Goal: Communication & Community: Answer question/provide support

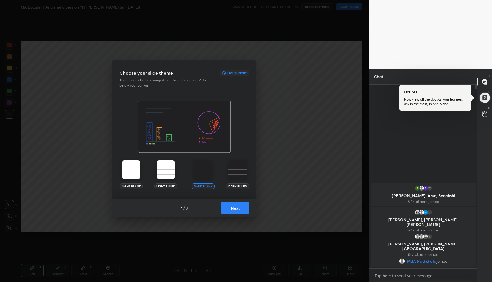
scroll to position [2, 2]
click at [241, 207] on button "Next" at bounding box center [235, 208] width 29 height 12
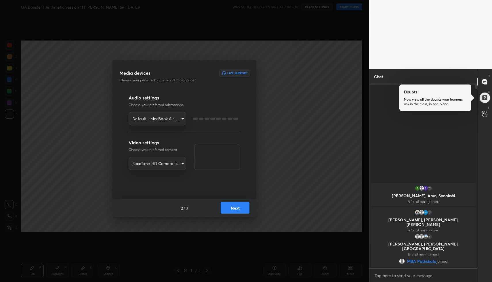
click at [241, 207] on button "Next" at bounding box center [235, 208] width 29 height 12
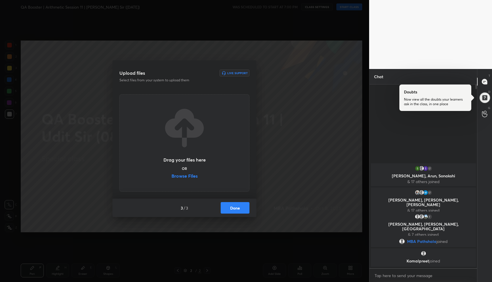
click at [241, 207] on button "Done" at bounding box center [235, 208] width 29 height 12
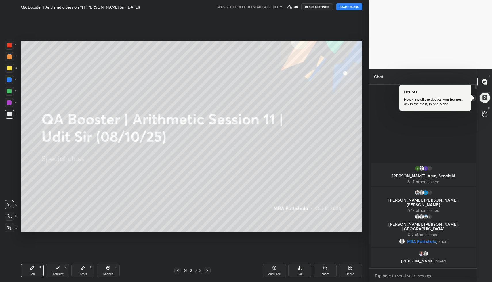
click at [485, 98] on div at bounding box center [485, 98] width 12 height 12
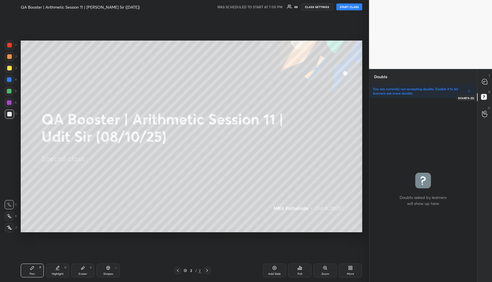
scroll to position [182, 106]
click at [483, 83] on icon at bounding box center [484, 81] width 5 height 5
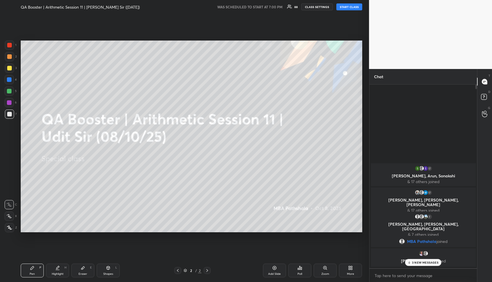
scroll to position [182, 106]
click at [350, 8] on button "START CLASS" at bounding box center [349, 6] width 26 height 7
click at [485, 96] on rect at bounding box center [483, 96] width 5 height 5
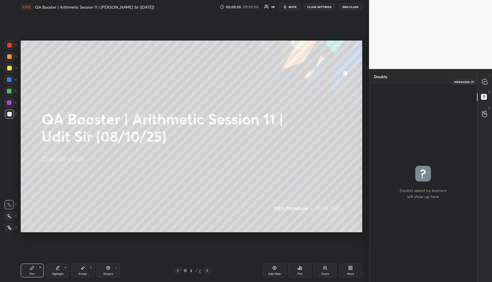
click at [485, 80] on icon at bounding box center [484, 81] width 5 height 5
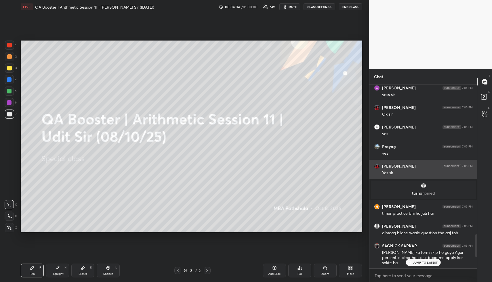
scroll to position [1553, 0]
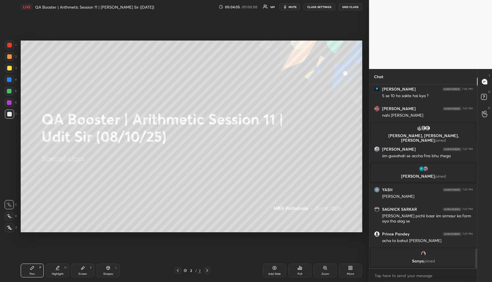
click at [354, 269] on div "More" at bounding box center [350, 271] width 23 height 14
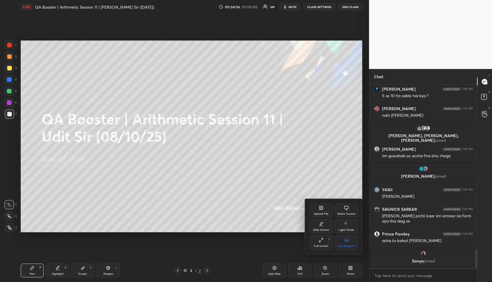
click at [314, 208] on div "Upload File" at bounding box center [321, 211] width 23 height 14
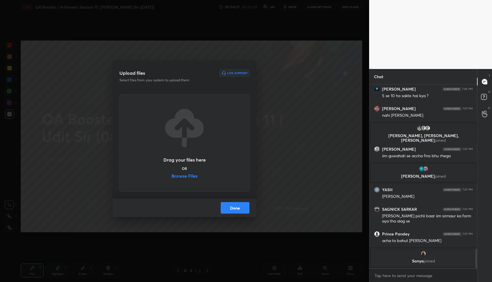
click at [183, 176] on label "Browse Files" at bounding box center [185, 177] width 26 height 6
click at [172, 176] on input "Browse Files" at bounding box center [172, 177] width 0 height 6
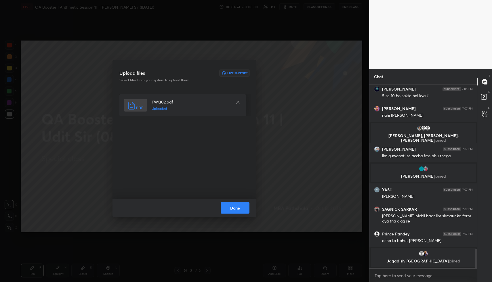
click at [237, 206] on button "Done" at bounding box center [235, 208] width 29 height 12
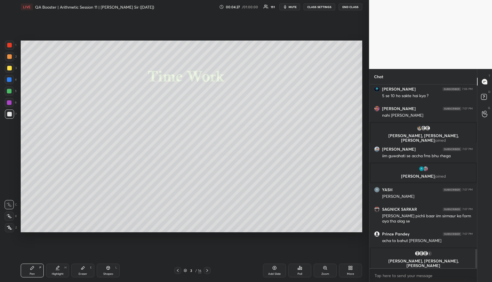
scroll to position [1557, 0]
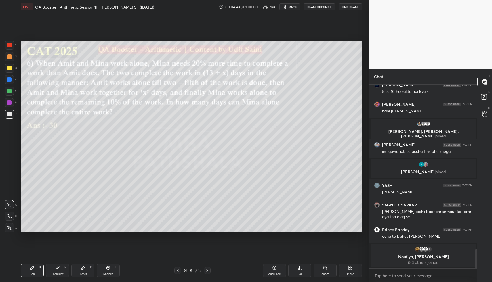
click at [106, 271] on div "Shapes L" at bounding box center [108, 271] width 23 height 14
click at [106, 270] on div "Shapes L" at bounding box center [108, 271] width 23 height 14
click at [6, 59] on div at bounding box center [9, 56] width 9 height 9
click at [8, 58] on div at bounding box center [9, 56] width 5 height 5
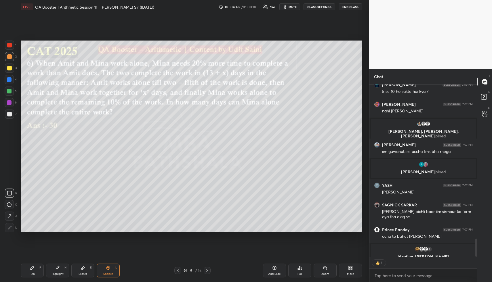
drag, startPoint x: 63, startPoint y: 271, endPoint x: 64, endPoint y: 233, distance: 37.7
click at [62, 271] on div "Highlight H" at bounding box center [57, 271] width 23 height 14
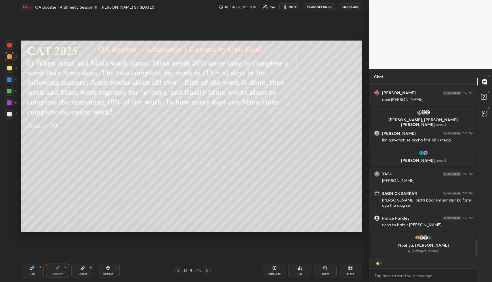
scroll to position [182, 106]
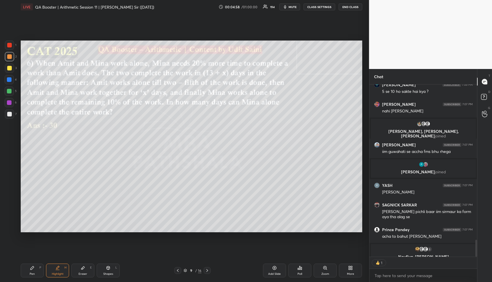
click at [56, 269] on icon at bounding box center [57, 268] width 5 height 5
click at [34, 271] on div "Pen P" at bounding box center [32, 271] width 23 height 14
click at [50, 270] on div "Highlight H" at bounding box center [57, 271] width 23 height 14
click at [9, 69] on div at bounding box center [9, 68] width 5 height 5
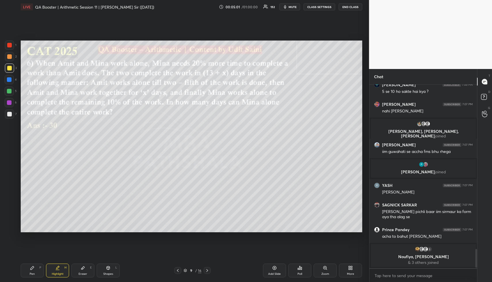
click at [9, 70] on div at bounding box center [9, 68] width 5 height 5
click at [55, 272] on div "Highlight H" at bounding box center [57, 271] width 23 height 14
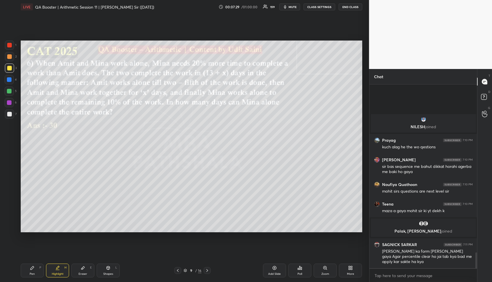
scroll to position [1927, 0]
click at [34, 272] on div "Pen P" at bounding box center [32, 271] width 23 height 14
click at [36, 271] on div "Pen P" at bounding box center [32, 271] width 23 height 14
click at [9, 58] on div at bounding box center [9, 56] width 5 height 5
click at [10, 58] on div at bounding box center [9, 56] width 5 height 5
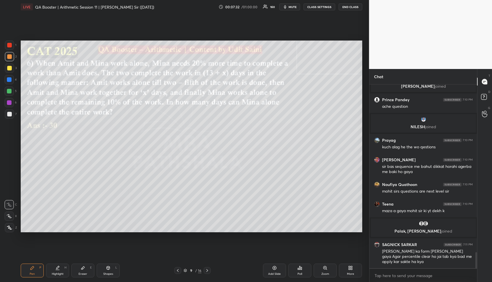
drag, startPoint x: 28, startPoint y: 266, endPoint x: 25, endPoint y: 263, distance: 3.5
click at [27, 268] on div "Pen P" at bounding box center [32, 271] width 23 height 14
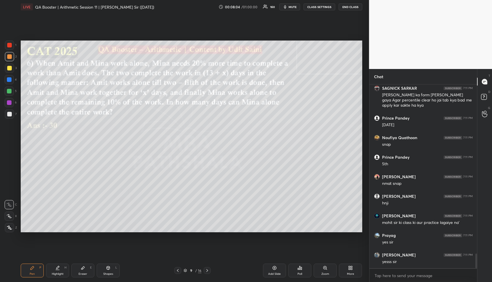
scroll to position [2103, 0]
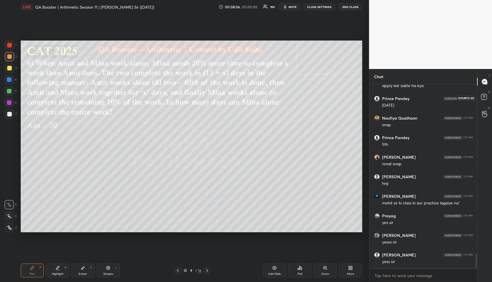
click at [481, 96] on rect at bounding box center [483, 96] width 5 height 5
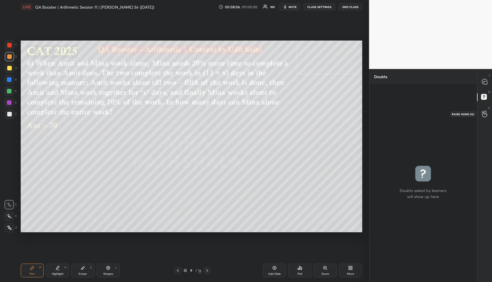
click at [481, 117] on div at bounding box center [485, 114] width 12 height 10
click at [483, 97] on rect at bounding box center [483, 96] width 5 height 5
click at [483, 83] on icon at bounding box center [484, 81] width 5 height 5
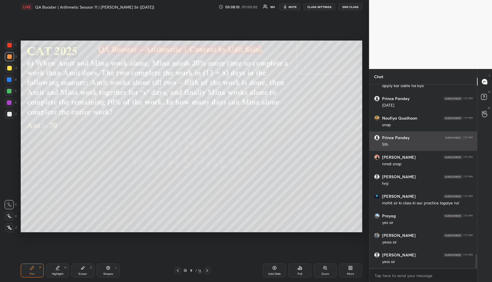
scroll to position [2261, 0]
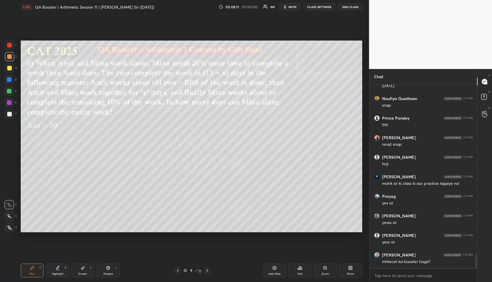
click at [28, 272] on div "Pen P" at bounding box center [32, 271] width 23 height 14
click at [30, 271] on div "Pen P" at bounding box center [32, 271] width 23 height 14
click at [488, 113] on div "1" at bounding box center [485, 114] width 12 height 10
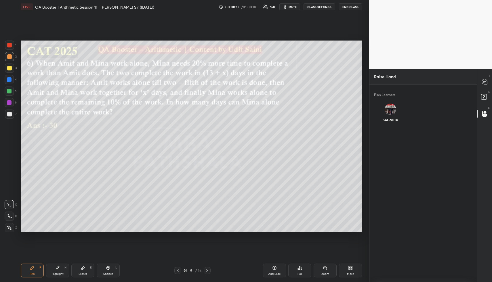
drag, startPoint x: 391, startPoint y: 111, endPoint x: 391, endPoint y: 116, distance: 4.6
click at [391, 112] on div "SAGNICK" at bounding box center [390, 114] width 33 height 31
click at [393, 123] on button "INVITE" at bounding box center [390, 123] width 28 height 7
click at [484, 96] on rect at bounding box center [483, 96] width 5 height 5
click at [484, 79] on icon at bounding box center [484, 81] width 5 height 5
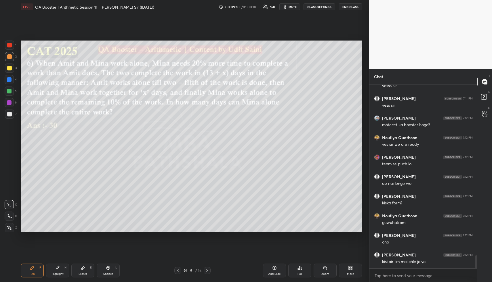
scroll to position [2418, 0]
click at [484, 117] on icon at bounding box center [484, 114] width 5 height 6
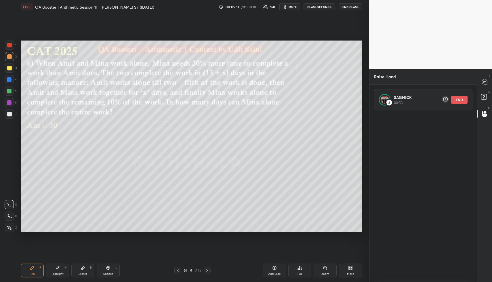
click at [463, 99] on button "END" at bounding box center [459, 100] width 16 height 8
click at [486, 96] on rect at bounding box center [483, 96] width 5 height 5
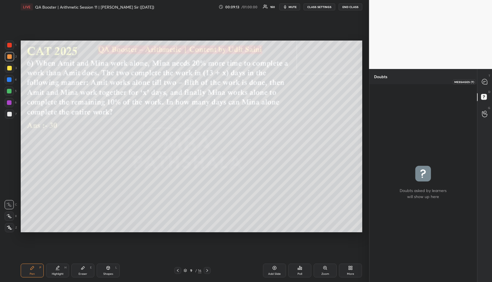
click at [486, 81] on icon at bounding box center [484, 81] width 5 height 5
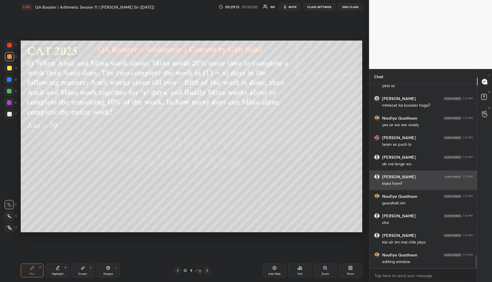
scroll to position [2438, 0]
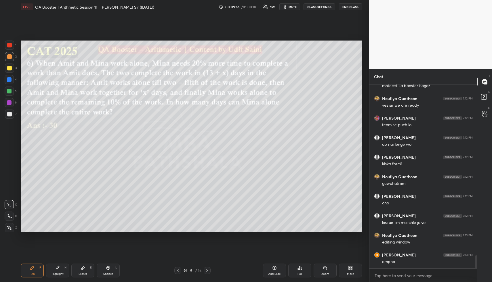
click at [85, 271] on div "Eraser E" at bounding box center [82, 271] width 23 height 14
click at [84, 270] on icon at bounding box center [83, 268] width 5 height 5
click at [6, 194] on span "Erase all" at bounding box center [9, 193] width 9 height 4
click at [7, 195] on span "Erase all" at bounding box center [9, 193] width 9 height 4
drag, startPoint x: 59, startPoint y: 271, endPoint x: 68, endPoint y: 241, distance: 31.0
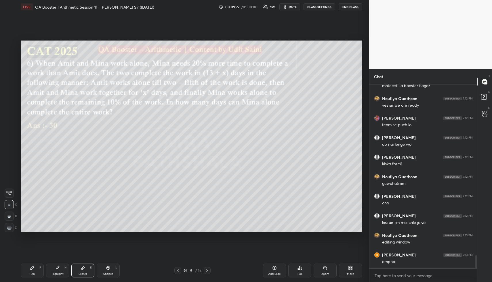
click at [59, 270] on div "Highlight H" at bounding box center [57, 271] width 23 height 14
drag, startPoint x: 33, startPoint y: 271, endPoint x: 28, endPoint y: 233, distance: 38.1
click at [32, 271] on div "Pen P" at bounding box center [32, 271] width 23 height 14
click at [9, 52] on div at bounding box center [9, 56] width 9 height 9
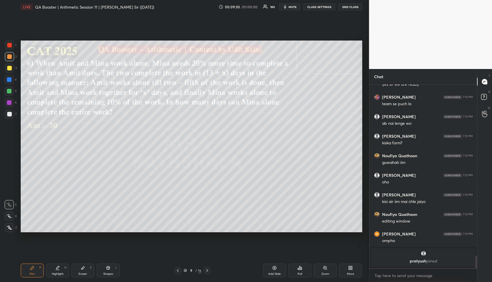
click at [83, 271] on div "Eraser E" at bounding box center [82, 271] width 23 height 14
drag, startPoint x: 31, startPoint y: 279, endPoint x: 32, endPoint y: 275, distance: 4.1
click at [30, 278] on div "Pen P Highlight H Eraser E Shapes L 9 / 16 Add Slide Poll Zoom More" at bounding box center [192, 270] width 342 height 23
click at [32, 275] on div "Pen" at bounding box center [32, 274] width 5 height 3
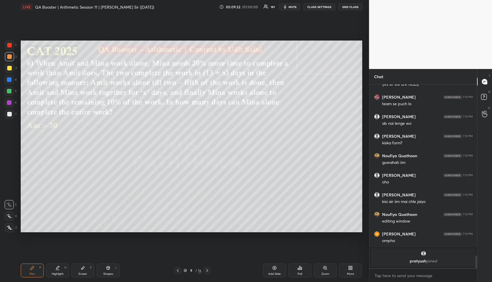
click at [33, 273] on div "Pen" at bounding box center [32, 274] width 5 height 3
click at [10, 69] on div at bounding box center [9, 68] width 5 height 5
drag, startPoint x: 9, startPoint y: 216, endPoint x: 19, endPoint y: 220, distance: 10.7
click at [9, 217] on icon at bounding box center [9, 216] width 5 height 4
drag, startPoint x: 77, startPoint y: 280, endPoint x: 76, endPoint y: 276, distance: 3.8
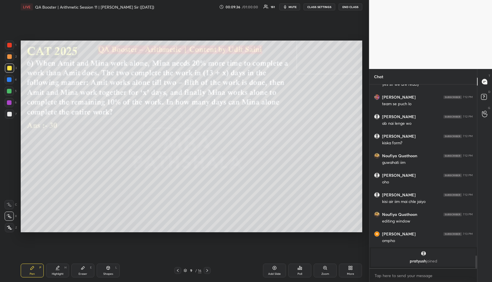
click at [76, 278] on div "Pen P Highlight H Eraser E Shapes L 9 / 16 Add Slide Poll Zoom More" at bounding box center [192, 270] width 342 height 23
click at [80, 273] on div "Eraser" at bounding box center [83, 274] width 9 height 3
drag, startPoint x: 84, startPoint y: 268, endPoint x: 85, endPoint y: 242, distance: 26.2
click at [84, 268] on icon at bounding box center [83, 268] width 5 height 5
click at [31, 269] on icon at bounding box center [32, 267] width 3 height 3
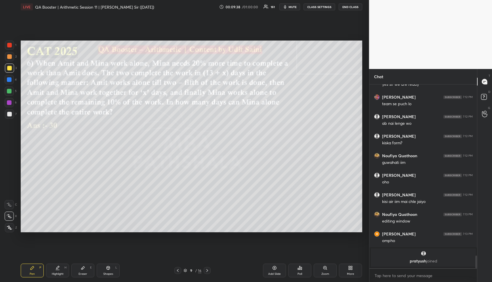
drag, startPoint x: 32, startPoint y: 270, endPoint x: 32, endPoint y: 242, distance: 28.2
click at [32, 270] on icon at bounding box center [32, 268] width 5 height 5
drag, startPoint x: 9, startPoint y: 58, endPoint x: 16, endPoint y: 69, distance: 13.4
click at [8, 59] on div at bounding box center [9, 56] width 5 height 5
drag, startPoint x: 10, startPoint y: 227, endPoint x: 16, endPoint y: 210, distance: 17.3
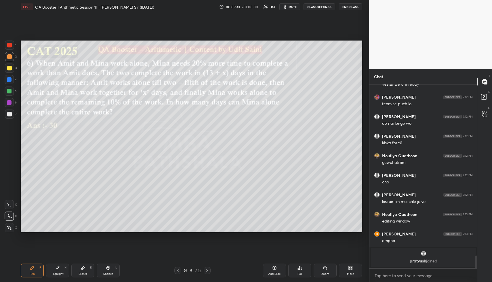
click at [11, 226] on div at bounding box center [9, 227] width 9 height 9
click at [9, 93] on div at bounding box center [9, 91] width 5 height 5
click at [64, 273] on div "Highlight H" at bounding box center [57, 271] width 23 height 14
click at [63, 272] on div "Highlight H" at bounding box center [57, 271] width 23 height 14
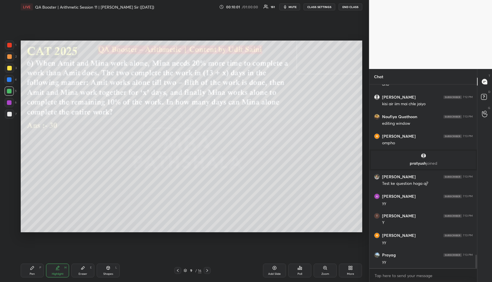
scroll to position [2306, 0]
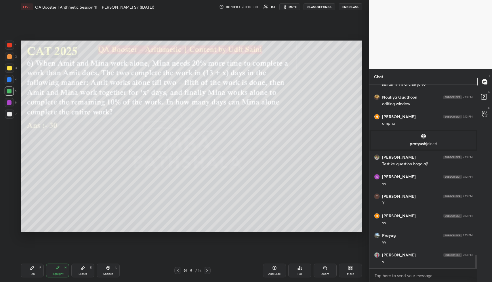
click at [58, 269] on icon at bounding box center [57, 268] width 5 height 5
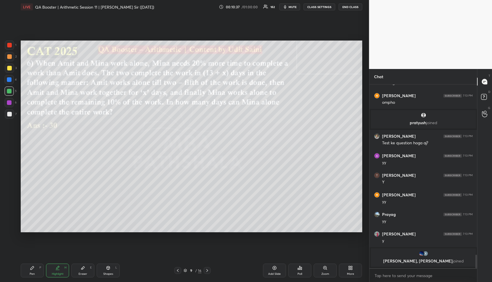
drag, startPoint x: 65, startPoint y: 275, endPoint x: 64, endPoint y: 260, distance: 15.0
click at [63, 272] on div "Highlight H" at bounding box center [57, 271] width 23 height 14
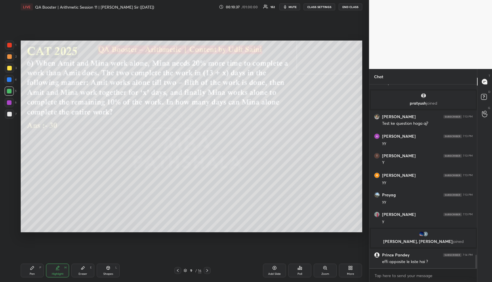
scroll to position [2293, 0]
click at [35, 270] on div "Pen P" at bounding box center [32, 271] width 23 height 14
click at [10, 77] on div at bounding box center [9, 79] width 9 height 9
drag, startPoint x: 10, startPoint y: 56, endPoint x: 20, endPoint y: 60, distance: 11.3
click at [10, 56] on div at bounding box center [9, 56] width 5 height 5
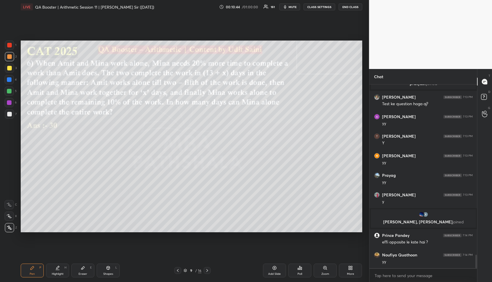
click at [9, 81] on div at bounding box center [9, 79] width 5 height 5
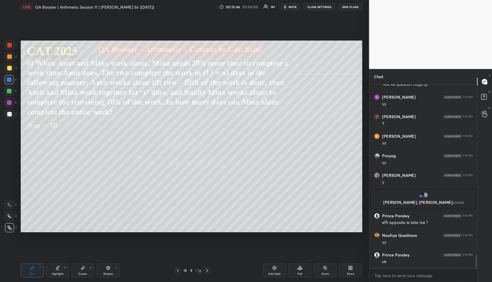
scroll to position [2352, 0]
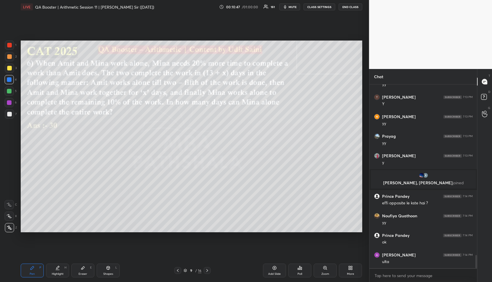
click at [60, 271] on div "Highlight H" at bounding box center [57, 271] width 23 height 14
drag, startPoint x: 61, startPoint y: 272, endPoint x: 64, endPoint y: 265, distance: 7.2
click at [62, 271] on div "Highlight H" at bounding box center [57, 271] width 23 height 14
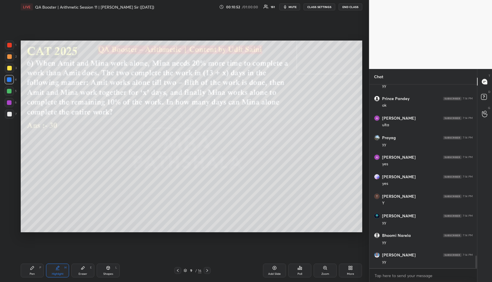
scroll to position [2508, 0]
click at [50, 276] on div "Highlight H" at bounding box center [57, 271] width 23 height 14
click at [54, 270] on div "Highlight H" at bounding box center [57, 271] width 23 height 14
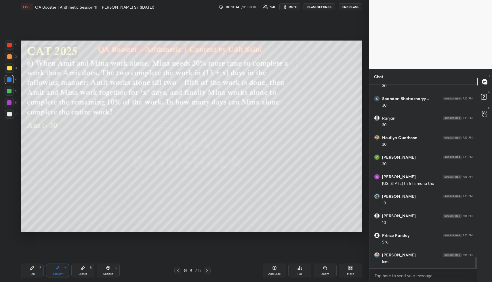
drag, startPoint x: 65, startPoint y: 267, endPoint x: 66, endPoint y: 245, distance: 22.2
click at [63, 267] on div "Highlight H" at bounding box center [57, 271] width 23 height 14
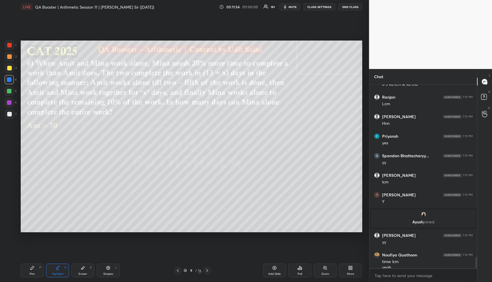
scroll to position [2835, 0]
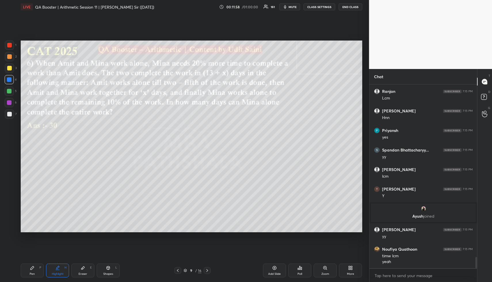
click at [37, 272] on div "Pen P" at bounding box center [32, 271] width 23 height 14
drag, startPoint x: 60, startPoint y: 275, endPoint x: 65, endPoint y: 263, distance: 13.1
click at [60, 275] on div "Highlight" at bounding box center [58, 274] width 12 height 3
drag, startPoint x: 35, startPoint y: 274, endPoint x: 35, endPoint y: 260, distance: 14.1
click at [35, 273] on div "Pen P" at bounding box center [32, 271] width 23 height 14
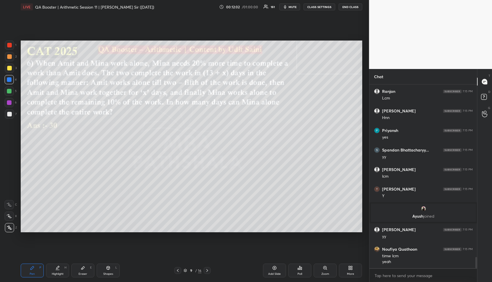
click at [9, 59] on div at bounding box center [9, 56] width 5 height 5
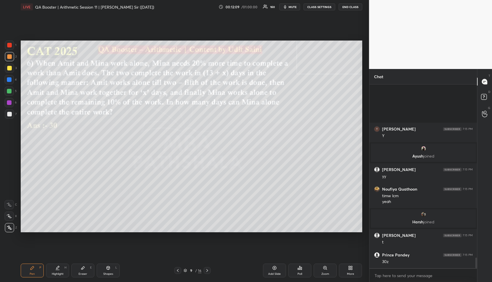
scroll to position [2958, 0]
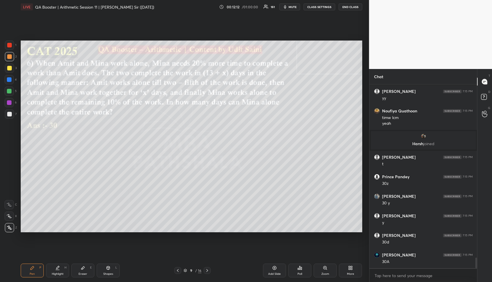
drag, startPoint x: 53, startPoint y: 271, endPoint x: 66, endPoint y: 237, distance: 36.2
click at [52, 271] on div "Highlight H" at bounding box center [57, 271] width 23 height 14
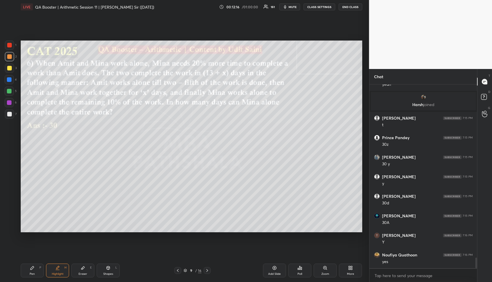
click at [32, 273] on div "Pen" at bounding box center [32, 274] width 5 height 3
click at [33, 273] on div "Pen" at bounding box center [32, 274] width 5 height 3
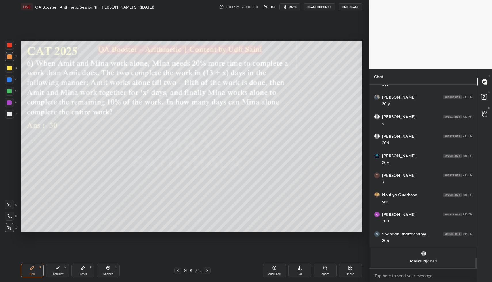
scroll to position [3025, 0]
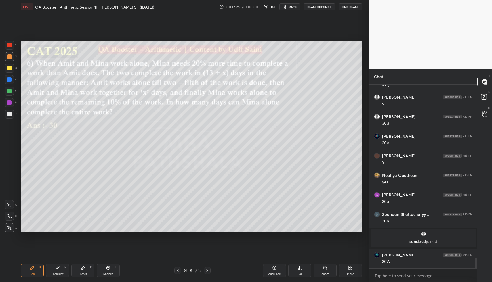
click at [105, 271] on div "Shapes L" at bounding box center [108, 271] width 23 height 14
click at [10, 117] on div at bounding box center [9, 114] width 9 height 9
click at [11, 116] on div at bounding box center [9, 114] width 9 height 9
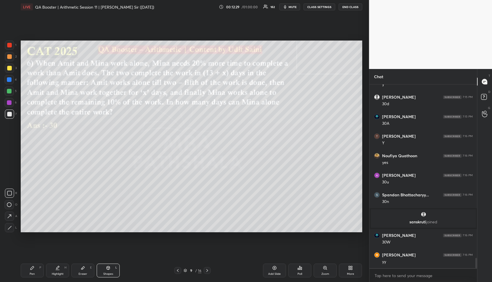
scroll to position [3064, 0]
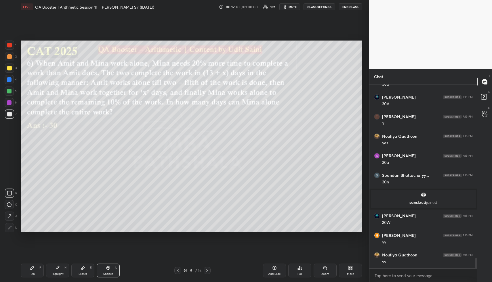
click at [67, 270] on div "Highlight H" at bounding box center [57, 271] width 23 height 14
click at [68, 268] on div "Pen P Highlight H Eraser E Shapes L" at bounding box center [91, 271] width 141 height 14
click at [63, 268] on div "Highlight H" at bounding box center [57, 271] width 23 height 14
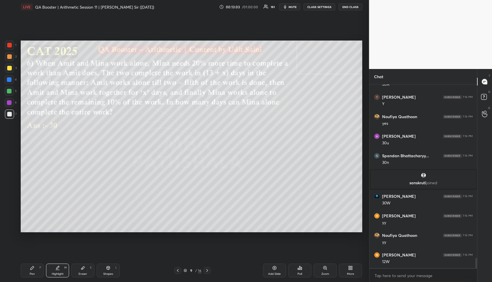
scroll to position [3103, 0]
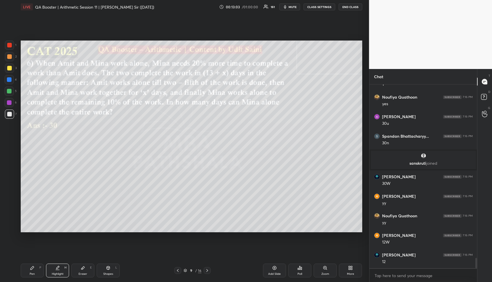
drag, startPoint x: 29, startPoint y: 271, endPoint x: 29, endPoint y: 269, distance: 2.9
click at [29, 271] on div "Pen P" at bounding box center [32, 271] width 23 height 14
click at [11, 71] on div at bounding box center [9, 68] width 9 height 9
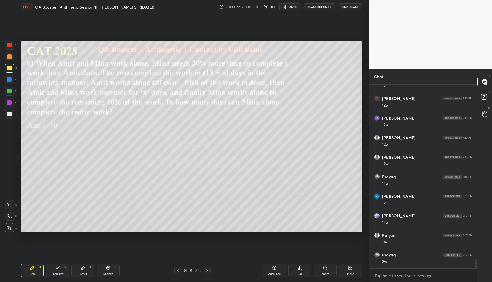
scroll to position [3416, 0]
click at [59, 268] on icon at bounding box center [57, 268] width 5 height 5
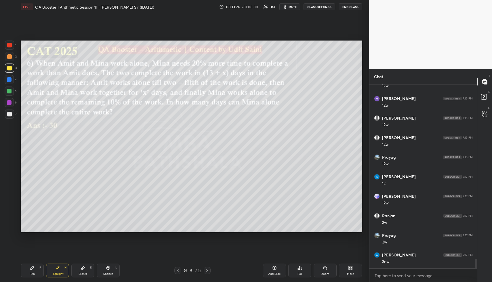
drag, startPoint x: 59, startPoint y: 268, endPoint x: 87, endPoint y: 240, distance: 39.5
click at [60, 267] on icon at bounding box center [57, 268] width 5 height 5
click at [110, 269] on div "Shapes L" at bounding box center [108, 271] width 23 height 14
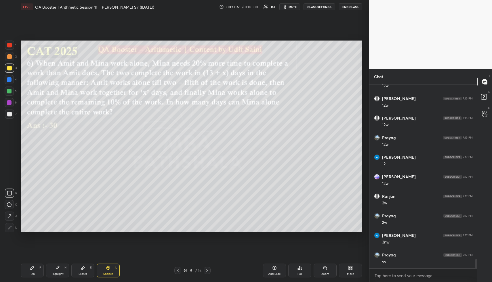
click at [110, 269] on div "Shapes L" at bounding box center [108, 271] width 23 height 14
click at [7, 111] on div at bounding box center [9, 114] width 9 height 9
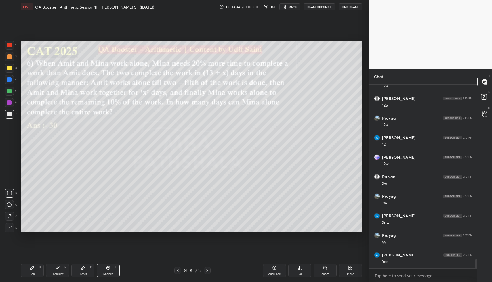
click at [60, 268] on div "Highlight H" at bounding box center [57, 271] width 23 height 14
drag, startPoint x: 60, startPoint y: 268, endPoint x: 100, endPoint y: 241, distance: 48.6
click at [61, 268] on div "Highlight H" at bounding box center [57, 271] width 23 height 14
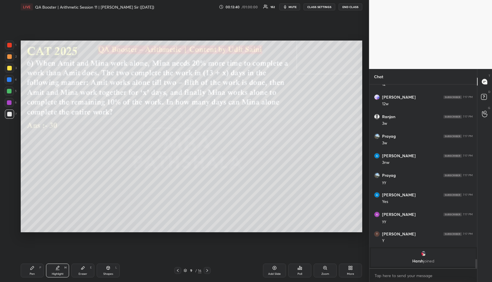
scroll to position [3399, 0]
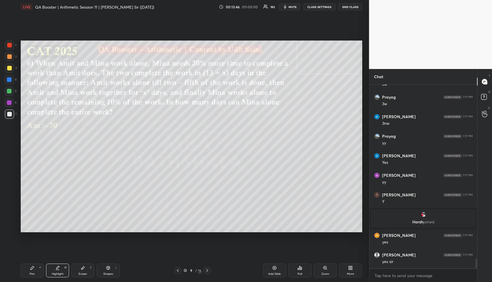
drag, startPoint x: 60, startPoint y: 272, endPoint x: 67, endPoint y: 266, distance: 8.6
click at [57, 273] on div "Highlight" at bounding box center [58, 274] width 12 height 3
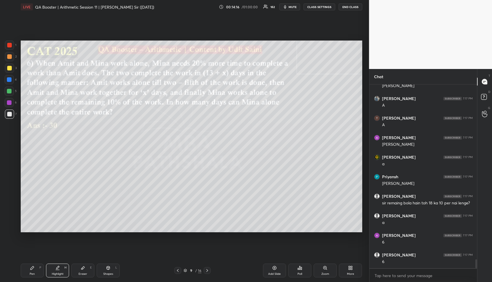
scroll to position [3673, 0]
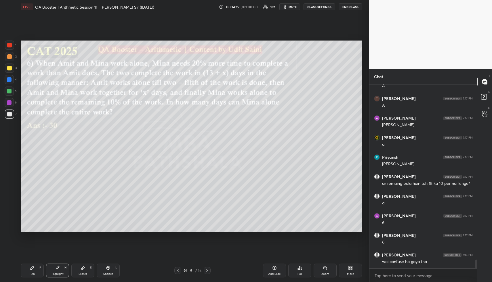
click at [60, 270] on div "Highlight H" at bounding box center [57, 271] width 23 height 14
click at [62, 273] on div "Highlight" at bounding box center [58, 274] width 12 height 3
click at [63, 271] on div "Highlight H" at bounding box center [57, 271] width 23 height 14
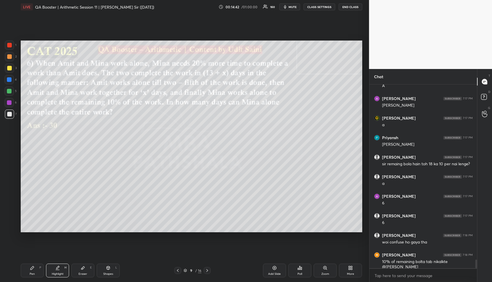
scroll to position [3714, 0]
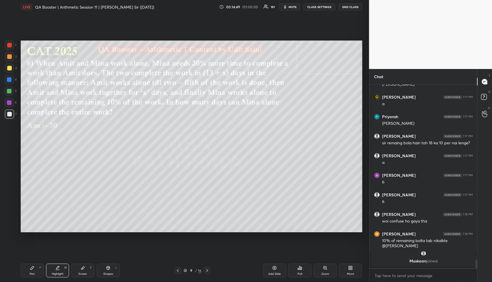
click at [62, 269] on div "Highlight H" at bounding box center [57, 271] width 23 height 14
click at [40, 271] on div "Pen P" at bounding box center [32, 271] width 23 height 14
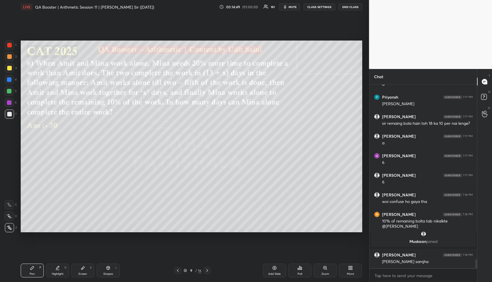
click at [40, 271] on div "Pen P" at bounding box center [32, 271] width 23 height 14
click at [36, 275] on div "Pen P" at bounding box center [32, 271] width 23 height 14
click at [36, 276] on div "Pen P" at bounding box center [32, 271] width 23 height 14
drag, startPoint x: 8, startPoint y: 80, endPoint x: 12, endPoint y: 81, distance: 3.2
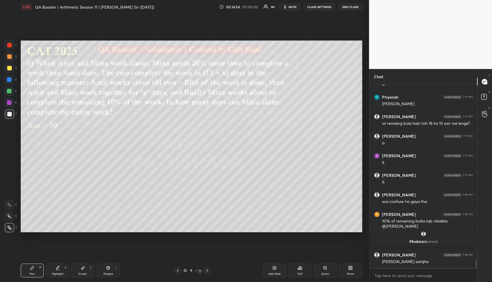
click at [8, 81] on div at bounding box center [9, 79] width 5 height 5
click at [9, 80] on div at bounding box center [9, 79] width 5 height 5
drag, startPoint x: 36, startPoint y: 271, endPoint x: 35, endPoint y: 254, distance: 16.1
click at [35, 271] on div "Pen P" at bounding box center [32, 271] width 23 height 14
click at [10, 111] on div at bounding box center [9, 114] width 9 height 9
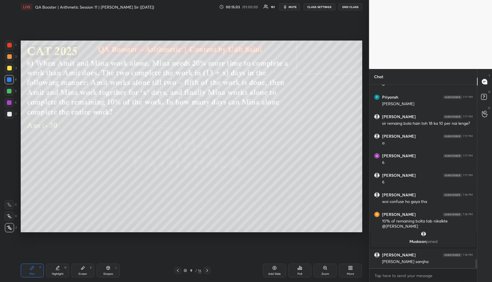
click at [12, 112] on div at bounding box center [9, 114] width 9 height 9
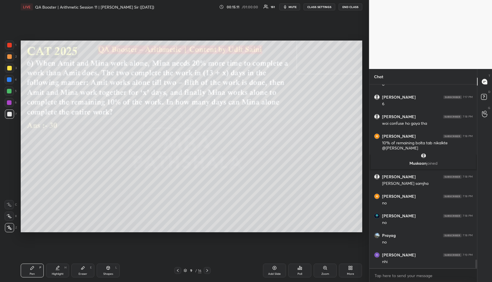
scroll to position [3743, 0]
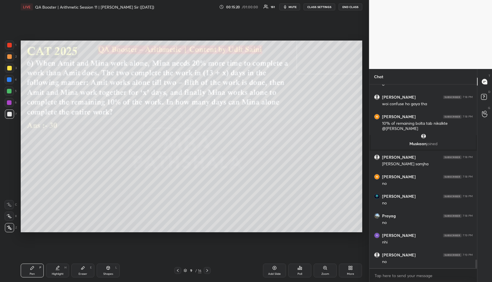
click at [61, 271] on div "Highlight H" at bounding box center [57, 271] width 23 height 14
click at [62, 271] on div "Highlight H" at bounding box center [57, 271] width 23 height 14
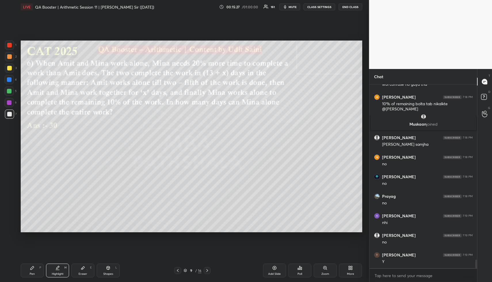
scroll to position [3782, 0]
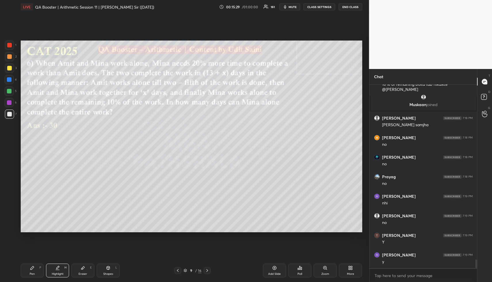
click at [39, 270] on div "Pen P" at bounding box center [32, 271] width 23 height 14
click at [59, 274] on div "Highlight" at bounding box center [58, 274] width 12 height 3
click at [59, 273] on div "Highlight" at bounding box center [58, 274] width 12 height 3
click at [39, 269] on div "Pen P" at bounding box center [32, 271] width 23 height 14
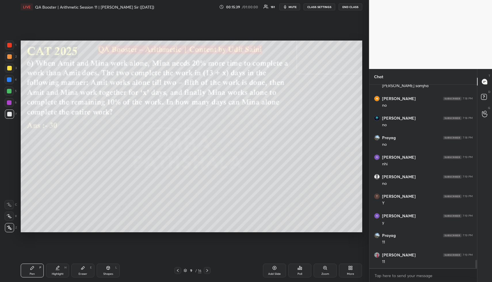
scroll to position [3841, 0]
click at [58, 275] on div "Highlight" at bounding box center [58, 274] width 12 height 3
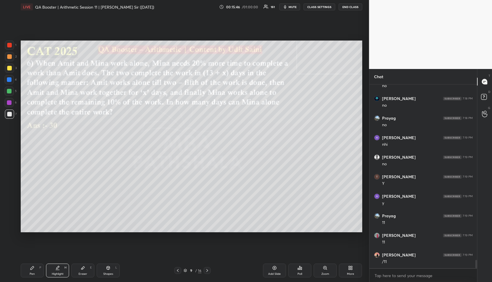
drag, startPoint x: 65, startPoint y: 269, endPoint x: 72, endPoint y: 243, distance: 26.9
click at [63, 269] on div "Highlight H" at bounding box center [57, 271] width 23 height 14
click at [85, 273] on div "Eraser" at bounding box center [83, 274] width 9 height 3
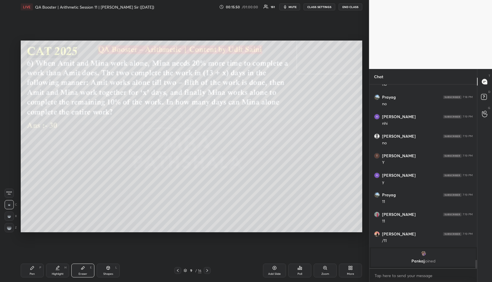
drag, startPoint x: 42, startPoint y: 269, endPoint x: 54, endPoint y: 265, distance: 13.0
click at [47, 269] on div "Pen P Highlight H Eraser E Shapes L" at bounding box center [91, 271] width 141 height 14
drag, startPoint x: 29, startPoint y: 269, endPoint x: 32, endPoint y: 264, distance: 5.0
click at [29, 269] on div "Pen P" at bounding box center [32, 271] width 23 height 14
click at [32, 267] on icon at bounding box center [32, 267] width 3 height 3
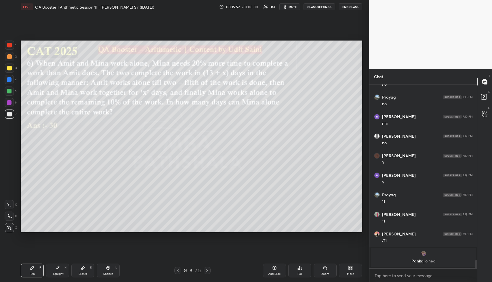
click at [11, 81] on div at bounding box center [9, 79] width 5 height 5
click at [56, 270] on icon at bounding box center [57, 270] width 3 height 0
click at [28, 274] on div "Pen P" at bounding box center [32, 271] width 23 height 14
drag, startPoint x: 8, startPoint y: 113, endPoint x: 13, endPoint y: 115, distance: 4.8
click at [9, 113] on div at bounding box center [9, 114] width 5 height 5
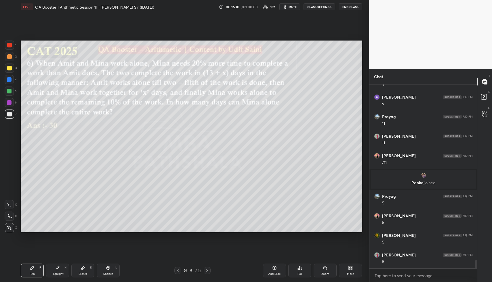
scroll to position [3896, 0]
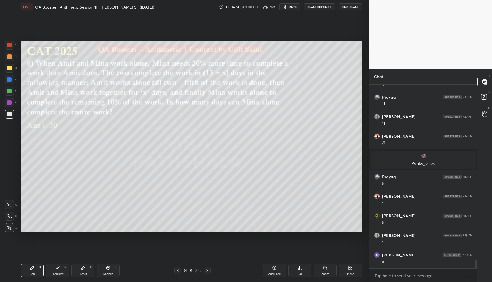
drag, startPoint x: 50, startPoint y: 273, endPoint x: 55, endPoint y: 272, distance: 5.2
click at [50, 273] on div "Highlight H" at bounding box center [57, 271] width 23 height 14
click at [54, 273] on div "Highlight" at bounding box center [58, 274] width 12 height 3
drag, startPoint x: 36, startPoint y: 271, endPoint x: 34, endPoint y: 235, distance: 36.3
click at [36, 271] on div "Pen P" at bounding box center [32, 271] width 23 height 14
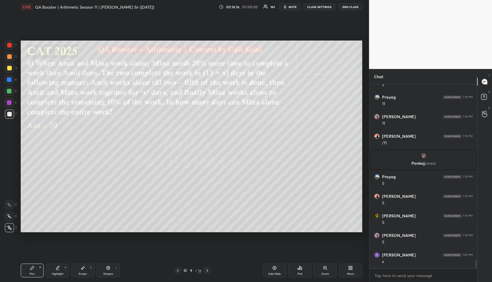
click at [11, 92] on div at bounding box center [9, 91] width 5 height 5
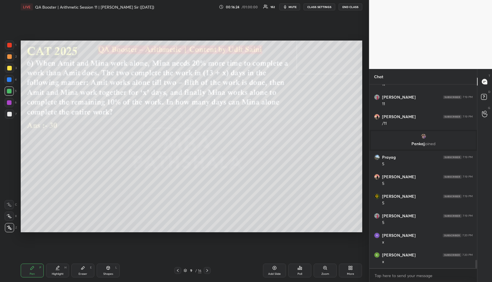
scroll to position [3936, 0]
click at [53, 271] on div "Highlight H" at bounding box center [57, 271] width 23 height 14
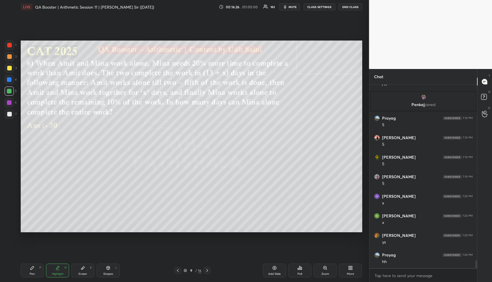
scroll to position [3975, 0]
drag, startPoint x: 35, startPoint y: 270, endPoint x: 36, endPoint y: 242, distance: 28.5
click at [34, 269] on div "Pen P" at bounding box center [32, 271] width 23 height 14
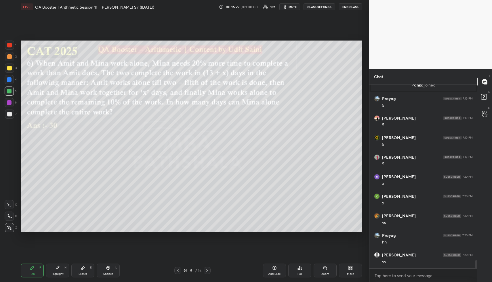
drag, startPoint x: 7, startPoint y: 58, endPoint x: 19, endPoint y: 71, distance: 17.8
click at [7, 58] on div at bounding box center [9, 56] width 5 height 5
click at [59, 269] on icon at bounding box center [57, 268] width 5 height 5
click at [60, 268] on div "Highlight H" at bounding box center [57, 271] width 23 height 14
click at [42, 266] on div "Pen P Highlight H Eraser E Shapes L" at bounding box center [91, 271] width 141 height 14
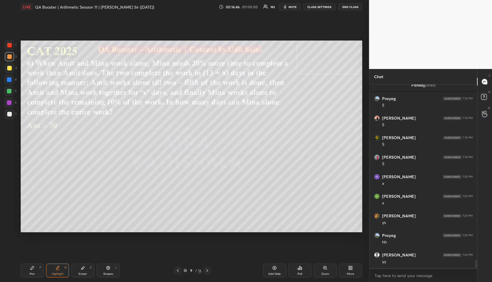
click at [38, 267] on div "Pen P" at bounding box center [32, 271] width 23 height 14
click at [39, 268] on div "Pen P" at bounding box center [32, 271] width 23 height 14
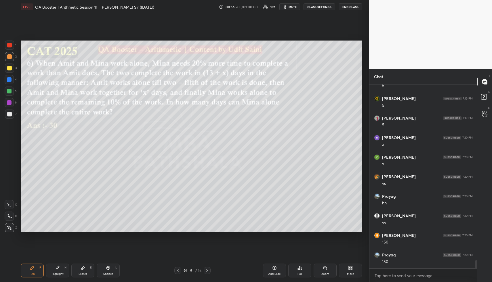
scroll to position [4033, 0]
click at [52, 273] on div "Highlight" at bounding box center [58, 274] width 12 height 3
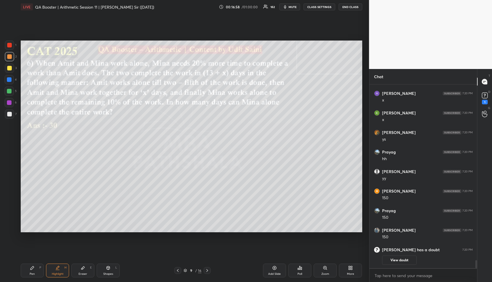
scroll to position [4009, 0]
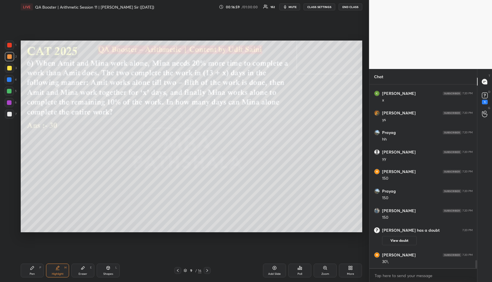
click at [37, 272] on div "Pen P" at bounding box center [32, 271] width 23 height 14
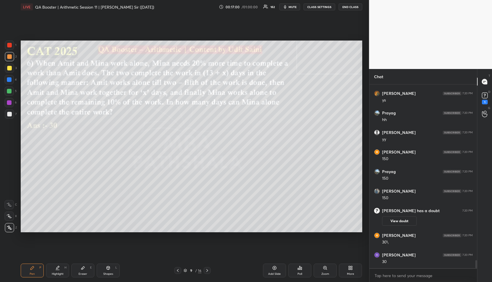
click at [11, 64] on div at bounding box center [9, 68] width 9 height 9
click at [10, 67] on div at bounding box center [9, 68] width 5 height 5
click at [54, 271] on div "Highlight H" at bounding box center [57, 271] width 23 height 14
click at [57, 272] on div "Highlight H" at bounding box center [57, 271] width 23 height 14
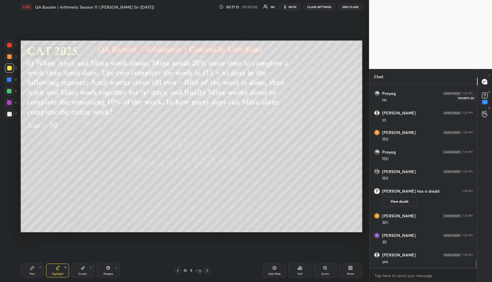
drag, startPoint x: 485, startPoint y: 94, endPoint x: 468, endPoint y: 100, distance: 18.0
click at [484, 95] on icon at bounding box center [485, 95] width 9 height 9
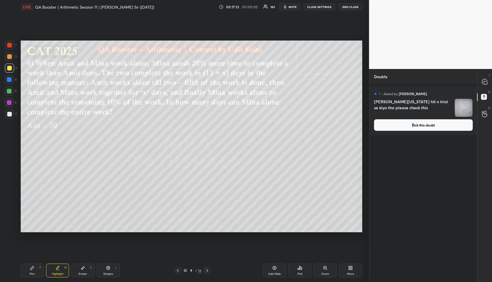
drag, startPoint x: 412, startPoint y: 126, endPoint x: 406, endPoint y: 126, distance: 6.1
click at [413, 126] on button "Pick this doubt" at bounding box center [423, 125] width 99 height 12
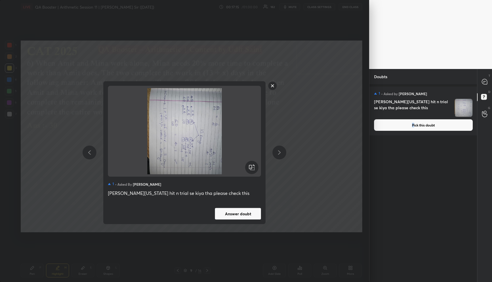
drag, startPoint x: 261, startPoint y: 166, endPoint x: 254, endPoint y: 167, distance: 6.8
click at [258, 167] on div at bounding box center [184, 131] width 153 height 91
click at [254, 168] on icon at bounding box center [251, 167] width 7 height 7
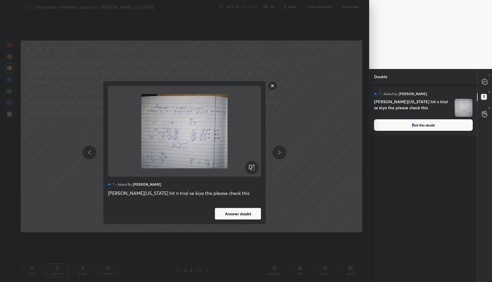
click at [254, 168] on icon at bounding box center [251, 167] width 7 height 7
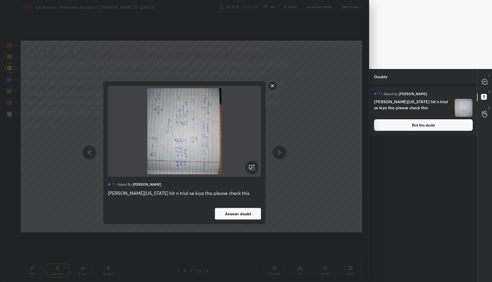
click at [254, 167] on icon at bounding box center [254, 167] width 0 height 0
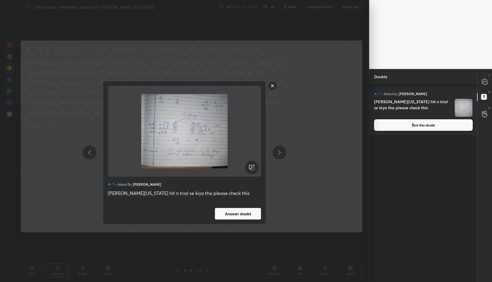
click at [245, 214] on button "Answer doubt" at bounding box center [238, 214] width 46 height 12
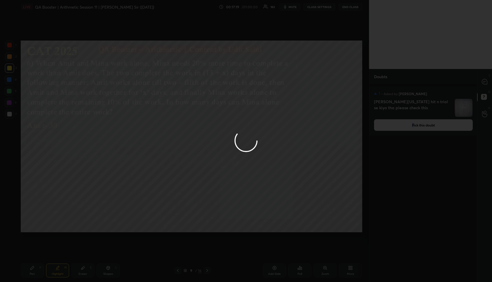
click at [486, 84] on div at bounding box center [246, 141] width 492 height 282
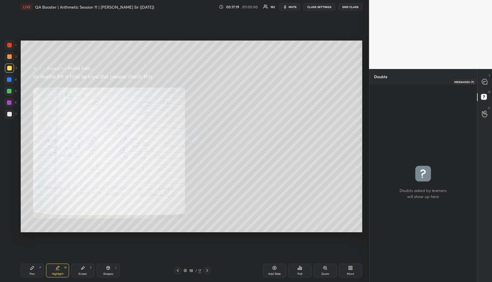
click at [486, 83] on icon at bounding box center [484, 81] width 5 height 5
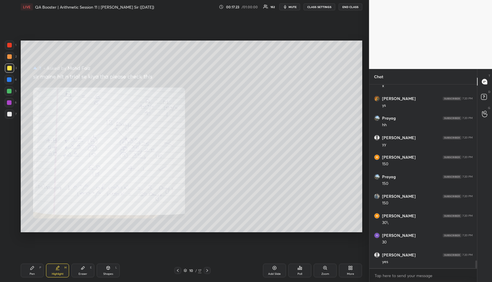
scroll to position [4182, 0]
click at [64, 273] on div "Highlight H" at bounding box center [57, 271] width 23 height 14
click at [62, 271] on div "Highlight H" at bounding box center [57, 271] width 23 height 14
drag, startPoint x: 42, startPoint y: 271, endPoint x: 42, endPoint y: 267, distance: 3.8
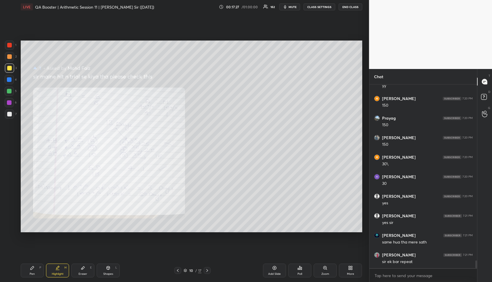
click at [41, 270] on div "Pen P" at bounding box center [32, 271] width 23 height 14
click at [9, 48] on div at bounding box center [9, 45] width 9 height 9
drag, startPoint x: 10, startPoint y: 48, endPoint x: 13, endPoint y: 50, distance: 3.9
click at [10, 48] on div at bounding box center [9, 45] width 9 height 9
click at [60, 273] on div "Highlight" at bounding box center [58, 274] width 12 height 3
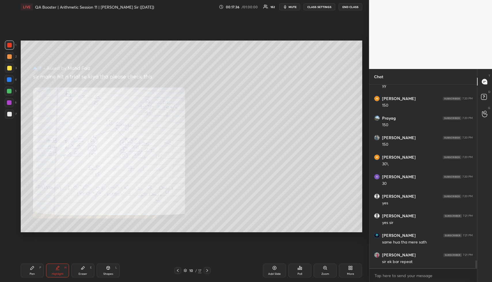
click at [60, 271] on div "Highlight H" at bounding box center [57, 271] width 23 height 14
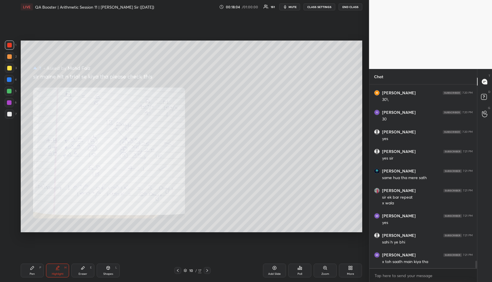
scroll to position [4291, 0]
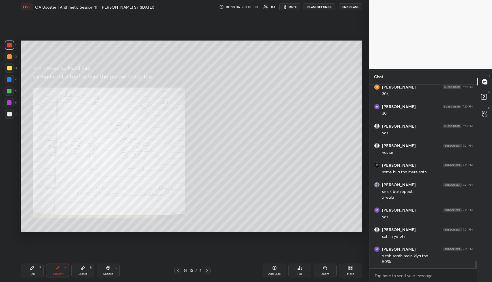
drag, startPoint x: 63, startPoint y: 269, endPoint x: 72, endPoint y: 250, distance: 20.6
click at [64, 268] on div "Highlight H" at bounding box center [57, 271] width 23 height 14
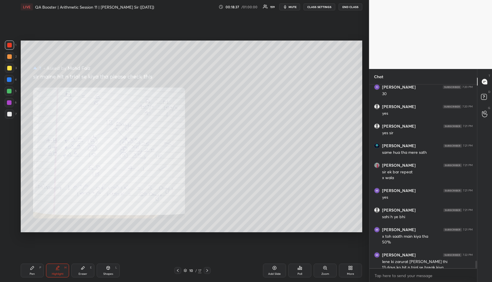
scroll to position [4317, 0]
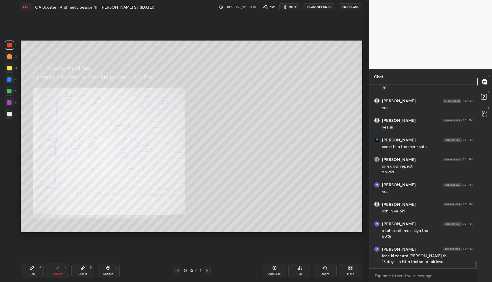
drag, startPoint x: 35, startPoint y: 264, endPoint x: 33, endPoint y: 253, distance: 12.0
click at [35, 265] on div "Pen P" at bounding box center [32, 271] width 23 height 14
click at [8, 81] on div at bounding box center [9, 79] width 5 height 5
click at [10, 81] on div at bounding box center [9, 79] width 5 height 5
click at [115, 272] on div "Shapes L" at bounding box center [108, 271] width 23 height 14
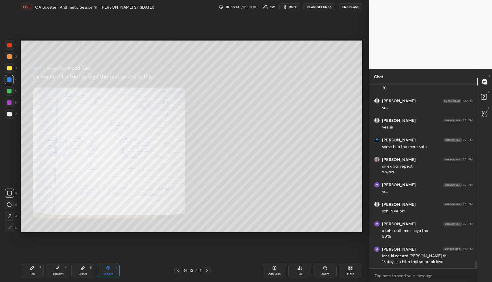
click at [114, 273] on div "Shapes L" at bounding box center [108, 271] width 23 height 14
click at [8, 46] on div at bounding box center [9, 45] width 5 height 5
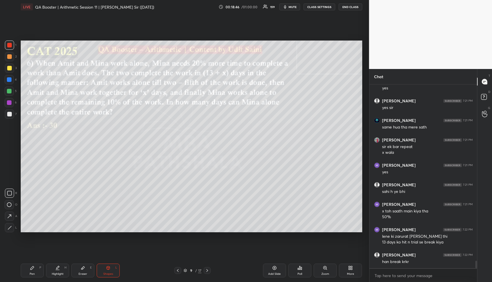
drag, startPoint x: 56, startPoint y: 274, endPoint x: 63, endPoint y: 258, distance: 17.9
click at [56, 273] on div "Highlight" at bounding box center [58, 274] width 12 height 3
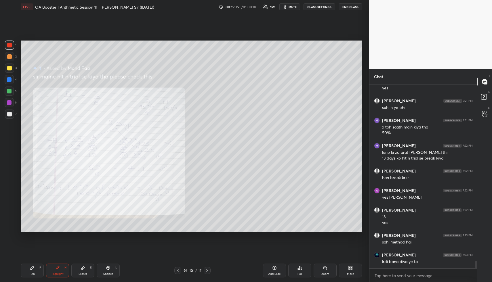
scroll to position [4440, 0]
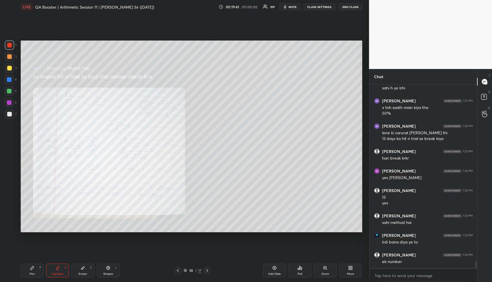
click at [108, 271] on div "Shapes L" at bounding box center [108, 271] width 23 height 14
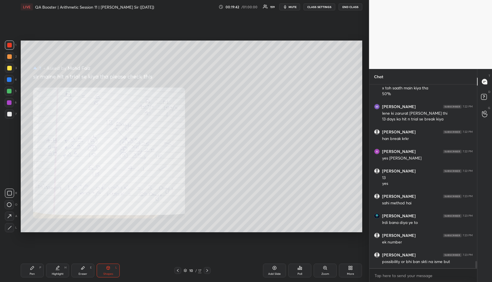
click at [9, 49] on div at bounding box center [9, 45] width 9 height 9
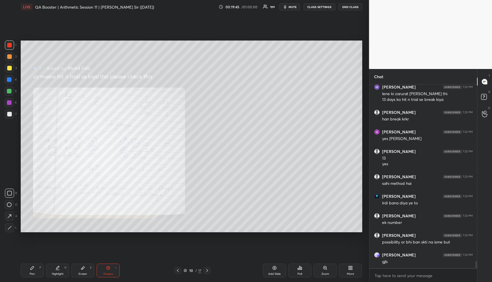
click at [66, 268] on div "H" at bounding box center [65, 267] width 2 height 3
click at [66, 270] on div "Highlight H" at bounding box center [57, 271] width 23 height 14
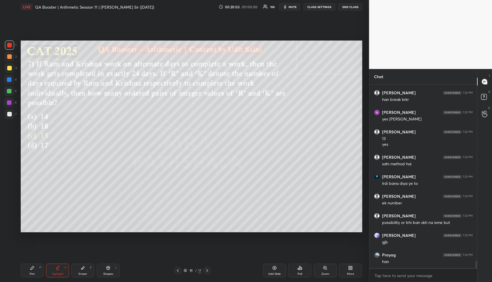
click at [96, 270] on div "Pen P Highlight H Eraser E Shapes L" at bounding box center [91, 271] width 141 height 14
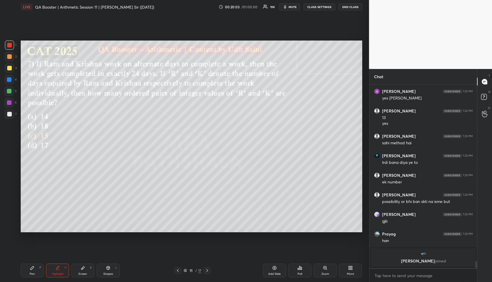
drag, startPoint x: 100, startPoint y: 270, endPoint x: 98, endPoint y: 267, distance: 3.5
click at [100, 269] on div "Shapes L" at bounding box center [108, 271] width 23 height 14
click at [10, 56] on div at bounding box center [9, 56] width 5 height 5
drag, startPoint x: 66, startPoint y: 270, endPoint x: 65, endPoint y: 264, distance: 6.1
click at [64, 270] on div "Highlight H" at bounding box center [57, 271] width 23 height 14
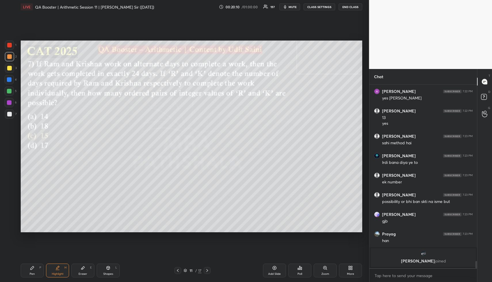
drag, startPoint x: 37, startPoint y: 269, endPoint x: 35, endPoint y: 262, distance: 7.0
click at [35, 269] on div "Pen P" at bounding box center [32, 271] width 23 height 14
click at [10, 58] on div at bounding box center [9, 56] width 5 height 5
click at [84, 269] on icon at bounding box center [83, 268] width 5 height 5
click at [12, 195] on span "Erase all" at bounding box center [9, 193] width 9 height 4
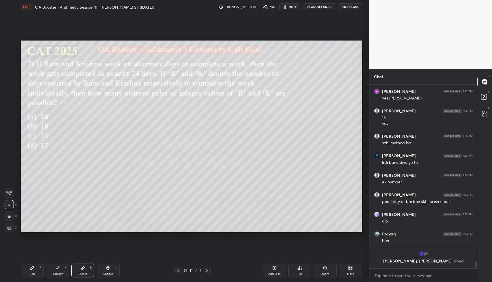
click at [31, 273] on div "Pen" at bounding box center [32, 274] width 5 height 3
click at [8, 68] on div at bounding box center [9, 68] width 5 height 5
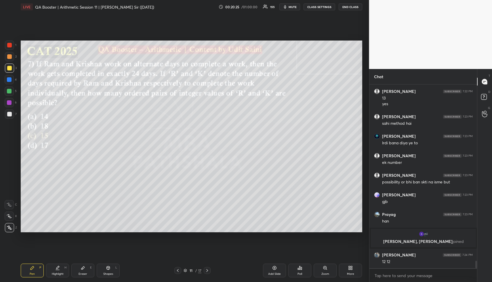
scroll to position [4300, 0]
drag, startPoint x: 10, startPoint y: 56, endPoint x: 20, endPoint y: 56, distance: 10.1
click at [11, 56] on div at bounding box center [9, 56] width 5 height 5
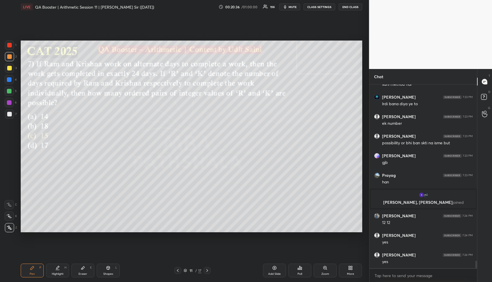
scroll to position [4359, 0]
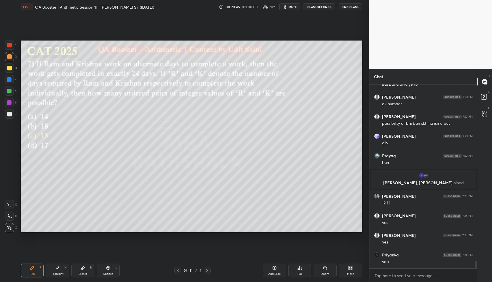
drag, startPoint x: 32, startPoint y: 268, endPoint x: 33, endPoint y: 237, distance: 31.4
click at [33, 267] on icon at bounding box center [32, 267] width 3 height 3
click at [11, 58] on div at bounding box center [9, 56] width 5 height 5
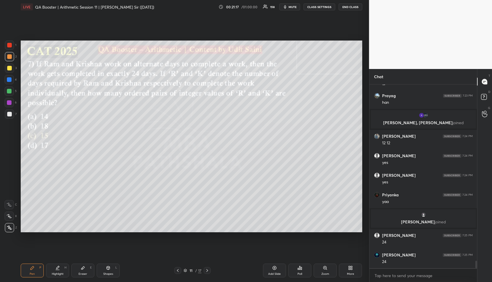
scroll to position [4423, 0]
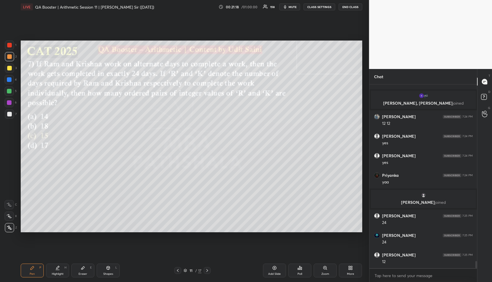
click at [57, 273] on div "Highlight" at bounding box center [58, 274] width 12 height 3
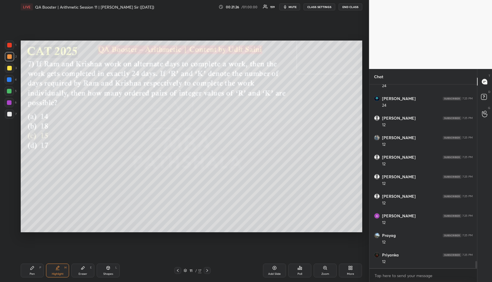
scroll to position [4580, 0]
drag, startPoint x: 272, startPoint y: 269, endPoint x: 269, endPoint y: 268, distance: 3.0
click at [271, 269] on div "Add Slide" at bounding box center [274, 271] width 23 height 14
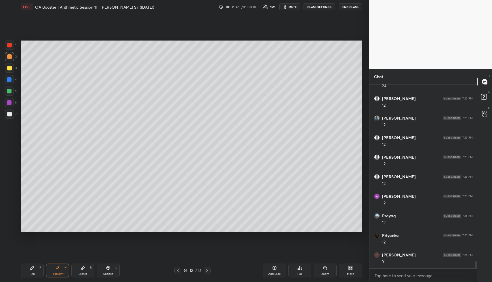
scroll to position [4599, 0]
drag, startPoint x: 26, startPoint y: 272, endPoint x: 30, endPoint y: 242, distance: 30.2
click at [27, 271] on div "Pen P" at bounding box center [32, 271] width 23 height 14
click at [9, 68] on div at bounding box center [9, 68] width 5 height 5
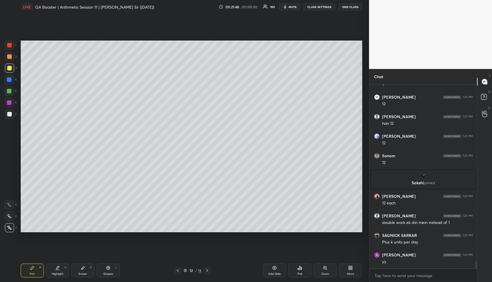
scroll to position [4659, 0]
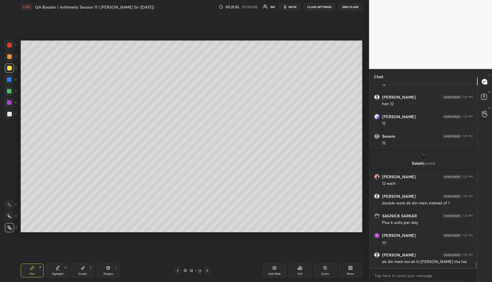
drag, startPoint x: 85, startPoint y: 268, endPoint x: 94, endPoint y: 241, distance: 29.0
click at [85, 269] on div "Eraser E" at bounding box center [82, 271] width 23 height 14
click at [181, 269] on div at bounding box center [177, 270] width 7 height 7
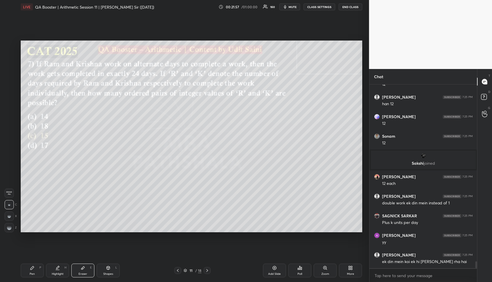
scroll to position [4679, 0]
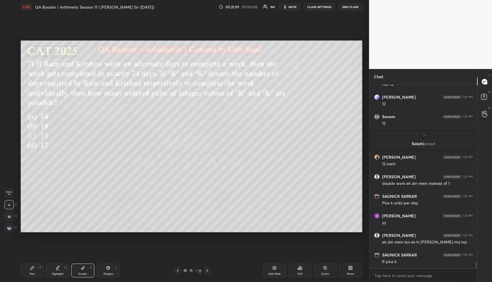
drag, startPoint x: 35, startPoint y: 274, endPoint x: 39, endPoint y: 250, distance: 24.5
click at [32, 274] on div "Pen" at bounding box center [32, 274] width 5 height 3
click at [11, 57] on div at bounding box center [9, 56] width 5 height 5
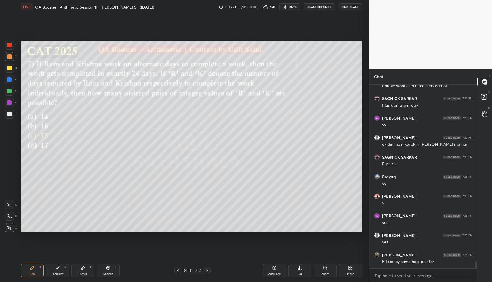
scroll to position [4796, 0]
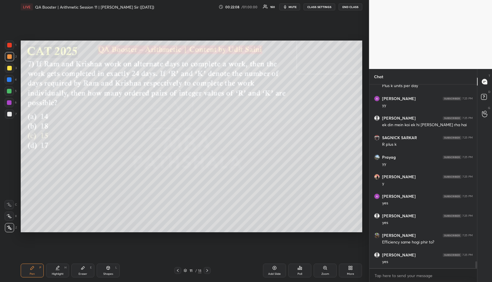
click at [113, 272] on div "Shapes L" at bounding box center [108, 271] width 23 height 14
drag, startPoint x: 114, startPoint y: 272, endPoint x: 114, endPoint y: 266, distance: 5.5
click at [114, 271] on div "Shapes L" at bounding box center [108, 271] width 23 height 14
click at [10, 112] on div at bounding box center [9, 114] width 5 height 5
drag, startPoint x: 59, startPoint y: 269, endPoint x: 80, endPoint y: 234, distance: 40.9
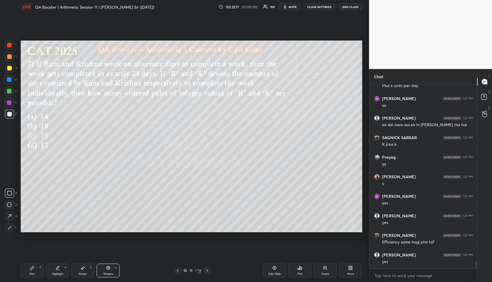
click at [59, 269] on div "Highlight H" at bounding box center [57, 271] width 23 height 14
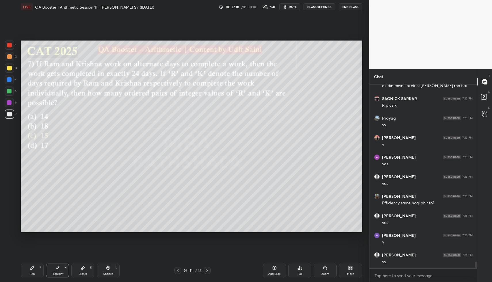
scroll to position [4855, 0]
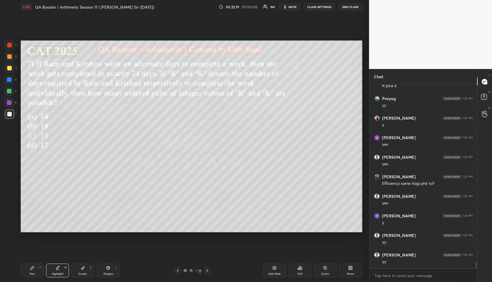
click at [34, 271] on div "Pen P" at bounding box center [32, 271] width 23 height 14
click at [9, 78] on div at bounding box center [9, 79] width 5 height 5
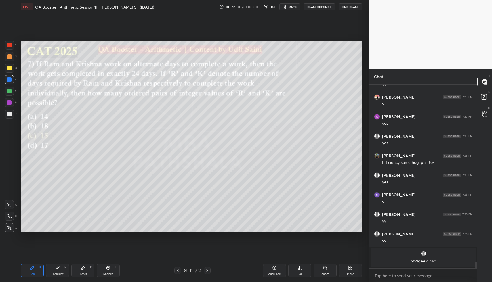
click at [83, 275] on div "Eraser" at bounding box center [83, 274] width 9 height 3
click at [38, 267] on div "Pen P" at bounding box center [32, 271] width 23 height 14
click at [38, 268] on div "Pen P" at bounding box center [32, 271] width 23 height 14
click at [10, 85] on div "1 2 3 4 5 6 7" at bounding box center [11, 81] width 12 height 81
click at [10, 87] on div at bounding box center [9, 91] width 9 height 9
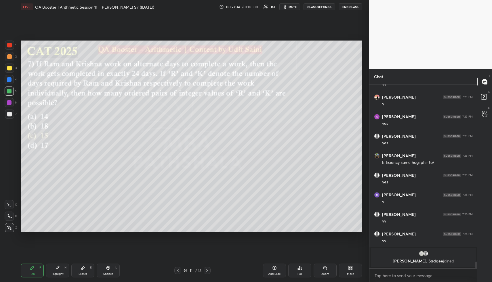
click at [8, 65] on div at bounding box center [9, 68] width 9 height 9
drag, startPoint x: 11, startPoint y: 59, endPoint x: 16, endPoint y: 61, distance: 5.7
click at [12, 58] on div at bounding box center [9, 56] width 9 height 9
click at [12, 91] on div at bounding box center [9, 91] width 9 height 9
click at [8, 58] on div at bounding box center [9, 56] width 5 height 5
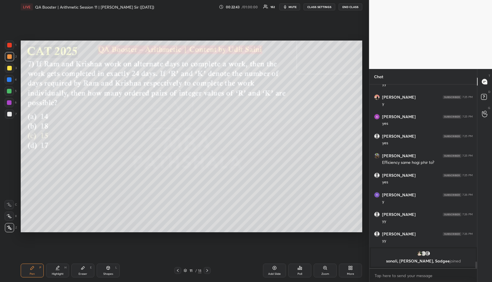
click at [8, 113] on div at bounding box center [9, 114] width 5 height 5
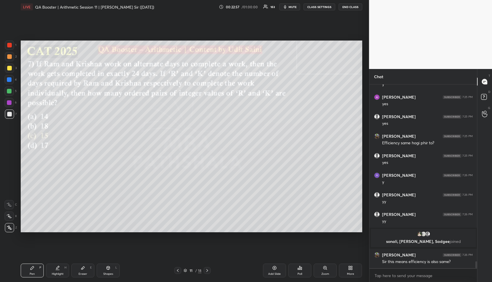
click at [9, 80] on div at bounding box center [9, 79] width 5 height 5
click at [68, 266] on div "Highlight H" at bounding box center [57, 271] width 23 height 14
click at [65, 269] on div "H" at bounding box center [65, 267] width 2 height 3
drag, startPoint x: 84, startPoint y: 273, endPoint x: 97, endPoint y: 240, distance: 35.5
click at [83, 272] on div "Eraser E" at bounding box center [82, 271] width 23 height 14
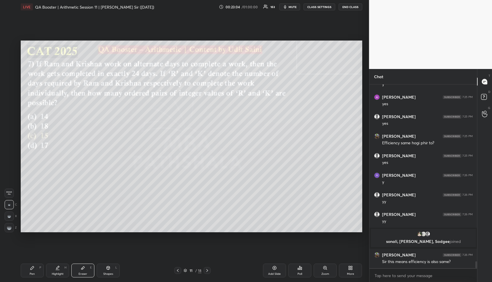
click at [66, 266] on div "Highlight H" at bounding box center [57, 271] width 23 height 14
click at [66, 269] on div "Highlight H" at bounding box center [57, 271] width 23 height 14
click at [38, 269] on div "Pen P" at bounding box center [32, 271] width 23 height 14
click at [12, 91] on div at bounding box center [9, 91] width 9 height 9
click at [12, 90] on div at bounding box center [9, 91] width 9 height 9
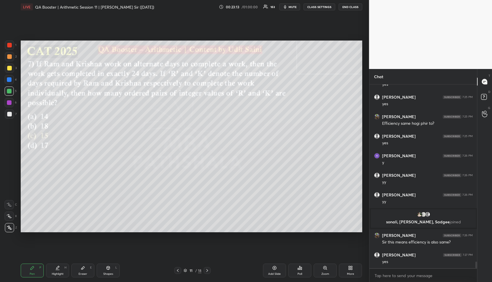
scroll to position [4850, 0]
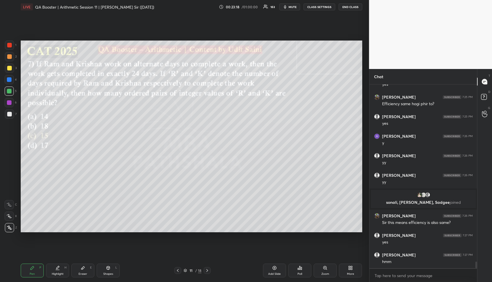
click at [51, 271] on div "Highlight H" at bounding box center [57, 271] width 23 height 14
click at [38, 270] on div "Pen P" at bounding box center [32, 271] width 23 height 14
click at [42, 271] on div "Pen P" at bounding box center [32, 271] width 23 height 14
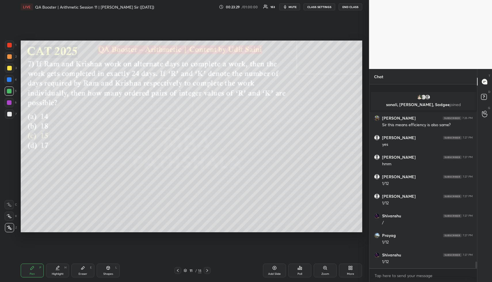
scroll to position [4987, 0]
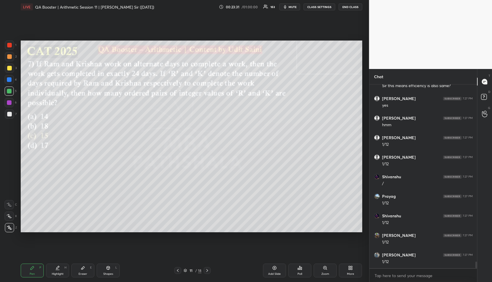
click at [60, 271] on div "Highlight H" at bounding box center [57, 271] width 23 height 14
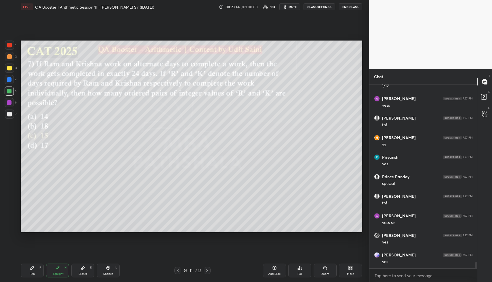
scroll to position [5222, 0]
click at [28, 271] on div "Pen P" at bounding box center [32, 271] width 23 height 14
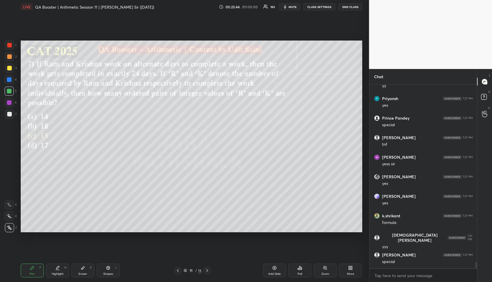
click at [28, 272] on div "Pen P" at bounding box center [32, 271] width 23 height 14
click at [9, 55] on div at bounding box center [9, 56] width 5 height 5
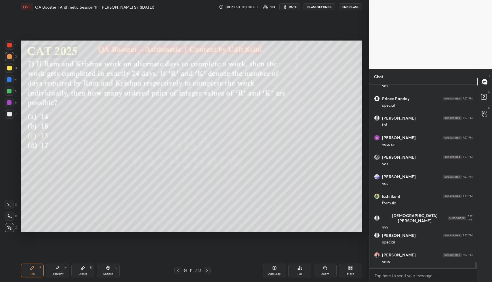
scroll to position [5261, 0]
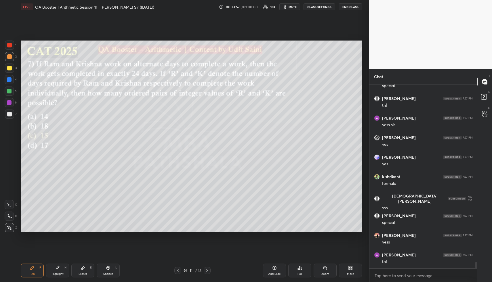
click at [62, 271] on div "Highlight H" at bounding box center [57, 271] width 23 height 14
drag, startPoint x: 63, startPoint y: 270, endPoint x: 88, endPoint y: 240, distance: 39.5
click at [64, 270] on div "Highlight H" at bounding box center [57, 271] width 23 height 14
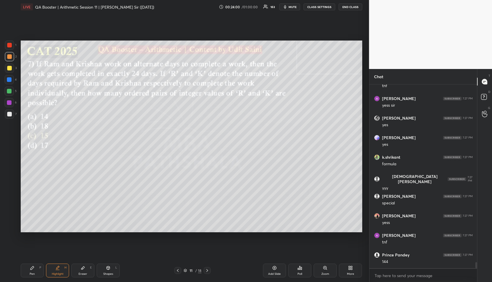
drag, startPoint x: 32, startPoint y: 271, endPoint x: 42, endPoint y: 265, distance: 11.9
click at [32, 271] on div "Pen P" at bounding box center [32, 271] width 23 height 14
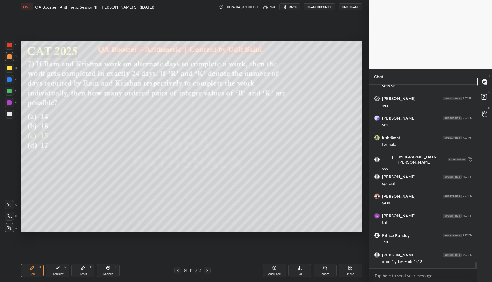
click at [104, 273] on div "Shapes" at bounding box center [108, 274] width 10 height 3
click at [107, 271] on div "Shapes L" at bounding box center [108, 271] width 23 height 14
drag, startPoint x: 9, startPoint y: 67, endPoint x: 13, endPoint y: 68, distance: 3.9
click at [9, 66] on div at bounding box center [9, 68] width 5 height 5
click at [60, 268] on icon at bounding box center [57, 268] width 5 height 5
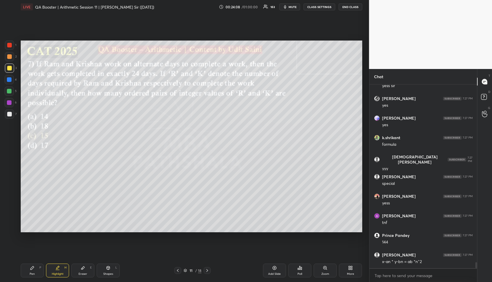
click at [61, 269] on div "Highlight H" at bounding box center [57, 271] width 23 height 14
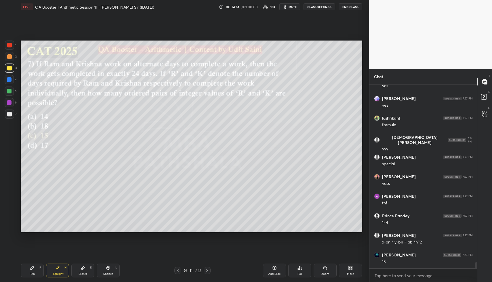
scroll to position [5339, 0]
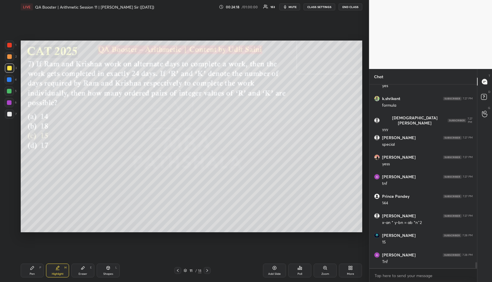
click at [58, 271] on div "Highlight H" at bounding box center [57, 271] width 23 height 14
click at [59, 271] on div "Highlight H" at bounding box center [57, 271] width 23 height 14
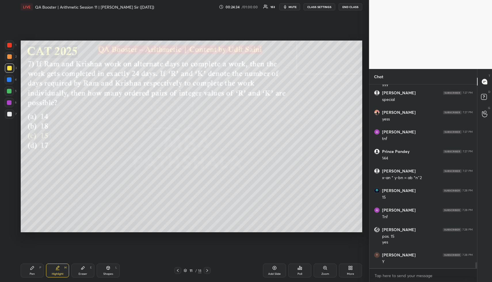
scroll to position [5404, 0]
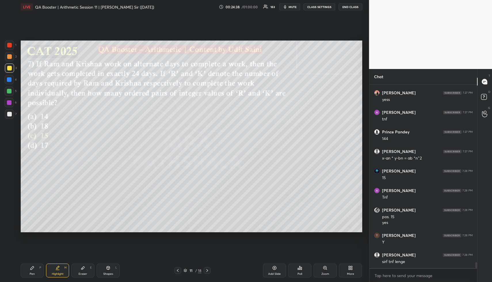
click at [31, 273] on div "Pen" at bounding box center [32, 274] width 5 height 3
click at [11, 79] on div at bounding box center [9, 79] width 5 height 5
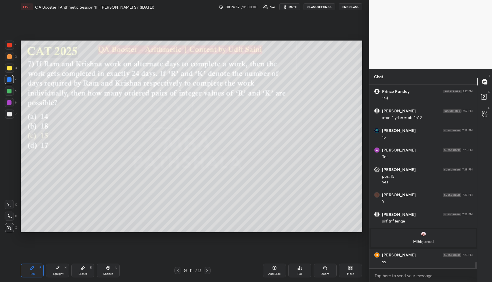
scroll to position [5276, 0]
click at [61, 271] on div "Highlight H" at bounding box center [57, 271] width 23 height 14
drag, startPoint x: 60, startPoint y: 270, endPoint x: 71, endPoint y: 260, distance: 15.1
click at [60, 270] on div "Highlight H" at bounding box center [57, 271] width 23 height 14
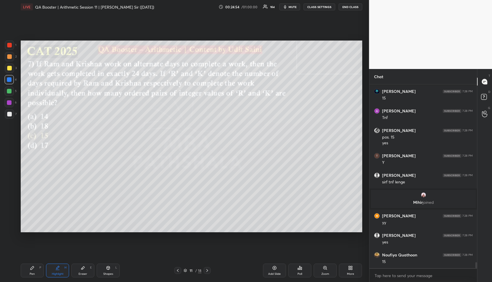
scroll to position [5336, 0]
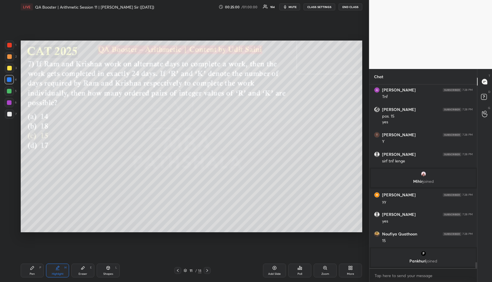
drag, startPoint x: 33, startPoint y: 271, endPoint x: 34, endPoint y: 266, distance: 5.5
click at [33, 270] on div "Pen P" at bounding box center [32, 271] width 23 height 14
click at [9, 92] on div at bounding box center [9, 91] width 5 height 5
click at [8, 68] on div at bounding box center [9, 68] width 5 height 5
drag, startPoint x: 9, startPoint y: 68, endPoint x: 13, endPoint y: 75, distance: 7.7
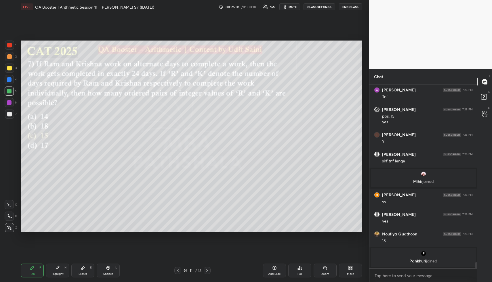
click at [8, 69] on div at bounding box center [9, 68] width 5 height 5
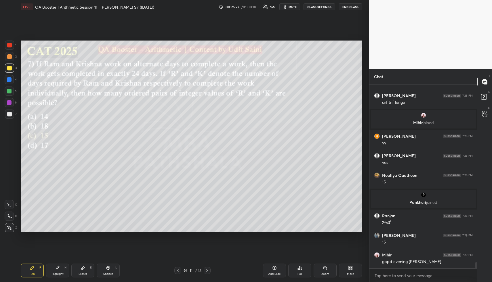
scroll to position [5394, 0]
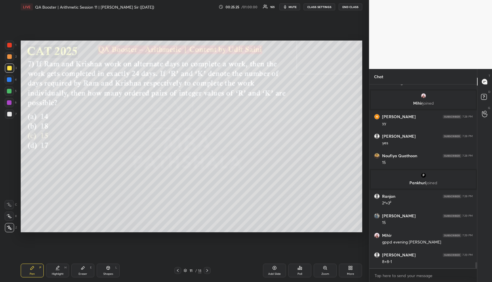
click at [53, 273] on div "Highlight" at bounding box center [58, 274] width 12 height 3
click at [55, 272] on div "Highlight H" at bounding box center [57, 271] width 23 height 14
click at [106, 274] on div "Shapes" at bounding box center [108, 274] width 10 height 3
click at [108, 273] on div "Shapes" at bounding box center [108, 274] width 10 height 3
drag, startPoint x: 8, startPoint y: 43, endPoint x: 13, endPoint y: 69, distance: 26.5
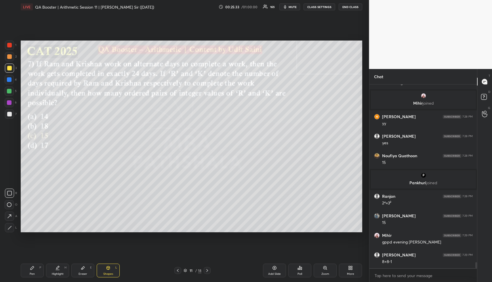
click at [8, 44] on div at bounding box center [9, 45] width 5 height 5
click at [55, 274] on div "Highlight" at bounding box center [58, 274] width 12 height 3
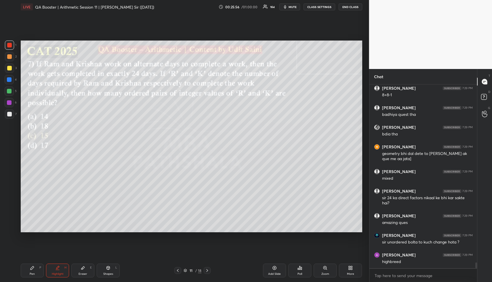
scroll to position [5580, 0]
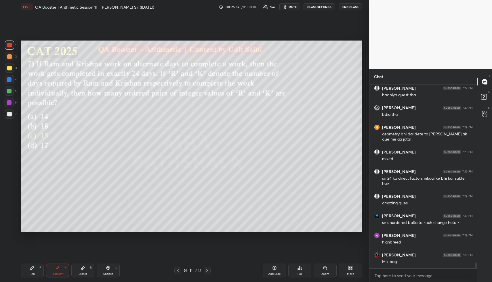
click at [58, 269] on icon at bounding box center [57, 268] width 5 height 5
click at [59, 270] on div "Highlight H" at bounding box center [57, 271] width 23 height 14
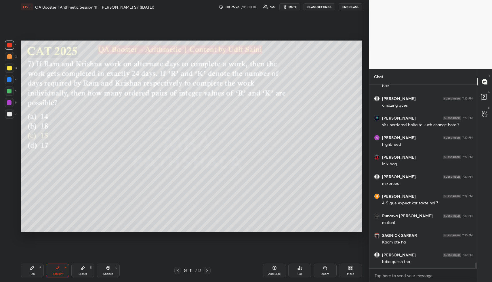
scroll to position [5697, 0]
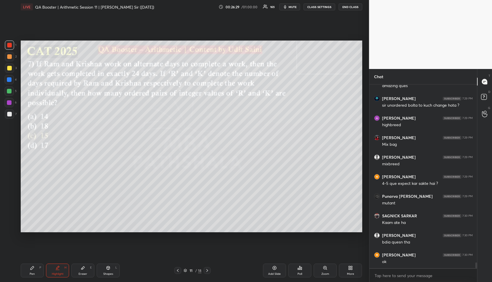
click at [37, 272] on div "Pen P" at bounding box center [32, 271] width 23 height 14
drag, startPoint x: 273, startPoint y: 270, endPoint x: 225, endPoint y: 241, distance: 56.7
click at [273, 269] on icon at bounding box center [274, 268] width 5 height 5
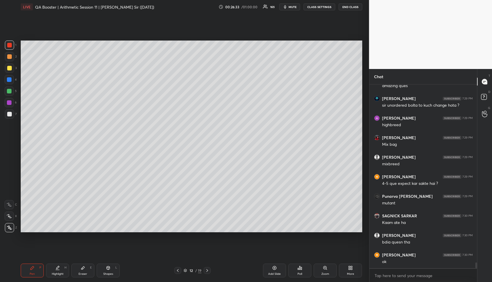
click at [9, 53] on div at bounding box center [9, 56] width 9 height 9
drag, startPoint x: 10, startPoint y: 55, endPoint x: 18, endPoint y: 55, distance: 7.8
click at [10, 56] on div at bounding box center [9, 56] width 5 height 5
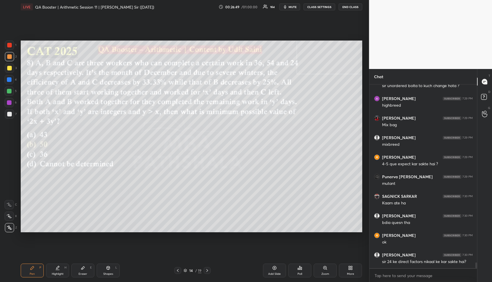
click at [57, 269] on icon at bounding box center [57, 267] width 3 height 3
drag, startPoint x: 58, startPoint y: 269, endPoint x: 66, endPoint y: 240, distance: 30.1
click at [58, 269] on icon at bounding box center [57, 268] width 5 height 5
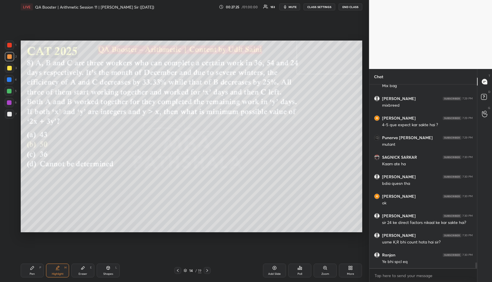
scroll to position [5776, 0]
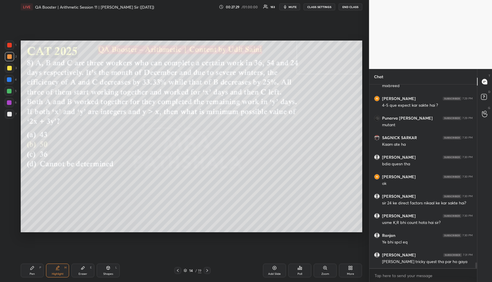
click at [36, 273] on div "Pen P" at bounding box center [32, 271] width 23 height 14
click at [39, 271] on div "Pen P" at bounding box center [32, 271] width 23 height 14
click at [10, 66] on div at bounding box center [9, 68] width 5 height 5
click at [10, 68] on div at bounding box center [9, 68] width 5 height 5
click at [58, 267] on icon at bounding box center [57, 267] width 3 height 3
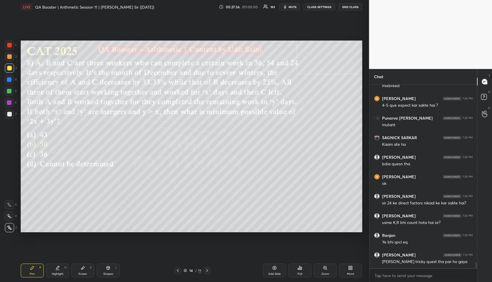
drag, startPoint x: 61, startPoint y: 267, endPoint x: 69, endPoint y: 242, distance: 26.8
click at [61, 266] on div "Highlight H" at bounding box center [57, 271] width 23 height 14
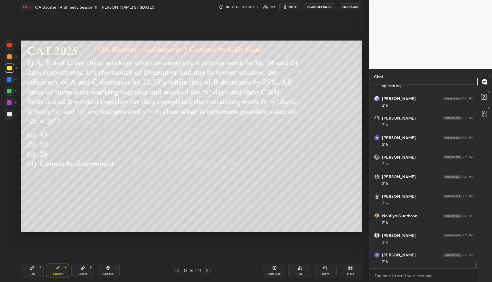
scroll to position [6050, 0]
click at [25, 270] on div "Pen P" at bounding box center [32, 271] width 23 height 14
drag, startPoint x: 28, startPoint y: 270, endPoint x: 27, endPoint y: 266, distance: 3.2
click at [27, 268] on div "Pen P" at bounding box center [32, 271] width 23 height 14
click at [10, 55] on div at bounding box center [9, 56] width 5 height 5
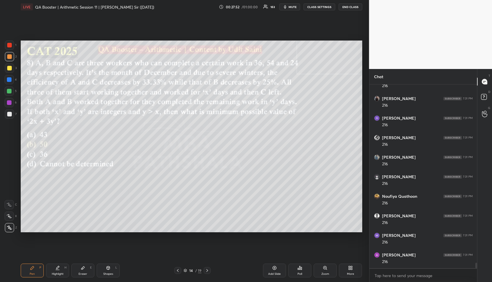
scroll to position [6069, 0]
click at [69, 270] on div "Pen P Highlight H Eraser E Shapes L" at bounding box center [91, 271] width 141 height 14
click at [66, 271] on div "Highlight H" at bounding box center [57, 271] width 23 height 14
click at [29, 273] on div "Pen P" at bounding box center [32, 271] width 23 height 14
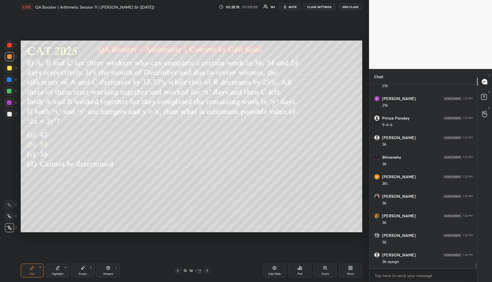
drag, startPoint x: 8, startPoint y: 94, endPoint x: 14, endPoint y: 93, distance: 5.8
click at [9, 93] on div at bounding box center [9, 91] width 9 height 9
click at [63, 272] on div "Highlight H" at bounding box center [57, 271] width 23 height 14
click at [63, 271] on div "Highlight H" at bounding box center [57, 271] width 23 height 14
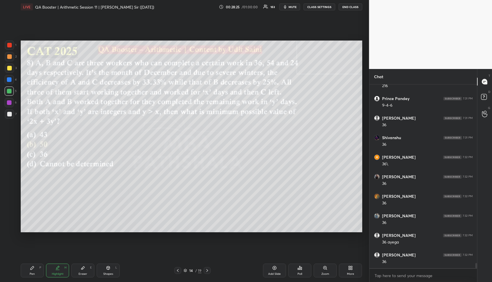
drag, startPoint x: 34, startPoint y: 271, endPoint x: 56, endPoint y: 245, distance: 34.3
click at [33, 271] on div "Pen P" at bounding box center [32, 271] width 23 height 14
click at [59, 269] on div "Highlight H" at bounding box center [57, 271] width 23 height 14
click at [60, 268] on div "Highlight H" at bounding box center [57, 271] width 23 height 14
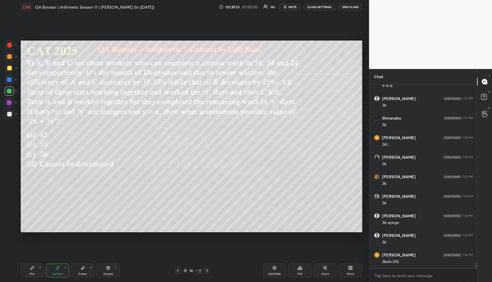
drag, startPoint x: 35, startPoint y: 270, endPoint x: 38, endPoint y: 239, distance: 30.3
click at [35, 269] on div "Pen P" at bounding box center [32, 271] width 23 height 14
click at [12, 69] on div at bounding box center [9, 68] width 9 height 9
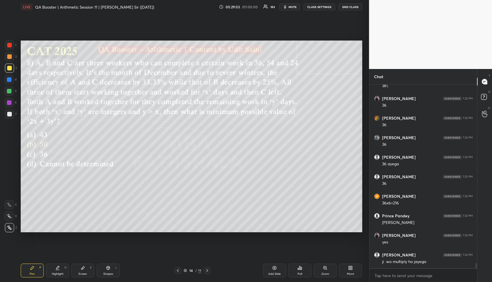
scroll to position [6324, 0]
click at [57, 269] on icon at bounding box center [57, 268] width 5 height 5
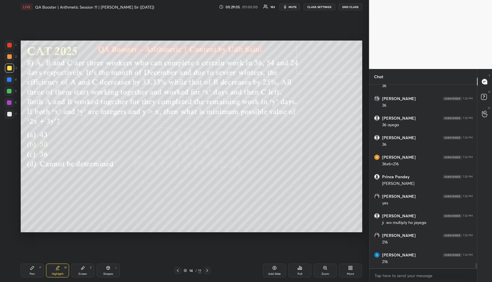
scroll to position [6363, 0]
click at [34, 272] on div "Pen P" at bounding box center [32, 271] width 23 height 14
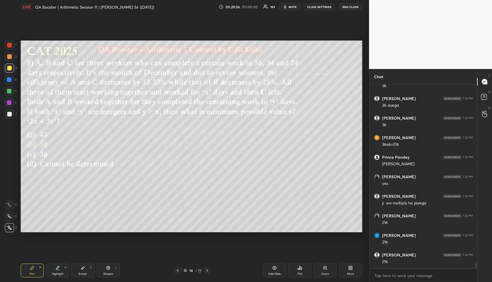
drag, startPoint x: 34, startPoint y: 273, endPoint x: 37, endPoint y: 240, distance: 32.6
click at [35, 272] on div "Pen P" at bounding box center [32, 271] width 23 height 14
click at [11, 58] on div at bounding box center [9, 56] width 5 height 5
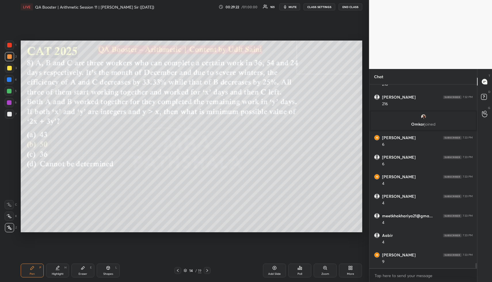
scroll to position [6242, 0]
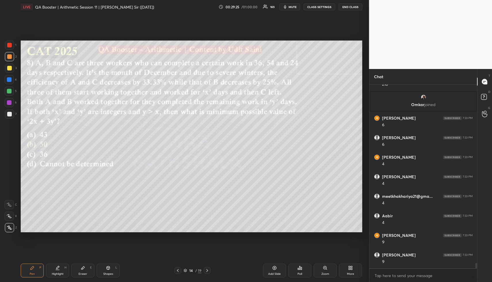
click at [54, 274] on div "Highlight" at bounding box center [58, 274] width 12 height 3
drag, startPoint x: 57, startPoint y: 273, endPoint x: 65, endPoint y: 261, distance: 14.6
click at [58, 273] on div "Highlight" at bounding box center [58, 274] width 12 height 3
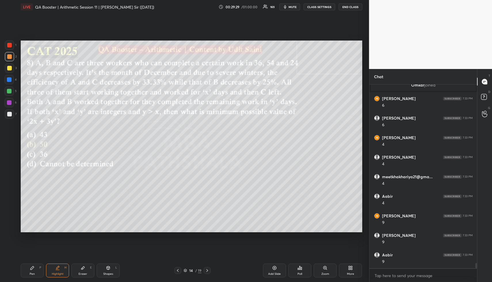
drag, startPoint x: 31, startPoint y: 277, endPoint x: 43, endPoint y: 243, distance: 35.7
click at [31, 276] on div "Pen P" at bounding box center [32, 271] width 23 height 14
drag, startPoint x: 12, startPoint y: 81, endPoint x: 16, endPoint y: 82, distance: 3.7
click at [13, 80] on div at bounding box center [9, 79] width 9 height 9
drag, startPoint x: 9, startPoint y: 94, endPoint x: 12, endPoint y: 93, distance: 3.5
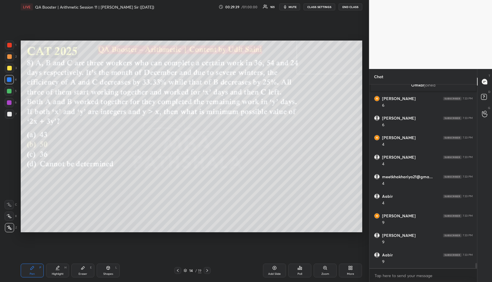
click at [10, 93] on div at bounding box center [9, 91] width 9 height 9
drag, startPoint x: 55, startPoint y: 275, endPoint x: 88, endPoint y: 233, distance: 54.1
click at [57, 274] on div "Highlight" at bounding box center [58, 274] width 12 height 3
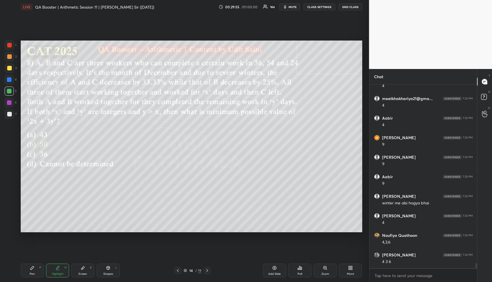
click at [57, 271] on div "Highlight H" at bounding box center [57, 271] width 23 height 14
click at [61, 273] on div "Highlight" at bounding box center [58, 274] width 12 height 3
click at [30, 274] on div "Pen" at bounding box center [32, 274] width 5 height 3
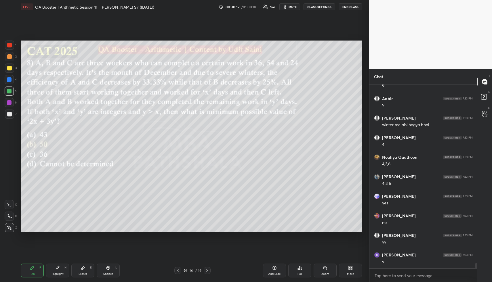
click at [8, 79] on div at bounding box center [9, 79] width 5 height 5
click at [9, 79] on div at bounding box center [9, 79] width 5 height 5
drag, startPoint x: 58, startPoint y: 270, endPoint x: 71, endPoint y: 252, distance: 22.1
click at [58, 269] on icon at bounding box center [57, 268] width 5 height 5
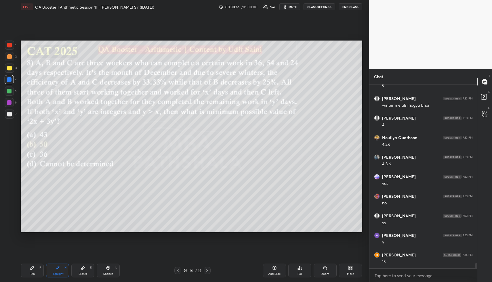
click at [32, 275] on div "Pen P" at bounding box center [32, 271] width 23 height 14
click at [8, 66] on div at bounding box center [9, 68] width 5 height 5
click at [10, 58] on div at bounding box center [9, 56] width 5 height 5
click at [13, 61] on div "2" at bounding box center [11, 56] width 12 height 9
click at [61, 273] on div "Highlight" at bounding box center [58, 274] width 12 height 3
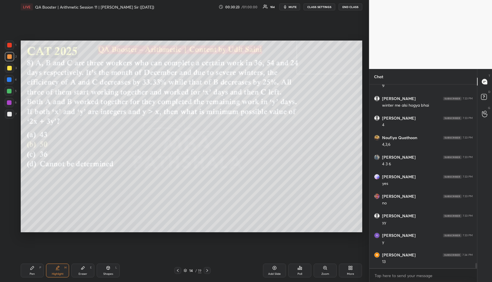
click at [61, 271] on div "Highlight H" at bounding box center [57, 271] width 23 height 14
drag, startPoint x: 28, startPoint y: 274, endPoint x: 46, endPoint y: 245, distance: 34.0
click at [28, 274] on div "Pen P" at bounding box center [32, 271] width 23 height 14
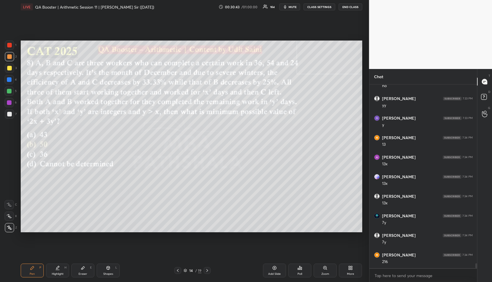
click at [111, 271] on div "Shapes L" at bounding box center [108, 271] width 23 height 14
click at [112, 270] on div "Shapes L" at bounding box center [108, 271] width 23 height 14
click at [9, 116] on div at bounding box center [9, 114] width 5 height 5
drag, startPoint x: 10, startPoint y: 115, endPoint x: 18, endPoint y: 124, distance: 12.2
click at [10, 115] on div at bounding box center [9, 114] width 5 height 5
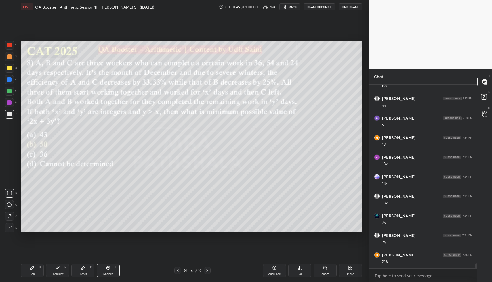
scroll to position [6574, 0]
click at [66, 270] on div "Highlight H" at bounding box center [57, 271] width 23 height 14
click at [65, 270] on div "Highlight H" at bounding box center [57, 271] width 23 height 14
drag, startPoint x: 62, startPoint y: 269, endPoint x: 75, endPoint y: 250, distance: 22.3
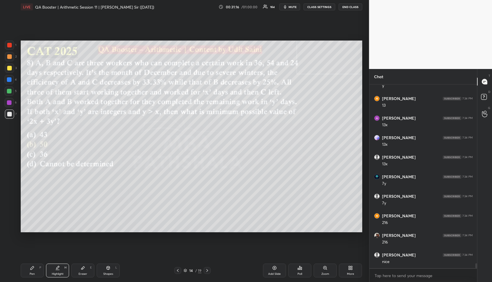
click at [62, 269] on div "Highlight H" at bounding box center [57, 271] width 23 height 14
drag, startPoint x: 275, startPoint y: 270, endPoint x: 272, endPoint y: 270, distance: 3.5
click at [274, 270] on icon at bounding box center [274, 268] width 5 height 5
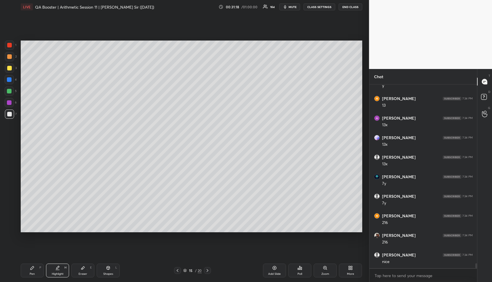
click at [30, 269] on div "Pen P" at bounding box center [32, 271] width 23 height 14
click at [12, 58] on div at bounding box center [9, 56] width 9 height 9
click at [115, 272] on div "Shapes L" at bounding box center [108, 271] width 23 height 14
click at [113, 271] on div "Shapes L" at bounding box center [108, 271] width 23 height 14
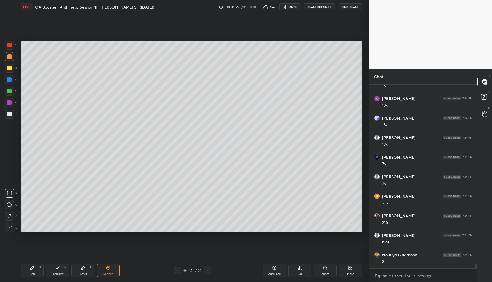
click at [11, 80] on div at bounding box center [9, 79] width 5 height 5
click at [58, 267] on div "Highlight H" at bounding box center [57, 271] width 23 height 14
drag, startPoint x: 59, startPoint y: 268, endPoint x: 64, endPoint y: 252, distance: 16.0
click at [60, 266] on div "Highlight H" at bounding box center [57, 271] width 23 height 14
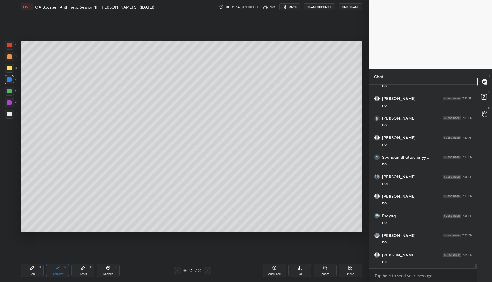
scroll to position [7005, 0]
click at [63, 268] on div "Highlight H" at bounding box center [57, 271] width 23 height 14
drag, startPoint x: 35, startPoint y: 270, endPoint x: 34, endPoint y: 266, distance: 4.2
click at [34, 269] on div "Pen P" at bounding box center [32, 271] width 23 height 14
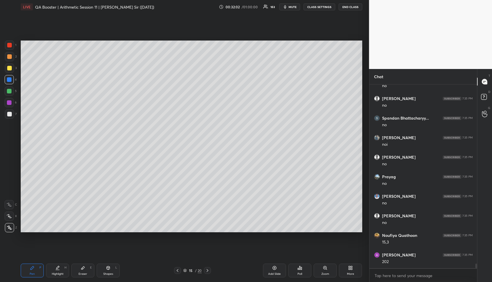
scroll to position [7044, 0]
click at [7, 91] on div at bounding box center [9, 91] width 5 height 5
drag, startPoint x: 9, startPoint y: 93, endPoint x: 20, endPoint y: 88, distance: 11.7
click at [9, 93] on div at bounding box center [9, 91] width 5 height 5
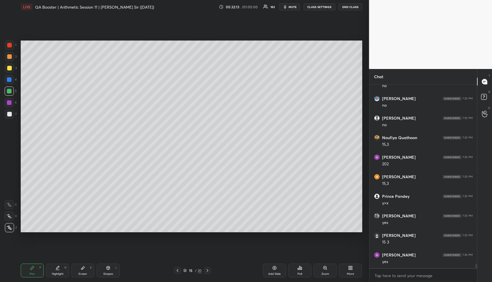
drag, startPoint x: 9, startPoint y: 79, endPoint x: 15, endPoint y: 81, distance: 6.3
click at [9, 79] on div at bounding box center [9, 79] width 5 height 5
click at [8, 57] on div at bounding box center [9, 56] width 5 height 5
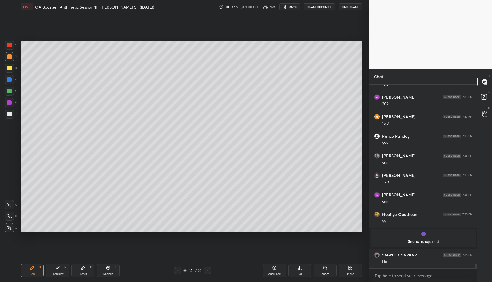
click at [58, 271] on div "Highlight H" at bounding box center [57, 271] width 23 height 14
drag, startPoint x: 37, startPoint y: 266, endPoint x: 39, endPoint y: 239, distance: 27.1
click at [37, 265] on div "Pen P" at bounding box center [32, 271] width 23 height 14
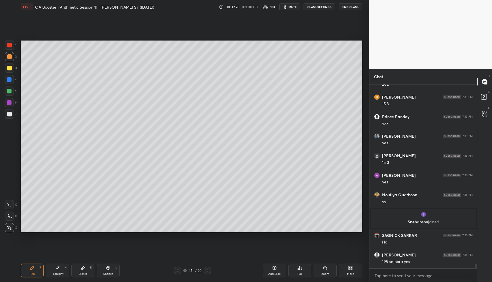
drag, startPoint x: 12, startPoint y: 66, endPoint x: 18, endPoint y: 68, distance: 6.9
click at [12, 67] on div at bounding box center [9, 68] width 9 height 9
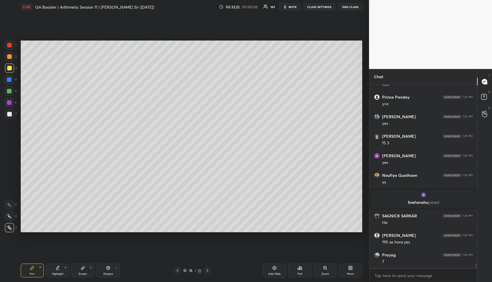
scroll to position [7241, 0]
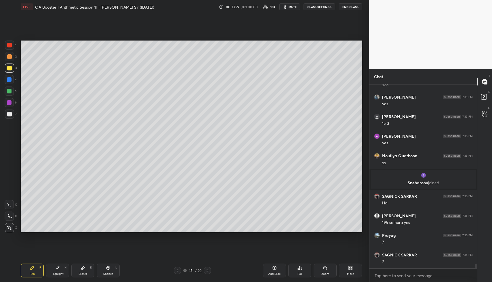
click at [10, 56] on div at bounding box center [9, 56] width 5 height 5
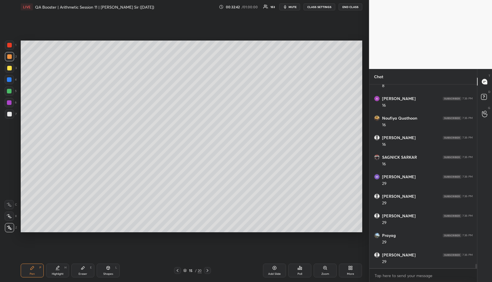
scroll to position [7535, 0]
click at [109, 269] on icon at bounding box center [108, 267] width 3 height 3
click at [8, 114] on div at bounding box center [9, 114] width 5 height 5
drag, startPoint x: 9, startPoint y: 115, endPoint x: 20, endPoint y: 113, distance: 11.2
click at [10, 116] on div at bounding box center [9, 114] width 5 height 5
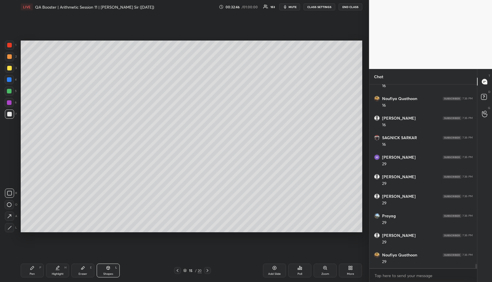
click at [56, 271] on div "Highlight H" at bounding box center [57, 271] width 23 height 14
click at [62, 269] on div "Highlight H" at bounding box center [57, 271] width 23 height 14
click at [33, 270] on icon at bounding box center [32, 268] width 5 height 5
click at [32, 270] on div "Pen P" at bounding box center [32, 271] width 23 height 14
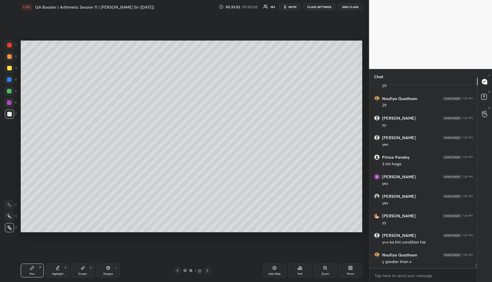
click at [10, 55] on div at bounding box center [9, 56] width 5 height 5
drag, startPoint x: 56, startPoint y: 273, endPoint x: 59, endPoint y: 267, distance: 6.6
click at [56, 272] on div "Highlight H" at bounding box center [57, 271] width 23 height 14
click at [58, 270] on div "Highlight H" at bounding box center [57, 271] width 23 height 14
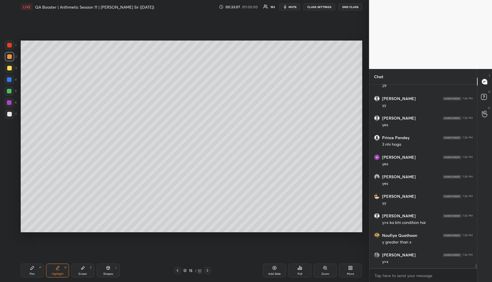
click at [32, 267] on icon at bounding box center [32, 267] width 3 height 3
click at [33, 267] on icon at bounding box center [32, 267] width 3 height 3
click at [9, 72] on div at bounding box center [9, 68] width 9 height 9
click at [10, 75] on div "1 2 3 4 5 6 7" at bounding box center [11, 81] width 12 height 81
click at [54, 271] on div "Highlight H" at bounding box center [57, 271] width 23 height 14
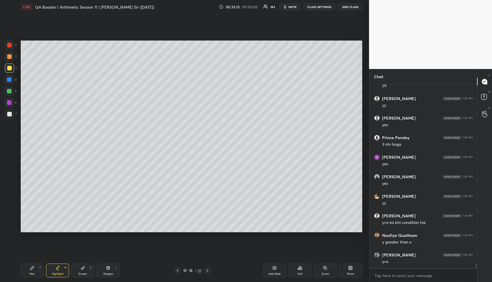
click at [57, 272] on div "Highlight H" at bounding box center [57, 271] width 23 height 14
click at [37, 273] on div "Pen P" at bounding box center [32, 271] width 23 height 14
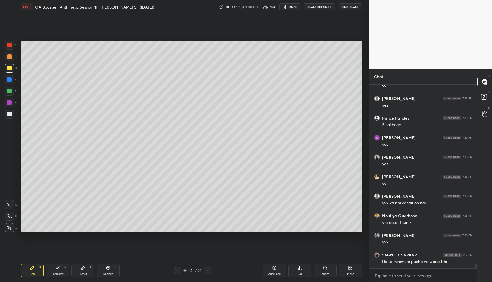
scroll to position [7750, 0]
click at [9, 80] on div at bounding box center [9, 79] width 5 height 5
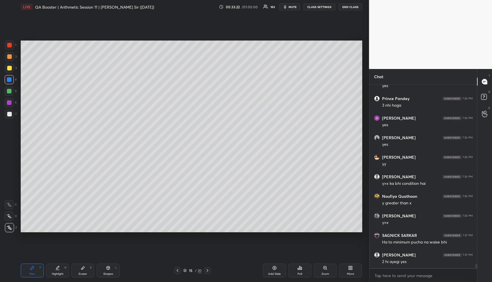
drag, startPoint x: 8, startPoint y: 90, endPoint x: 12, endPoint y: 88, distance: 5.0
click at [9, 89] on div at bounding box center [9, 91] width 5 height 5
click at [83, 269] on icon at bounding box center [83, 268] width 5 height 5
click at [87, 267] on div "Eraser E" at bounding box center [82, 271] width 23 height 14
click at [31, 275] on div "Pen" at bounding box center [32, 274] width 5 height 3
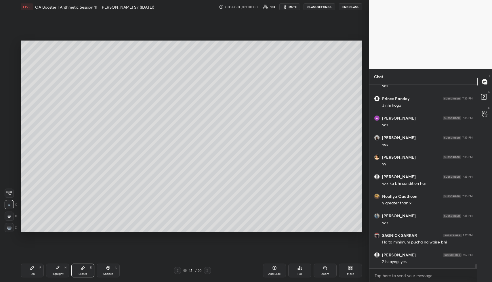
click at [35, 273] on div "Pen P" at bounding box center [32, 271] width 23 height 14
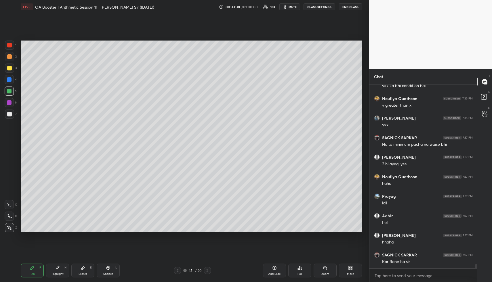
scroll to position [7867, 0]
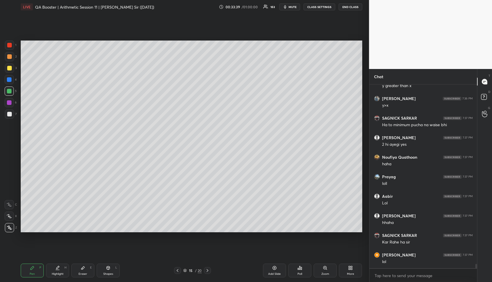
click at [52, 268] on div "Highlight H" at bounding box center [57, 271] width 23 height 14
click at [57, 269] on icon at bounding box center [57, 267] width 3 height 3
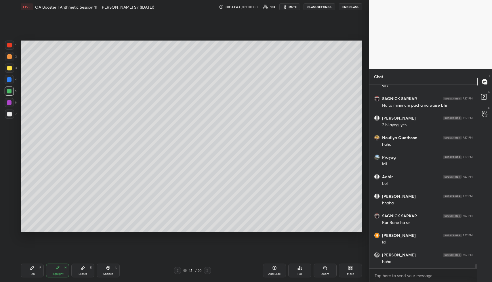
scroll to position [7907, 0]
click at [56, 269] on icon at bounding box center [57, 268] width 5 height 5
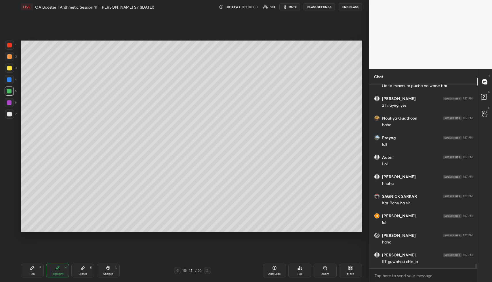
click at [62, 268] on div "Highlight H" at bounding box center [57, 271] width 23 height 14
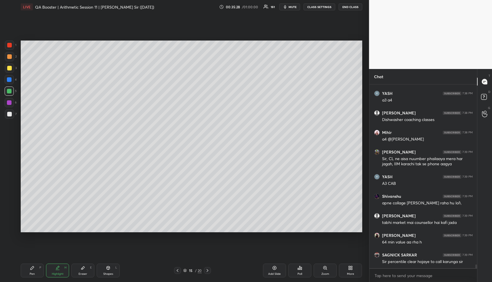
scroll to position [8852, 0]
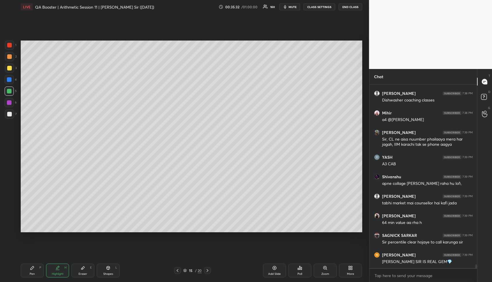
click at [36, 273] on div "Pen P" at bounding box center [32, 271] width 23 height 14
click at [37, 273] on div "Pen P" at bounding box center [32, 271] width 23 height 14
click at [38, 273] on div "Pen P" at bounding box center [32, 271] width 23 height 14
click at [12, 103] on div at bounding box center [9, 102] width 9 height 9
drag, startPoint x: 14, startPoint y: 102, endPoint x: 20, endPoint y: 106, distance: 7.3
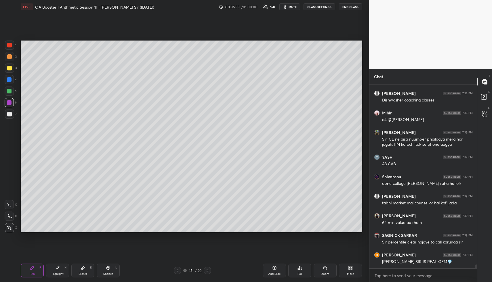
click at [13, 102] on div at bounding box center [9, 102] width 9 height 9
click at [38, 270] on div "Pen P" at bounding box center [32, 271] width 23 height 14
click at [10, 113] on div at bounding box center [9, 114] width 5 height 5
click at [12, 113] on div at bounding box center [9, 114] width 9 height 9
click at [10, 57] on div at bounding box center [9, 56] width 5 height 5
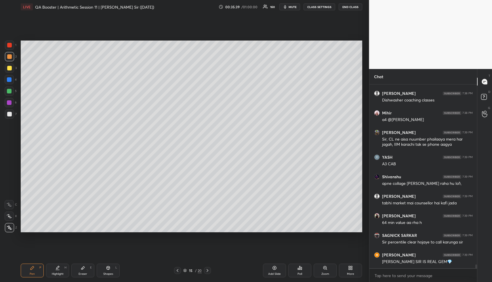
scroll to position [8872, 0]
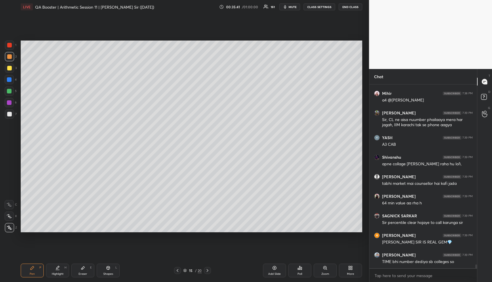
click at [55, 273] on div "Highlight" at bounding box center [58, 274] width 12 height 3
click at [31, 271] on div "Pen P" at bounding box center [32, 271] width 23 height 14
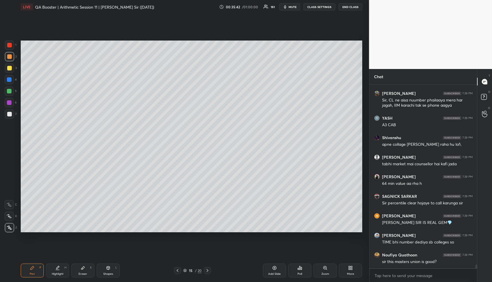
click at [11, 69] on div at bounding box center [9, 68] width 5 height 5
click at [11, 68] on div at bounding box center [9, 68] width 5 height 5
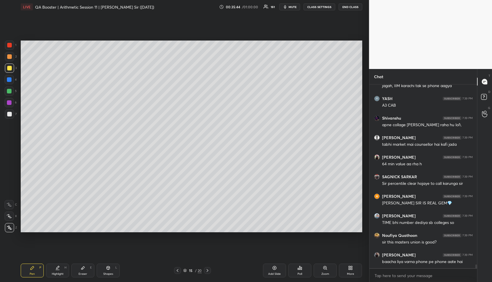
drag, startPoint x: 54, startPoint y: 273, endPoint x: 61, endPoint y: 257, distance: 17.5
click at [54, 273] on div "Highlight" at bounding box center [58, 274] width 12 height 3
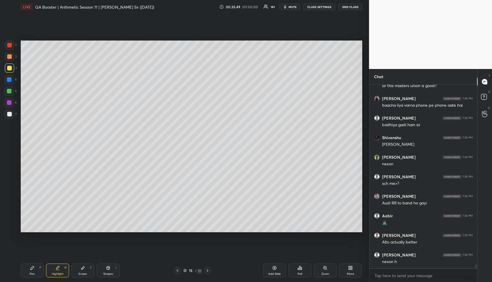
scroll to position [9087, 0]
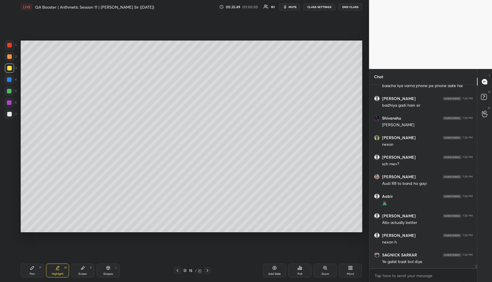
drag, startPoint x: 33, startPoint y: 270, endPoint x: 33, endPoint y: 259, distance: 11.2
click at [33, 270] on icon at bounding box center [32, 268] width 5 height 5
click at [12, 111] on div at bounding box center [9, 114] width 9 height 9
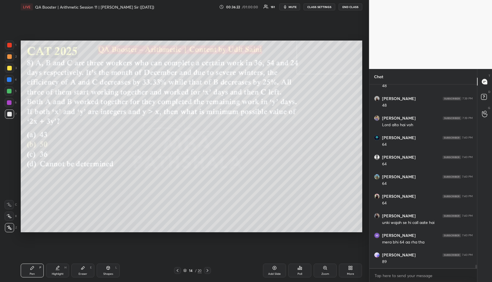
scroll to position [9567, 0]
click at [37, 272] on div "Pen P" at bounding box center [32, 271] width 23 height 14
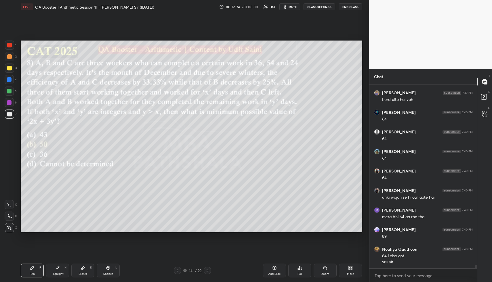
click at [9, 68] on div at bounding box center [9, 68] width 5 height 5
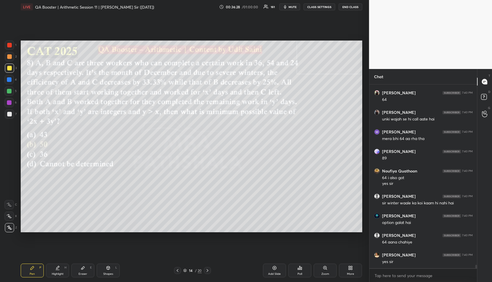
scroll to position [9671, 0]
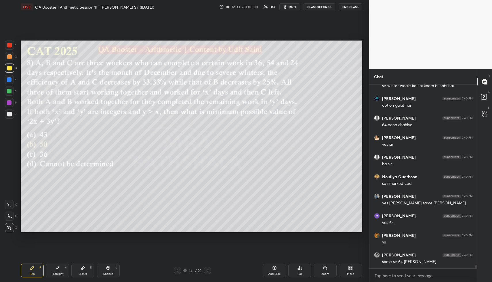
click at [55, 271] on div "Highlight H" at bounding box center [57, 271] width 23 height 14
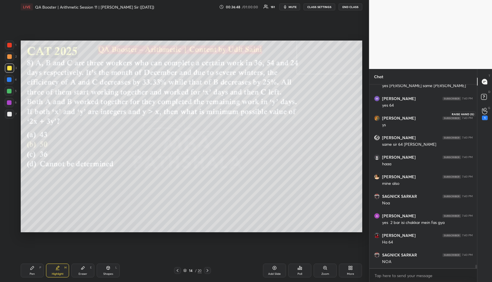
click at [490, 111] on div "G Raise Hand (G) 1" at bounding box center [484, 114] width 15 height 16
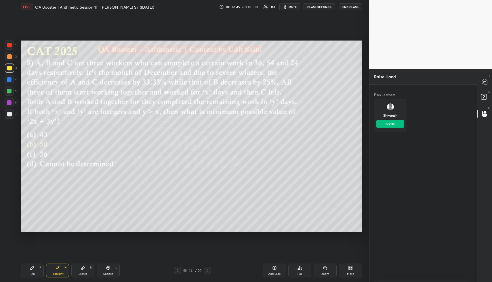
click at [394, 123] on button "INVITE" at bounding box center [390, 123] width 28 height 7
click at [485, 94] on icon at bounding box center [485, 98] width 10 height 10
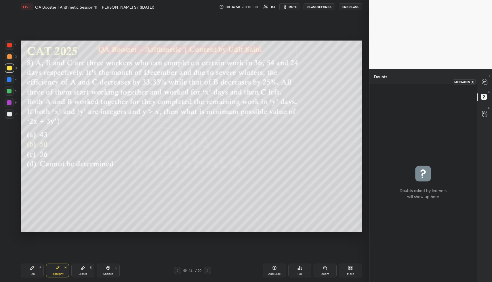
click at [482, 81] on icon at bounding box center [485, 82] width 6 height 6
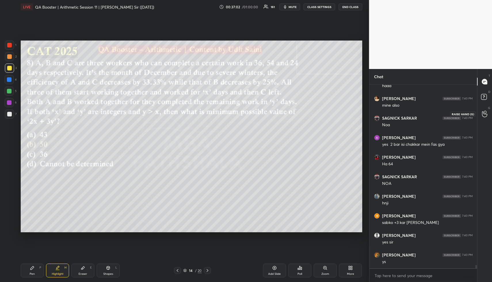
click at [489, 111] on div at bounding box center [485, 114] width 12 height 10
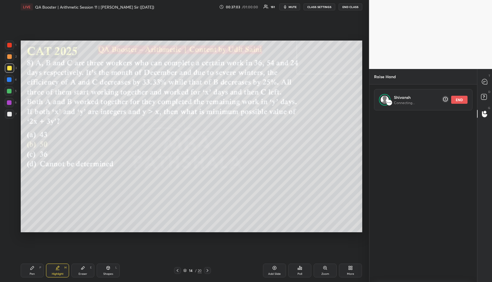
click at [462, 100] on button "END" at bounding box center [459, 100] width 16 height 8
click at [486, 96] on rect at bounding box center [483, 96] width 5 height 5
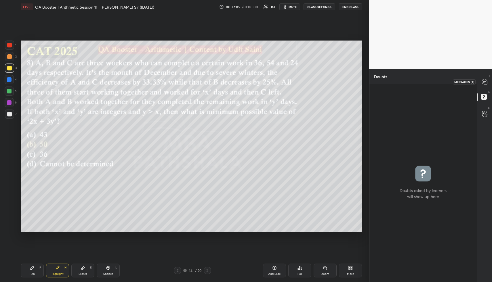
click at [485, 80] on icon at bounding box center [484, 81] width 5 height 5
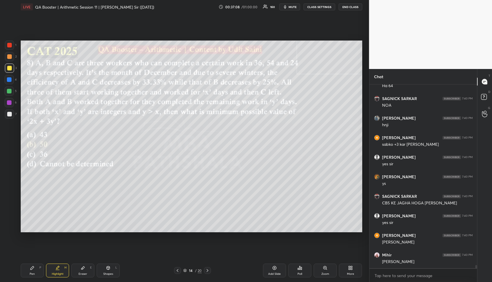
click at [57, 271] on div "Highlight H" at bounding box center [57, 271] width 23 height 14
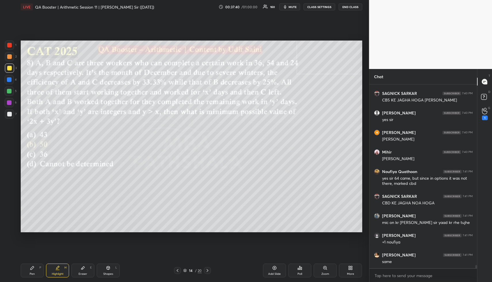
scroll to position [10304, 0]
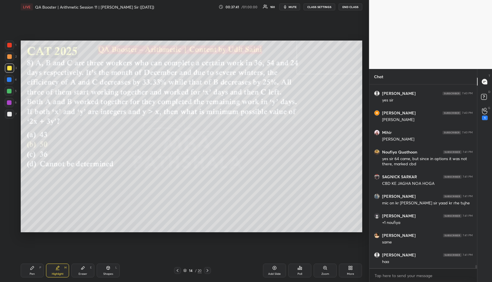
drag, startPoint x: 111, startPoint y: 276, endPoint x: 102, endPoint y: 244, distance: 33.2
click at [111, 275] on div "Shapes L" at bounding box center [108, 271] width 23 height 14
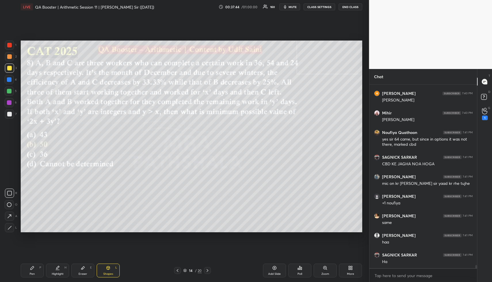
scroll to position [10343, 0]
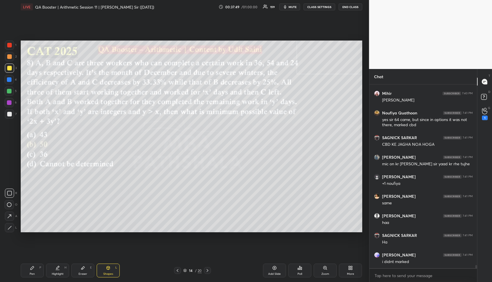
drag, startPoint x: 32, startPoint y: 271, endPoint x: 33, endPoint y: 263, distance: 8.1
click at [32, 270] on div "Pen P" at bounding box center [32, 271] width 23 height 14
click at [10, 66] on div at bounding box center [9, 68] width 5 height 5
drag, startPoint x: 60, startPoint y: 271, endPoint x: 59, endPoint y: 254, distance: 16.7
click at [60, 270] on div "Highlight H" at bounding box center [57, 271] width 23 height 14
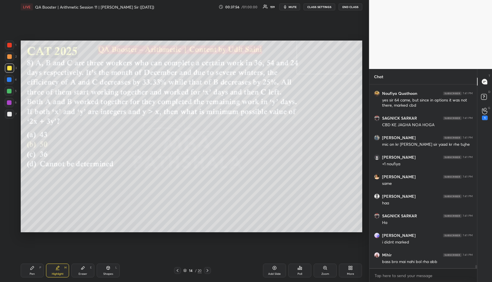
scroll to position [10382, 0]
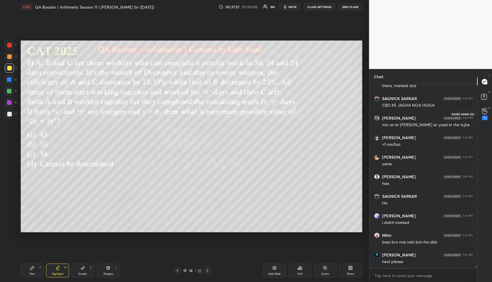
click at [485, 111] on icon at bounding box center [484, 111] width 5 height 6
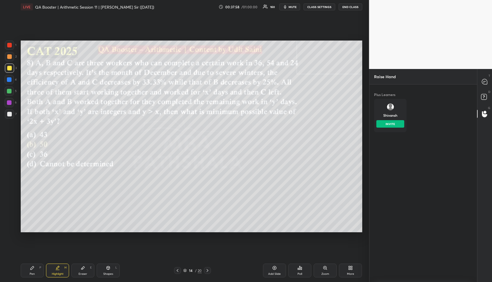
click at [392, 108] on img "grid" at bounding box center [390, 107] width 7 height 7
click at [392, 125] on button "INVITE" at bounding box center [390, 123] width 28 height 7
click at [485, 99] on rect at bounding box center [483, 96] width 5 height 5
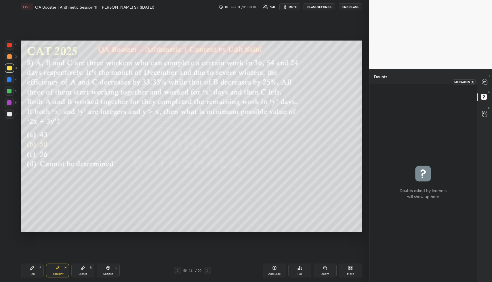
click at [485, 83] on icon at bounding box center [484, 81] width 5 height 5
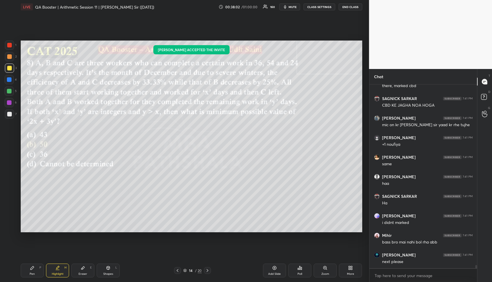
scroll to position [10402, 0]
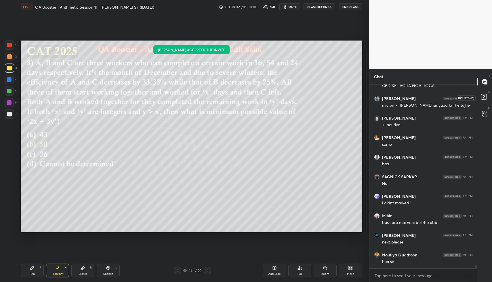
click at [483, 99] on rect at bounding box center [483, 96] width 5 height 5
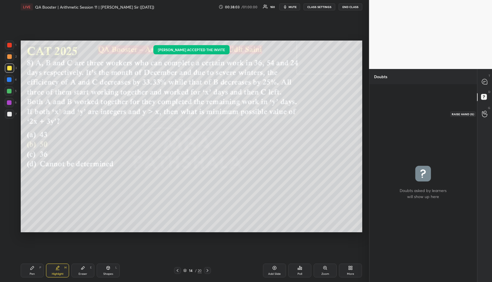
click at [489, 114] on div at bounding box center [485, 114] width 12 height 10
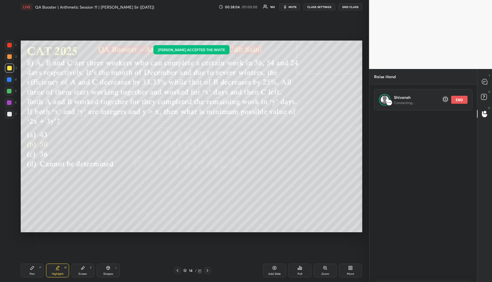
scroll to position [168, 106]
click at [58, 267] on div "Highlight H" at bounding box center [57, 271] width 23 height 14
click at [482, 83] on icon at bounding box center [484, 81] width 5 height 5
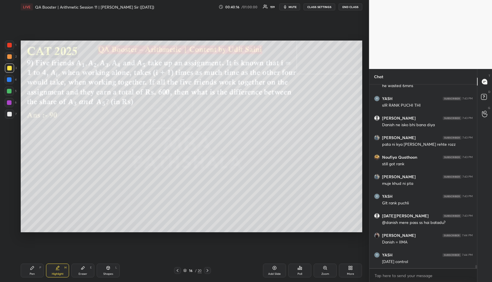
scroll to position [10926, 0]
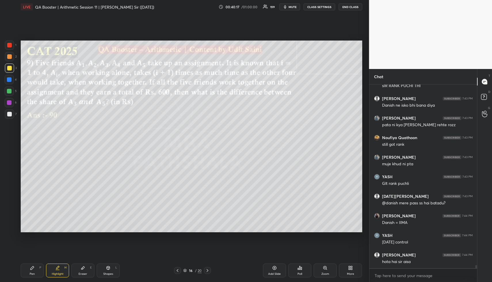
click at [60, 270] on div "Highlight H" at bounding box center [57, 271] width 23 height 14
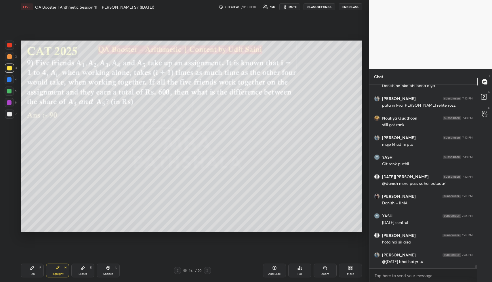
scroll to position [10967, 0]
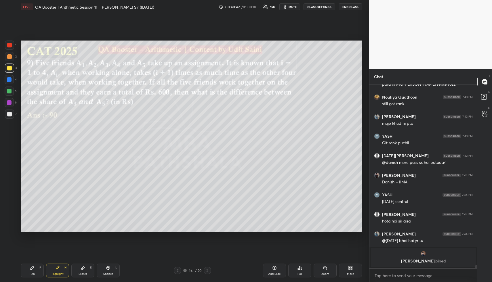
click at [37, 269] on div "Pen P" at bounding box center [32, 271] width 23 height 14
click at [12, 79] on div at bounding box center [9, 79] width 9 height 9
click at [10, 80] on div at bounding box center [9, 79] width 5 height 5
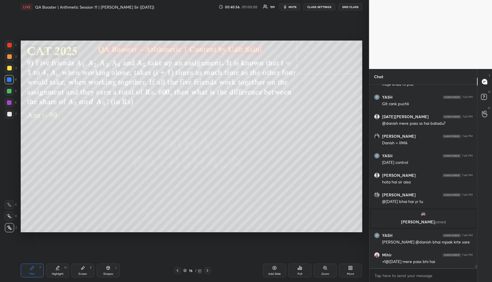
scroll to position [9588, 0]
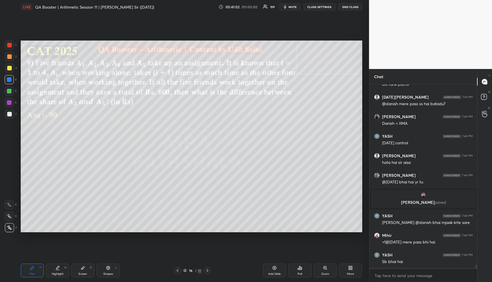
click at [35, 267] on div "Pen P" at bounding box center [32, 271] width 23 height 14
click at [10, 59] on div at bounding box center [9, 56] width 5 height 5
click at [9, 59] on div at bounding box center [9, 56] width 9 height 9
click at [12, 60] on div at bounding box center [9, 56] width 9 height 9
click at [9, 58] on div at bounding box center [9, 56] width 5 height 5
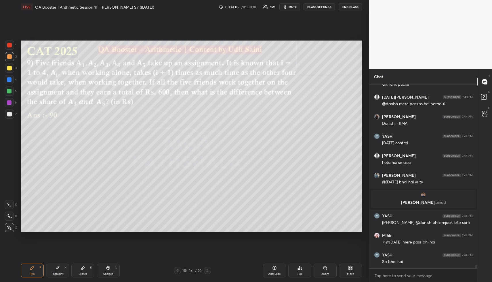
drag, startPoint x: 8, startPoint y: 58, endPoint x: 10, endPoint y: 56, distance: 3.7
click at [9, 57] on div at bounding box center [9, 56] width 5 height 5
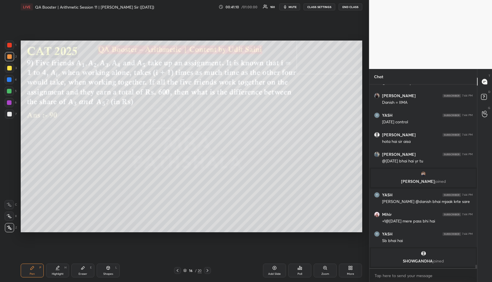
scroll to position [9608, 0]
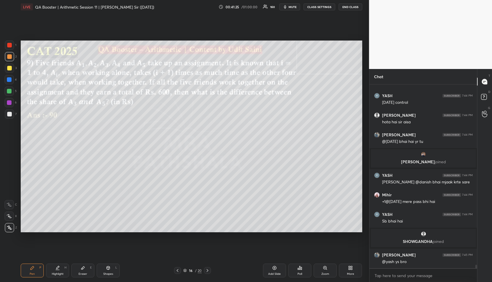
drag, startPoint x: 80, startPoint y: 279, endPoint x: 80, endPoint y: 275, distance: 4.9
click at [80, 277] on div "Pen P Highlight H Eraser E Shapes L 16 / 20 Add Slide Poll Zoom More" at bounding box center [192, 270] width 342 height 23
click at [78, 270] on div "Eraser E" at bounding box center [82, 271] width 23 height 14
click at [80, 269] on div "Eraser E" at bounding box center [82, 271] width 23 height 14
click at [33, 264] on div "Pen P" at bounding box center [32, 271] width 23 height 14
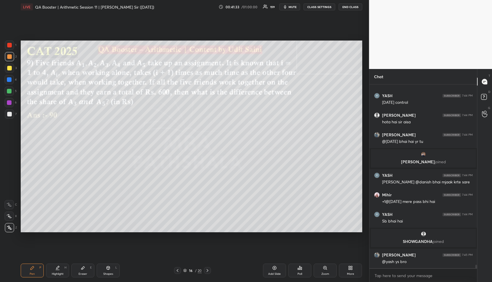
click at [9, 90] on div at bounding box center [9, 91] width 5 height 5
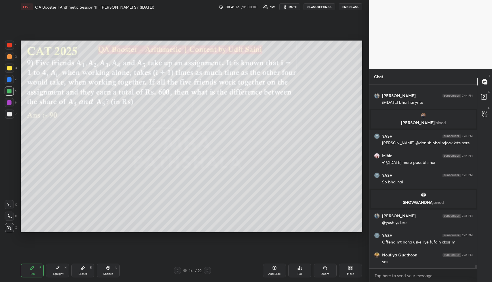
scroll to position [9668, 0]
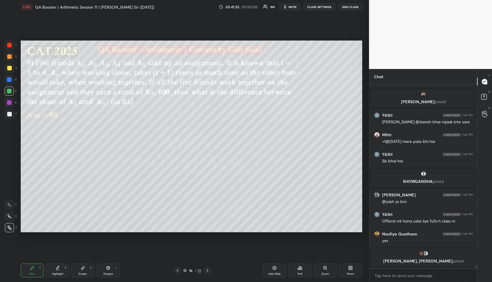
click at [54, 267] on div "Highlight H" at bounding box center [57, 271] width 23 height 14
drag, startPoint x: 37, startPoint y: 276, endPoint x: 36, endPoint y: 239, distance: 36.8
click at [36, 275] on div "Pen P" at bounding box center [32, 271] width 23 height 14
click at [11, 94] on div at bounding box center [9, 91] width 9 height 9
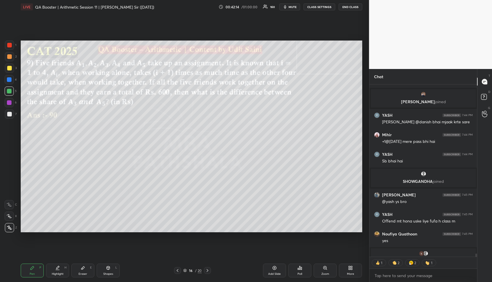
click at [317, 7] on button "CLASS SETTINGS" at bounding box center [320, 6] width 32 height 7
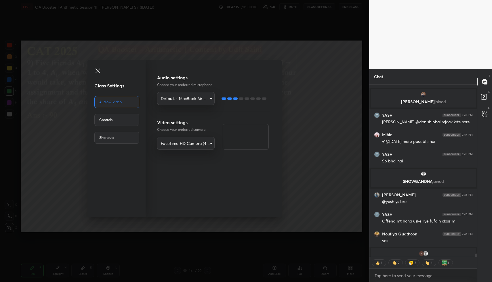
click at [116, 123] on div "Controls" at bounding box center [116, 120] width 45 height 12
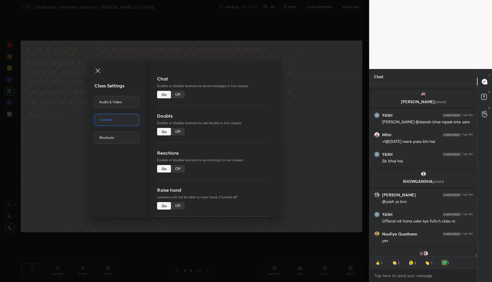
drag, startPoint x: 175, startPoint y: 168, endPoint x: 213, endPoint y: 165, distance: 38.1
click at [175, 167] on div "Off" at bounding box center [178, 168] width 14 height 7
click at [305, 161] on div "Class Settings Audio & Video Controls Shortcuts Chat Enable or disable learners…" at bounding box center [184, 141] width 369 height 282
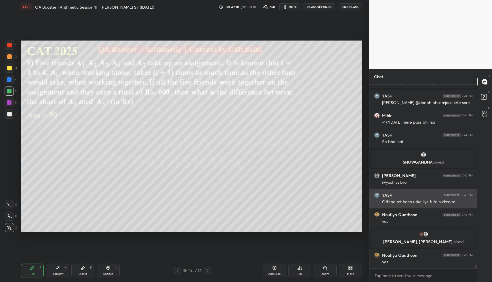
scroll to position [9676, 0]
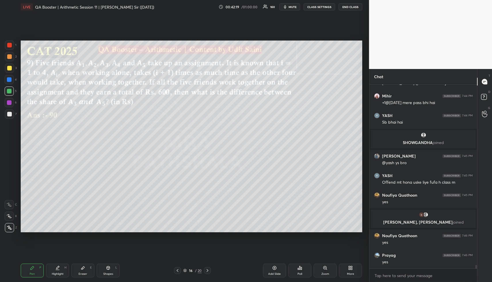
click at [59, 269] on div "Highlight H" at bounding box center [57, 271] width 23 height 14
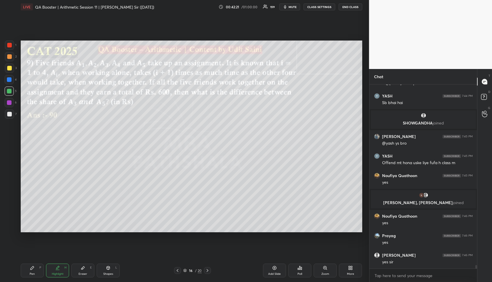
drag, startPoint x: 42, startPoint y: 266, endPoint x: 40, endPoint y: 254, distance: 12.5
click at [41, 266] on div "Pen P" at bounding box center [32, 271] width 23 height 14
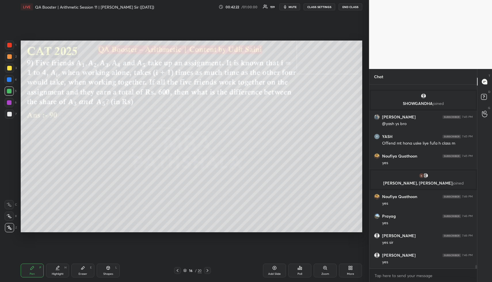
scroll to position [9735, 0]
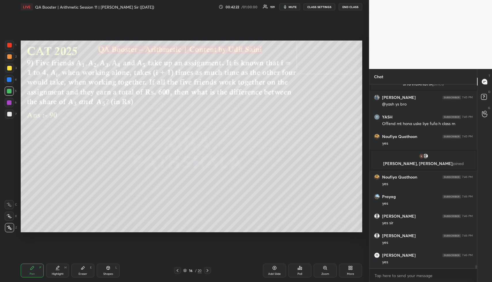
click at [10, 80] on div at bounding box center [9, 79] width 5 height 5
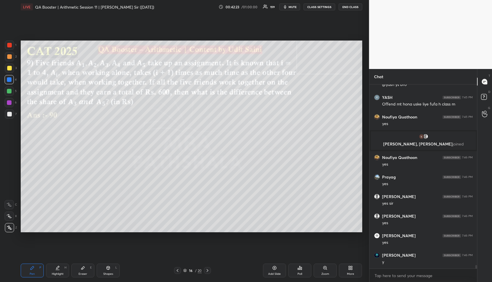
click at [8, 60] on div at bounding box center [9, 56] width 9 height 9
drag, startPoint x: 62, startPoint y: 275, endPoint x: 59, endPoint y: 267, distance: 8.1
click at [59, 273] on div "Highlight" at bounding box center [58, 274] width 12 height 3
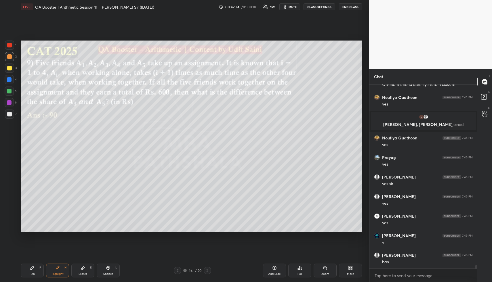
click at [38, 272] on div "Pen P" at bounding box center [32, 271] width 23 height 14
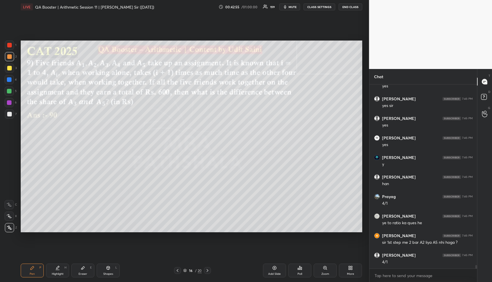
scroll to position [9872, 0]
click at [63, 270] on div "Highlight H" at bounding box center [57, 271] width 23 height 14
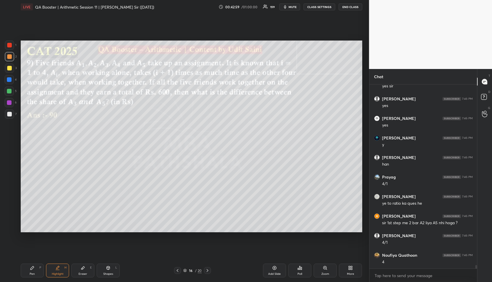
click at [37, 264] on div "Pen P" at bounding box center [32, 271] width 23 height 14
click at [11, 88] on div at bounding box center [9, 91] width 9 height 9
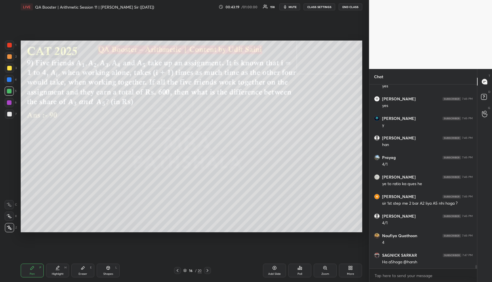
drag, startPoint x: 84, startPoint y: 278, endPoint x: 101, endPoint y: 241, distance: 41.1
click at [86, 272] on div "Pen P Highlight H Eraser E Shapes L 16 / 20 Add Slide Poll Zoom More" at bounding box center [192, 270] width 342 height 23
click at [80, 273] on div "Eraser" at bounding box center [83, 274] width 9 height 3
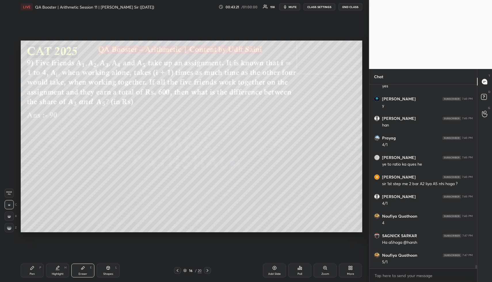
scroll to position [9930, 0]
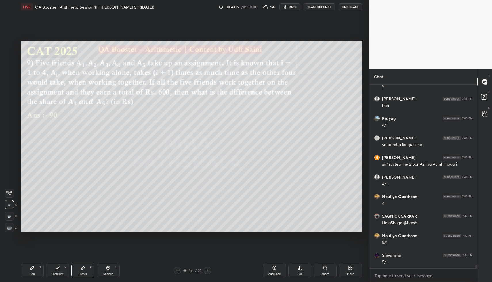
click at [35, 271] on div "Pen P" at bounding box center [32, 271] width 23 height 14
click at [36, 271] on div "Pen P" at bounding box center [32, 271] width 23 height 14
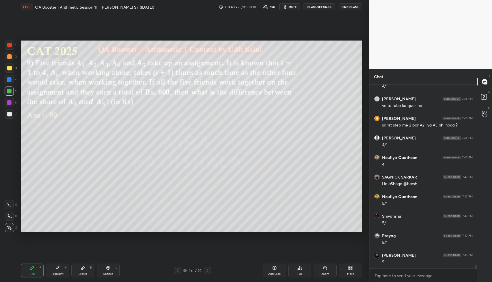
scroll to position [10009, 0]
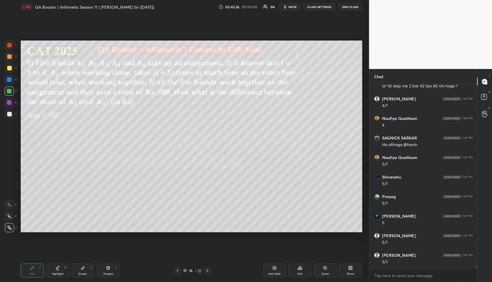
click at [58, 271] on div "Highlight H" at bounding box center [57, 271] width 23 height 14
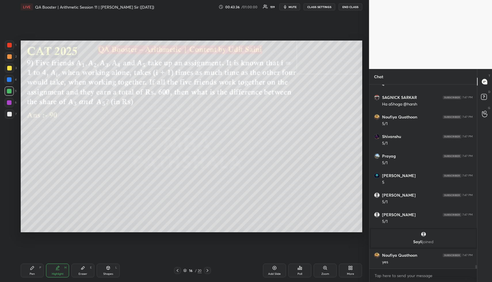
scroll to position [9967, 0]
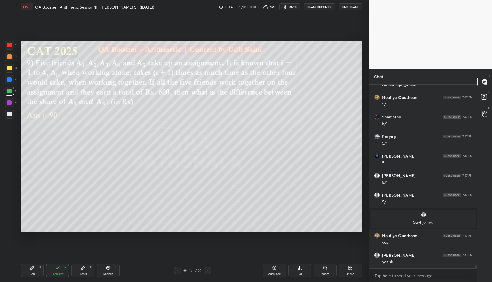
click at [57, 270] on div "Highlight H" at bounding box center [57, 271] width 23 height 14
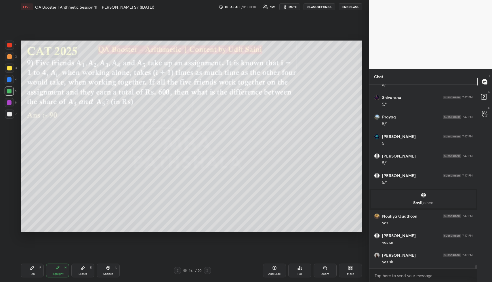
scroll to position [10007, 0]
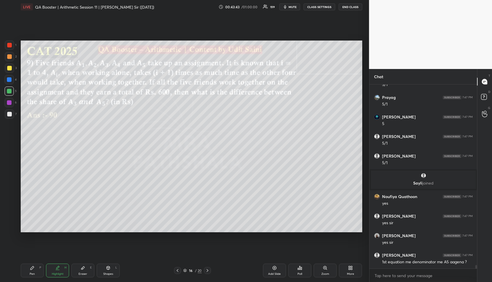
drag, startPoint x: 85, startPoint y: 274, endPoint x: 92, endPoint y: 234, distance: 40.4
click at [85, 271] on div "Eraser E" at bounding box center [82, 271] width 23 height 14
click at [31, 272] on div "Pen P" at bounding box center [32, 271] width 23 height 14
click at [10, 59] on div at bounding box center [9, 56] width 9 height 9
click at [59, 270] on icon at bounding box center [57, 270] width 3 height 0
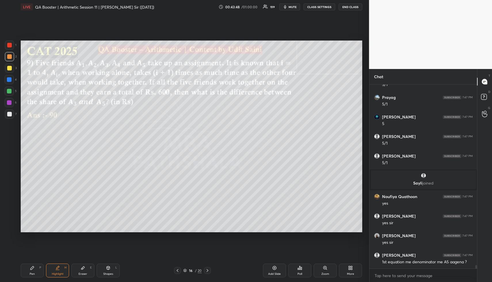
click at [59, 270] on div "Highlight H" at bounding box center [57, 271] width 23 height 14
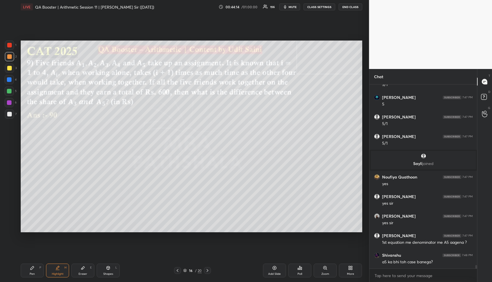
scroll to position [10046, 0]
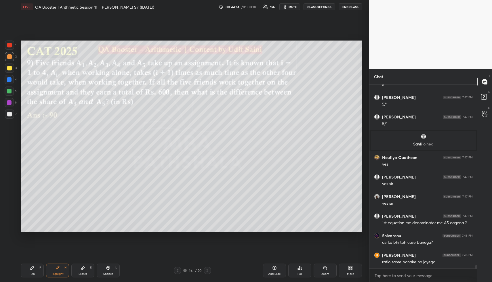
drag, startPoint x: 64, startPoint y: 281, endPoint x: 64, endPoint y: 256, distance: 24.2
click at [63, 280] on div "Pen P Highlight H Eraser E Shapes L 16 / 20 Add Slide Poll Zoom More" at bounding box center [192, 270] width 342 height 23
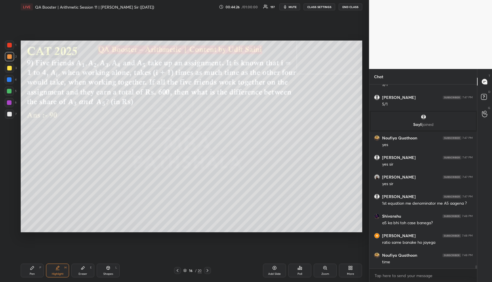
drag, startPoint x: 37, startPoint y: 269, endPoint x: 34, endPoint y: 268, distance: 3.0
click at [35, 269] on div "Pen P" at bounding box center [32, 271] width 23 height 14
click at [12, 113] on div at bounding box center [9, 114] width 9 height 9
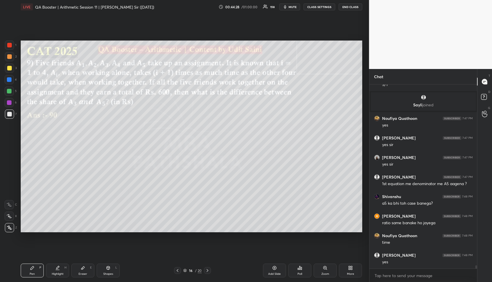
scroll to position [10104, 0]
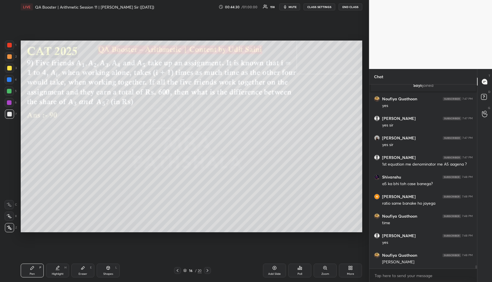
drag, startPoint x: 12, startPoint y: 68, endPoint x: 15, endPoint y: 71, distance: 4.4
click at [11, 68] on div at bounding box center [9, 68] width 9 height 9
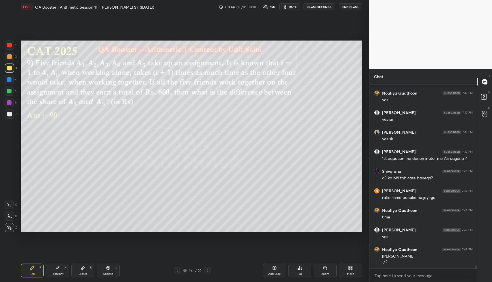
scroll to position [10130, 0]
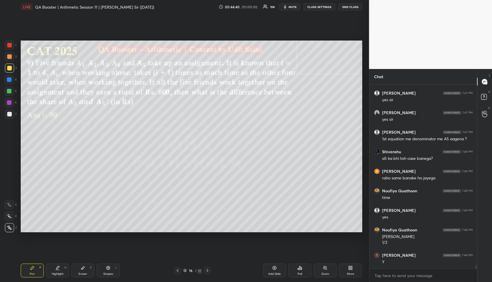
drag, startPoint x: 60, startPoint y: 271, endPoint x: 59, endPoint y: 262, distance: 9.0
click at [59, 270] on div "Highlight H" at bounding box center [57, 271] width 23 height 14
drag, startPoint x: 43, startPoint y: 269, endPoint x: 51, endPoint y: 252, distance: 19.6
click at [41, 269] on div "Pen P" at bounding box center [32, 271] width 23 height 14
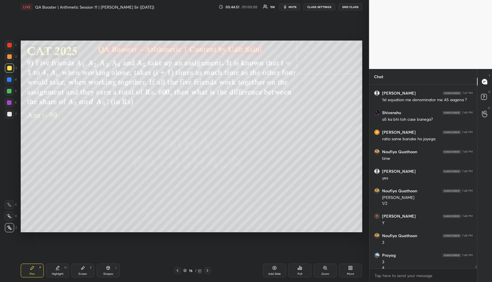
scroll to position [10175, 0]
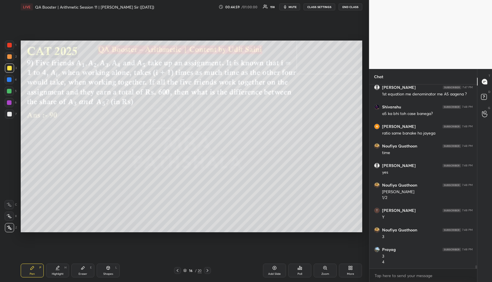
click at [58, 273] on div "Highlight" at bounding box center [58, 274] width 12 height 3
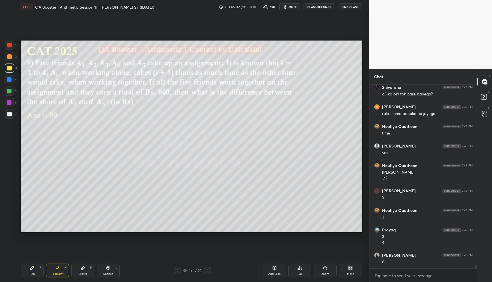
scroll to position [10214, 0]
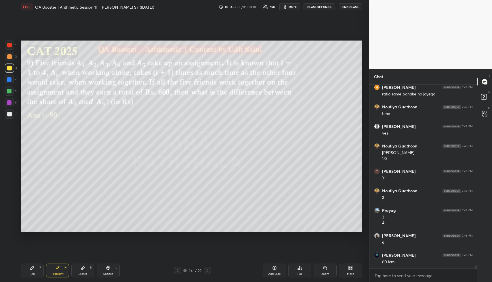
drag, startPoint x: 83, startPoint y: 270, endPoint x: 113, endPoint y: 246, distance: 38.5
click at [85, 269] on icon at bounding box center [83, 268] width 5 height 5
click at [28, 277] on div "Pen P Highlight H Eraser E Shapes L 16 / 20 Add Slide Poll Zoom More" at bounding box center [192, 270] width 342 height 23
click at [36, 272] on div "Pen P" at bounding box center [32, 271] width 23 height 14
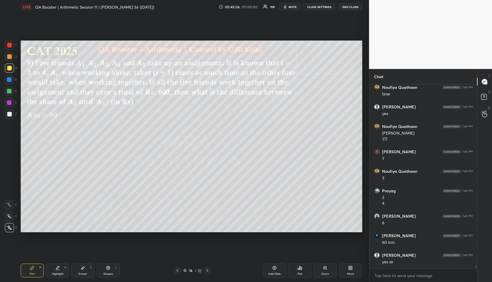
scroll to position [10253, 0]
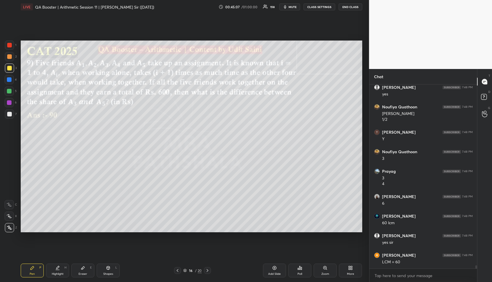
click at [63, 266] on div "Highlight H" at bounding box center [57, 271] width 23 height 14
click at [62, 268] on div "Highlight H" at bounding box center [57, 271] width 23 height 14
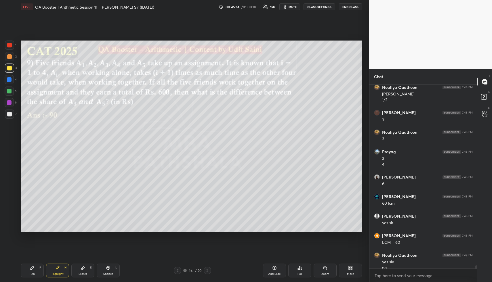
scroll to position [10278, 0]
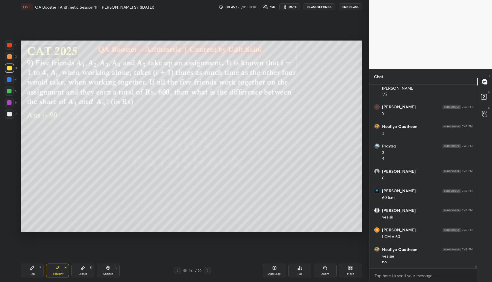
click at [55, 267] on icon at bounding box center [57, 268] width 5 height 5
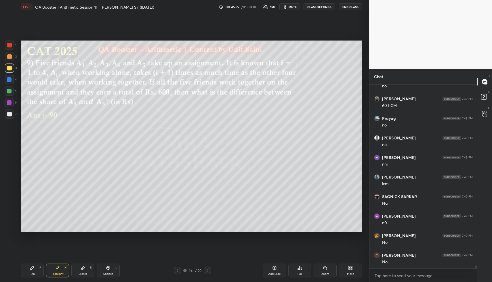
scroll to position [10533, 0]
drag, startPoint x: 29, startPoint y: 274, endPoint x: 32, endPoint y: 252, distance: 21.5
click at [29, 272] on div "Pen P" at bounding box center [32, 271] width 23 height 14
click at [8, 77] on div at bounding box center [9, 79] width 9 height 9
click at [10, 78] on div at bounding box center [9, 79] width 5 height 5
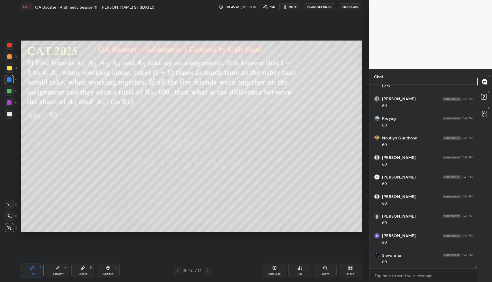
scroll to position [10728, 0]
click at [113, 269] on div "Shapes L" at bounding box center [108, 271] width 23 height 14
click at [9, 93] on div at bounding box center [9, 91] width 5 height 5
click at [60, 269] on div "Highlight H" at bounding box center [57, 271] width 23 height 14
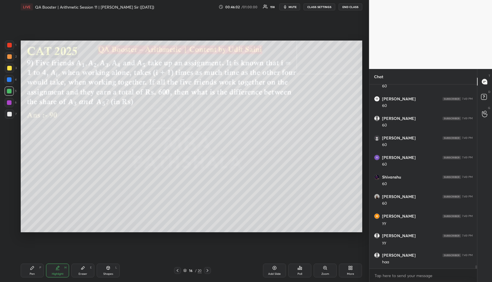
click at [46, 273] on div "Highlight H" at bounding box center [57, 271] width 23 height 14
click at [38, 267] on div "Pen P" at bounding box center [32, 271] width 23 height 14
click at [37, 269] on div "Pen P" at bounding box center [32, 271] width 23 height 14
click at [11, 58] on div at bounding box center [9, 56] width 9 height 9
click at [12, 60] on div at bounding box center [9, 56] width 9 height 9
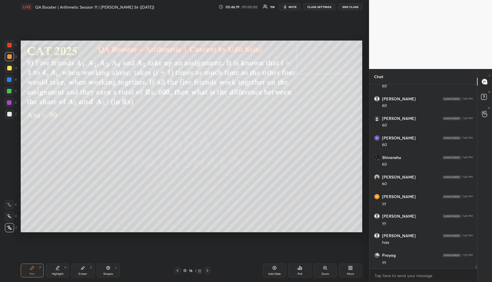
scroll to position [10826, 0]
click at [59, 273] on div "Highlight" at bounding box center [58, 274] width 12 height 3
drag, startPoint x: 55, startPoint y: 270, endPoint x: 56, endPoint y: 266, distance: 3.6
click at [55, 270] on div "Highlight H" at bounding box center [57, 271] width 23 height 14
drag, startPoint x: 57, startPoint y: 271, endPoint x: 60, endPoint y: 266, distance: 6.0
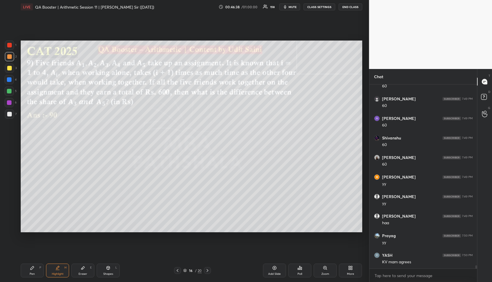
click at [57, 270] on div "Highlight H" at bounding box center [57, 271] width 23 height 14
click at [31, 275] on div "Pen" at bounding box center [32, 274] width 5 height 3
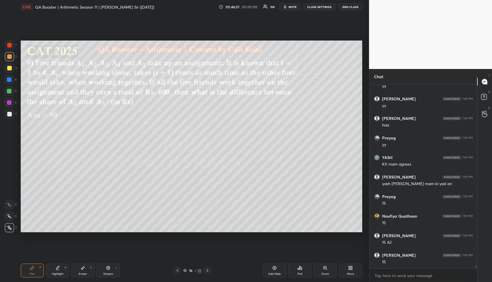
scroll to position [10944, 0]
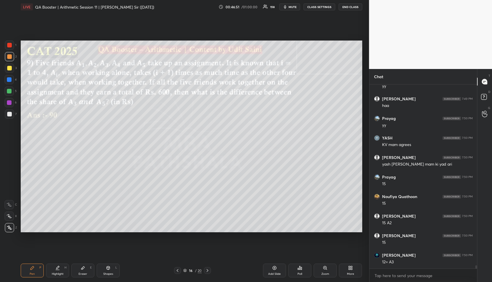
drag, startPoint x: 60, startPoint y: 271, endPoint x: 95, endPoint y: 243, distance: 45.0
click at [61, 271] on div "Highlight H" at bounding box center [57, 271] width 23 height 14
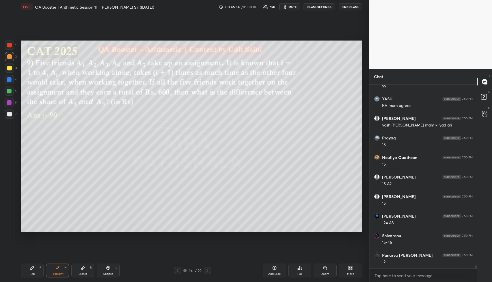
scroll to position [11002, 0]
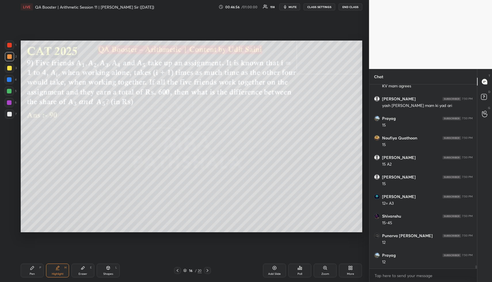
drag, startPoint x: 41, startPoint y: 268, endPoint x: 53, endPoint y: 255, distance: 18.1
click at [40, 269] on div "P" at bounding box center [40, 267] width 2 height 3
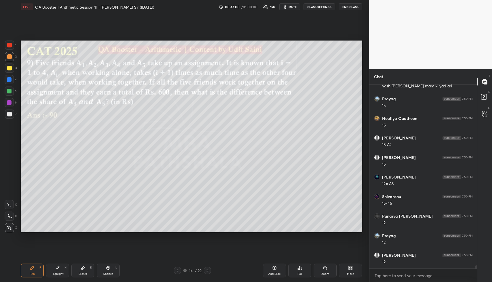
click at [64, 270] on div "Highlight H" at bounding box center [57, 271] width 23 height 14
drag, startPoint x: 64, startPoint y: 270, endPoint x: 74, endPoint y: 259, distance: 14.5
click at [65, 269] on div "Highlight H" at bounding box center [57, 271] width 23 height 14
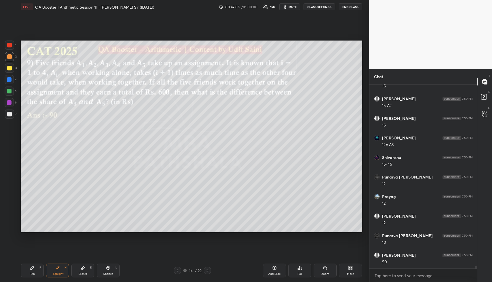
scroll to position [11081, 0]
click at [33, 275] on div "Pen P" at bounding box center [32, 271] width 23 height 14
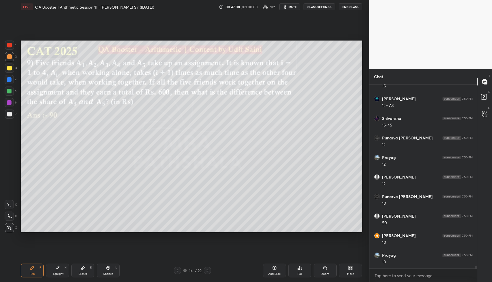
scroll to position [11120, 0]
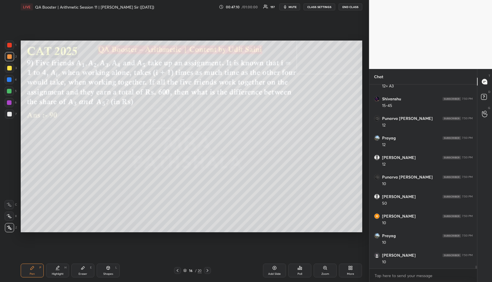
drag, startPoint x: 61, startPoint y: 275, endPoint x: 115, endPoint y: 238, distance: 65.3
click at [62, 274] on div "Highlight" at bounding box center [58, 274] width 12 height 3
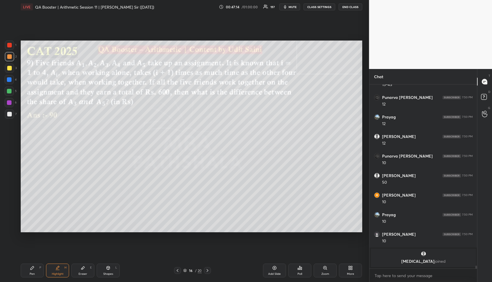
scroll to position [10824, 0]
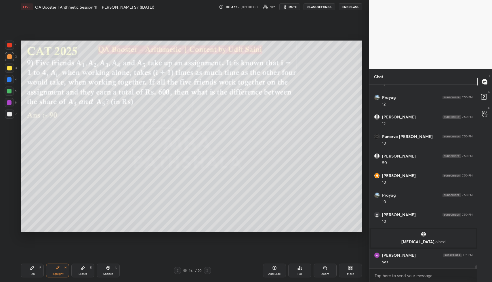
click at [37, 269] on div "Pen P" at bounding box center [32, 271] width 23 height 14
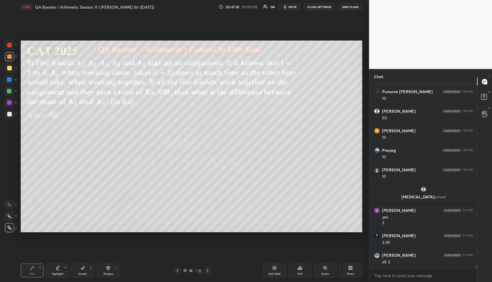
scroll to position [10889, 0]
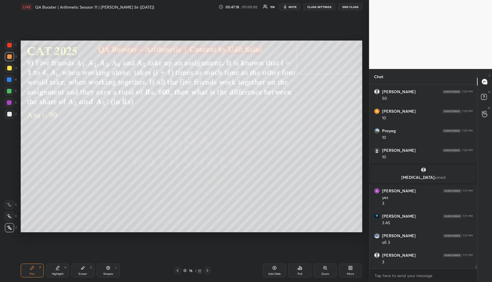
drag, startPoint x: 104, startPoint y: 272, endPoint x: 101, endPoint y: 249, distance: 23.2
click at [104, 272] on div "Shapes L" at bounding box center [108, 271] width 23 height 14
drag, startPoint x: 10, startPoint y: 113, endPoint x: 19, endPoint y: 115, distance: 9.0
click at [10, 114] on div at bounding box center [9, 114] width 5 height 5
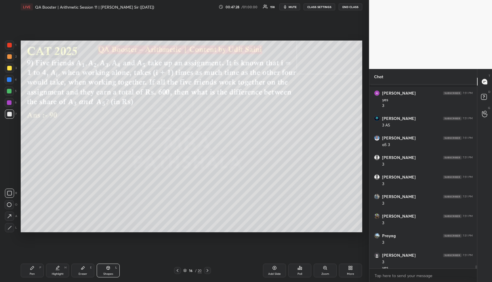
scroll to position [10992, 0]
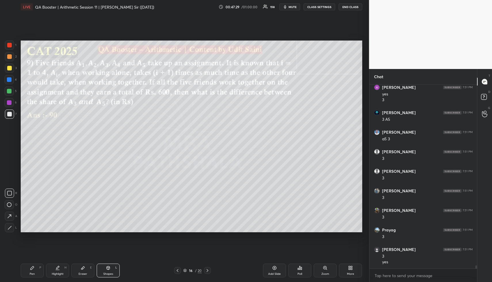
drag, startPoint x: 56, startPoint y: 272, endPoint x: 68, endPoint y: 262, distance: 15.3
click at [57, 271] on div "Highlight H" at bounding box center [57, 271] width 23 height 14
click at [112, 271] on div "Shapes L" at bounding box center [108, 271] width 23 height 14
click at [59, 271] on div "Highlight H" at bounding box center [57, 271] width 23 height 14
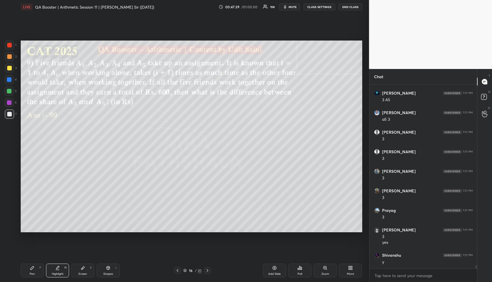
scroll to position [11031, 0]
click at [33, 275] on div "Pen" at bounding box center [32, 274] width 5 height 3
click at [7, 69] on div at bounding box center [9, 68] width 5 height 5
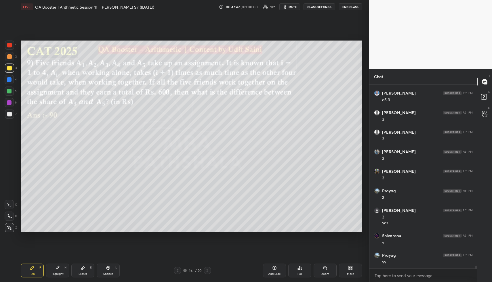
scroll to position [11051, 0]
drag, startPoint x: 9, startPoint y: 69, endPoint x: 9, endPoint y: 76, distance: 6.9
click at [9, 69] on div at bounding box center [9, 68] width 5 height 5
click at [37, 272] on div "Pen P" at bounding box center [32, 271] width 23 height 14
click at [9, 70] on div at bounding box center [9, 68] width 9 height 9
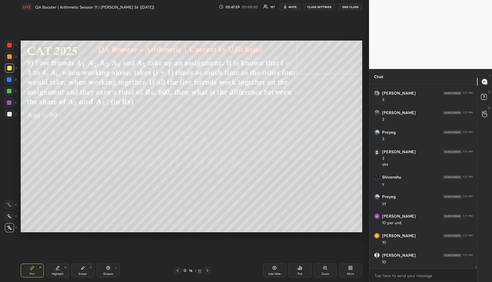
scroll to position [11110, 0]
drag, startPoint x: 56, startPoint y: 273, endPoint x: 63, endPoint y: 264, distance: 11.3
click at [57, 273] on div "Highlight" at bounding box center [58, 274] width 12 height 3
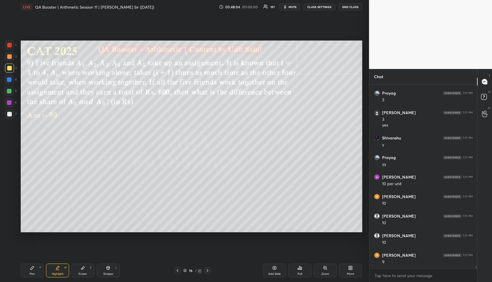
scroll to position [11135, 0]
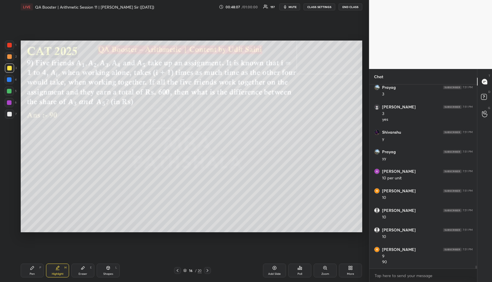
drag, startPoint x: 33, startPoint y: 274, endPoint x: 33, endPoint y: 248, distance: 26.5
click at [33, 273] on div "Pen" at bounding box center [32, 274] width 5 height 3
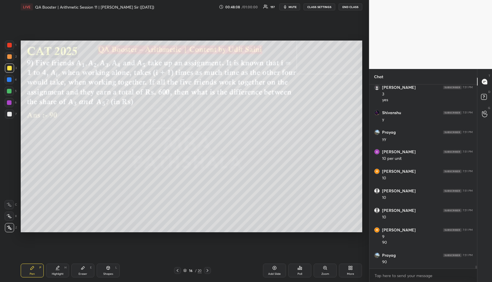
click at [9, 92] on div at bounding box center [9, 91] width 5 height 5
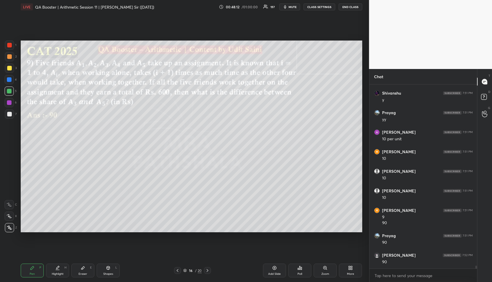
scroll to position [11194, 0]
click at [62, 271] on div "Highlight H" at bounding box center [57, 271] width 23 height 14
click at [62, 266] on div "Highlight H" at bounding box center [57, 271] width 23 height 14
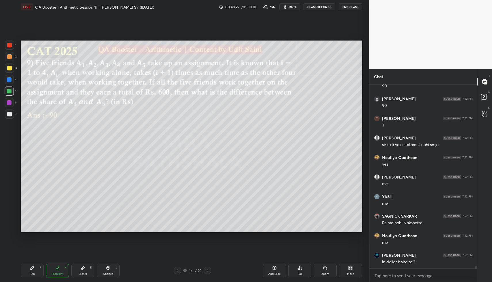
scroll to position [11350, 0]
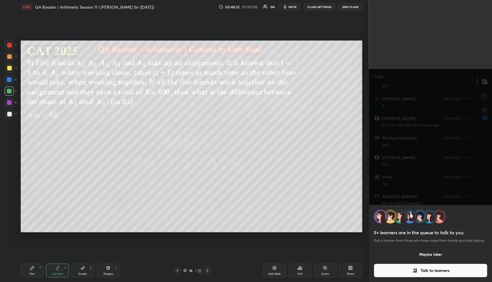
click at [427, 258] on button "Maybe later" at bounding box center [431, 255] width 114 height 14
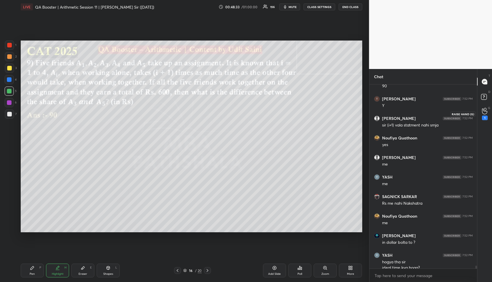
scroll to position [11356, 0]
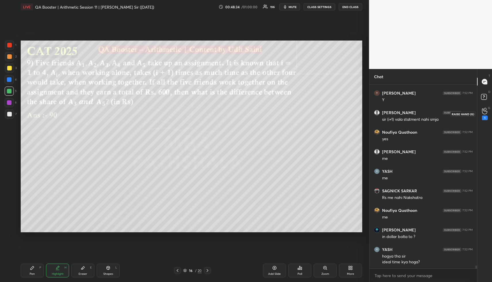
click at [484, 109] on icon at bounding box center [484, 111] width 5 height 7
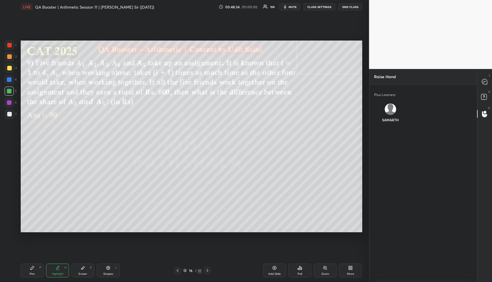
click at [388, 108] on img "grid" at bounding box center [390, 110] width 12 height 12
click at [395, 126] on button "INVITE" at bounding box center [390, 123] width 28 height 7
click at [485, 94] on rect at bounding box center [483, 96] width 5 height 5
click at [485, 82] on icon at bounding box center [484, 81] width 5 height 5
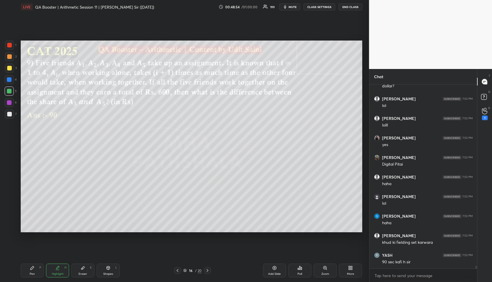
scroll to position [11769, 0]
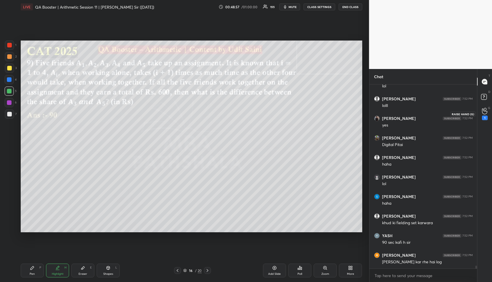
click at [483, 109] on icon at bounding box center [484, 111] width 5 height 6
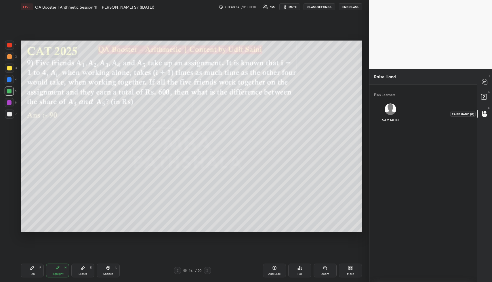
scroll to position [2, 2]
click at [392, 110] on div "SAMARTH" at bounding box center [390, 114] width 33 height 31
click at [392, 123] on button "INVITE" at bounding box center [390, 123] width 28 height 7
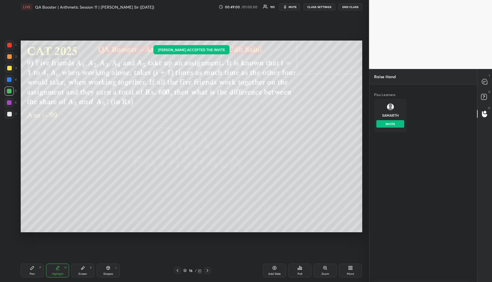
scroll to position [168, 106]
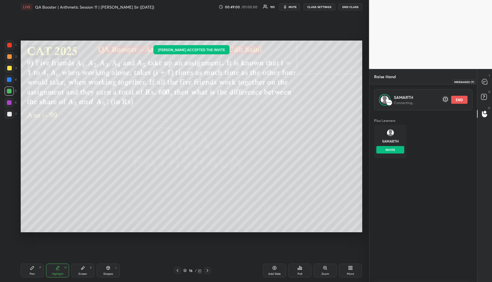
click at [484, 82] on icon at bounding box center [483, 82] width 1 height 0
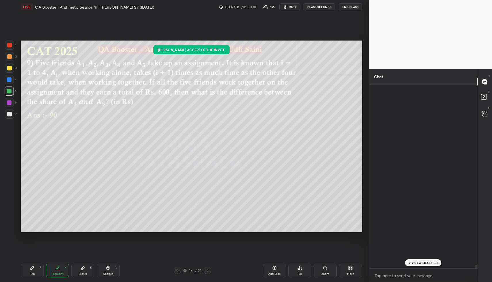
scroll to position [11769, 0]
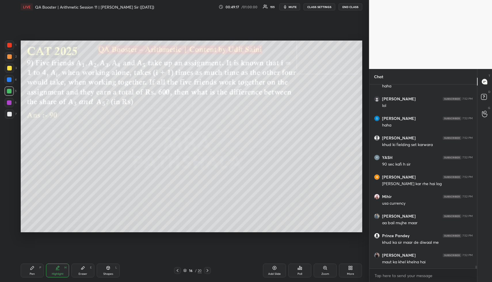
click at [57, 275] on div "Highlight H" at bounding box center [57, 271] width 23 height 14
drag, startPoint x: 82, startPoint y: 279, endPoint x: 75, endPoint y: 235, distance: 44.6
click at [82, 272] on div "Pen P Highlight H Eraser E Shapes L 16 / 20 Add Slide Poll Zoom More" at bounding box center [192, 270] width 342 height 23
drag, startPoint x: 88, startPoint y: 281, endPoint x: 85, endPoint y: 277, distance: 4.9
click at [86, 277] on div "Pen P Highlight H Eraser E Shapes L 16 / 20 Add Slide Poll Zoom More" at bounding box center [192, 270] width 342 height 23
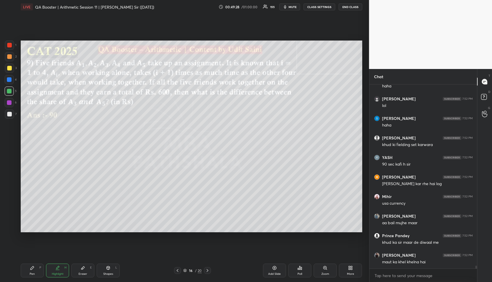
click at [85, 276] on div "Eraser E" at bounding box center [82, 271] width 23 height 14
click at [87, 274] on div "Eraser E" at bounding box center [82, 271] width 23 height 14
click at [57, 273] on div "Highlight" at bounding box center [58, 274] width 12 height 3
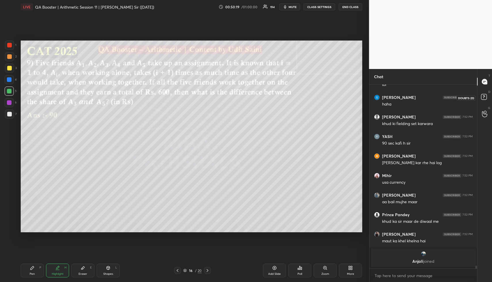
click at [485, 96] on rect at bounding box center [483, 96] width 5 height 5
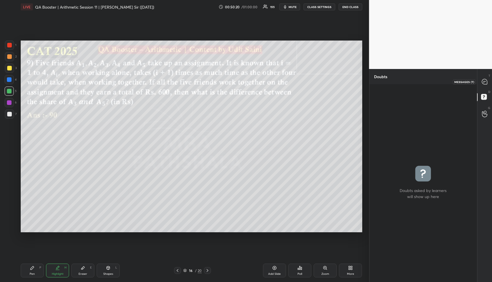
click at [485, 79] on icon at bounding box center [485, 82] width 6 height 6
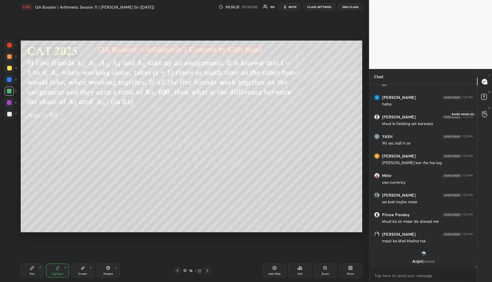
click at [483, 114] on icon at bounding box center [484, 114] width 5 height 7
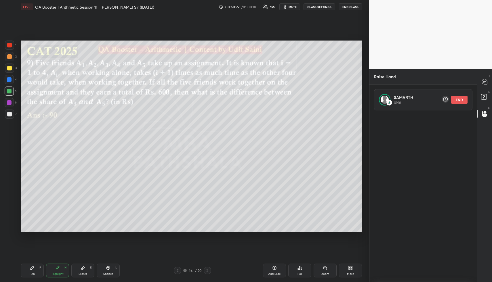
click at [458, 97] on button "END" at bounding box center [459, 100] width 16 height 8
click at [490, 95] on div at bounding box center [485, 98] width 12 height 10
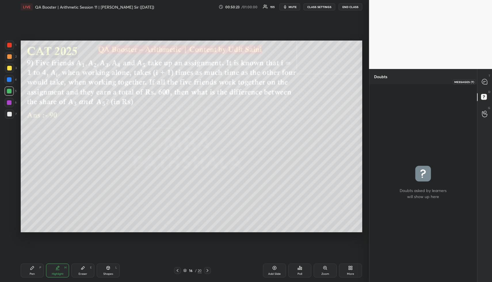
click at [485, 82] on icon at bounding box center [484, 81] width 5 height 5
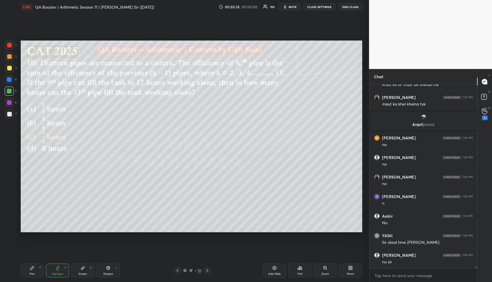
scroll to position [11715, 0]
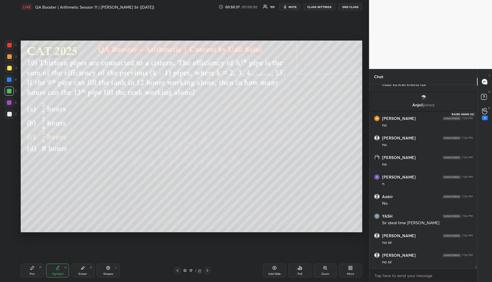
click at [485, 112] on icon at bounding box center [484, 111] width 5 height 7
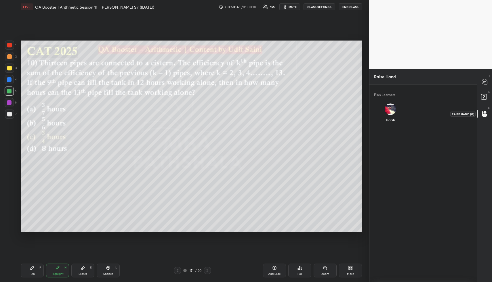
scroll to position [2, 2]
click at [389, 110] on img "grid" at bounding box center [390, 110] width 12 height 12
click at [394, 123] on button "INVITE" at bounding box center [390, 123] width 28 height 7
click at [485, 98] on rect at bounding box center [483, 96] width 5 height 5
click at [485, 79] on icon at bounding box center [484, 81] width 5 height 5
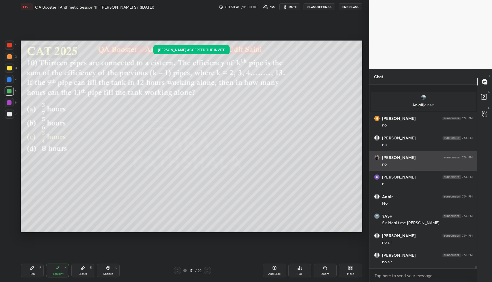
scroll to position [11755, 0]
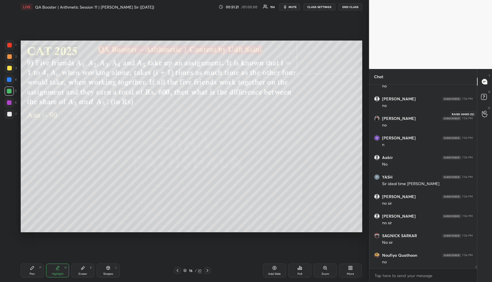
click at [486, 113] on icon at bounding box center [484, 114] width 5 height 7
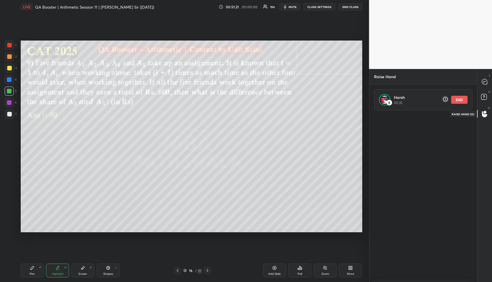
scroll to position [168, 106]
click at [464, 98] on button "END" at bounding box center [459, 100] width 16 height 8
click at [491, 96] on div "D Doubts (D)" at bounding box center [484, 98] width 15 height 16
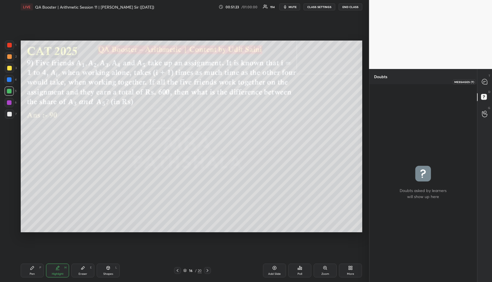
click at [483, 80] on icon at bounding box center [484, 81] width 5 height 5
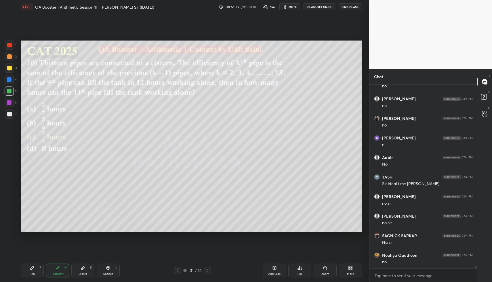
click at [111, 271] on div "Shapes L" at bounding box center [108, 271] width 23 height 14
click at [112, 270] on div "Shapes L" at bounding box center [108, 271] width 23 height 14
click at [9, 53] on div at bounding box center [9, 56] width 9 height 9
click at [11, 56] on div at bounding box center [9, 56] width 5 height 5
drag, startPoint x: 64, startPoint y: 267, endPoint x: 61, endPoint y: 270, distance: 4.5
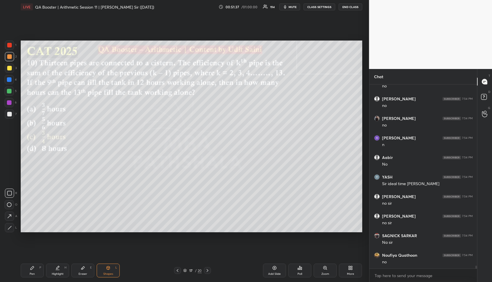
click at [62, 268] on div "Highlight H" at bounding box center [57, 271] width 23 height 14
click at [60, 271] on div "Highlight H" at bounding box center [57, 271] width 23 height 14
drag, startPoint x: 35, startPoint y: 271, endPoint x: 32, endPoint y: 272, distance: 3.0
click at [33, 271] on div "Pen P" at bounding box center [32, 271] width 23 height 14
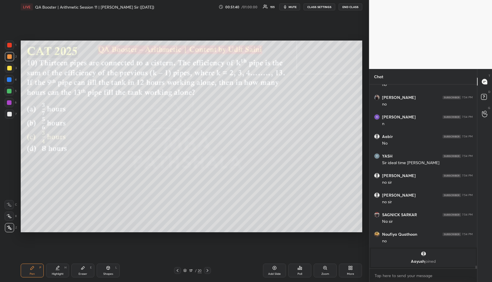
click at [9, 94] on div at bounding box center [9, 91] width 9 height 9
click at [7, 94] on div at bounding box center [9, 91] width 9 height 9
click at [7, 93] on div at bounding box center [9, 91] width 9 height 9
click at [9, 90] on div at bounding box center [9, 91] width 5 height 5
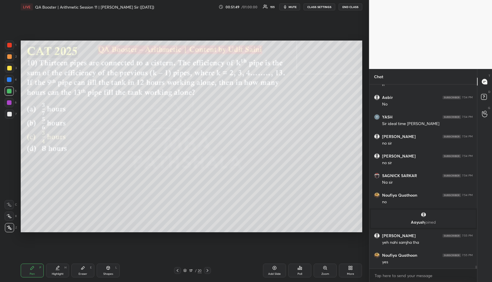
scroll to position [11685, 0]
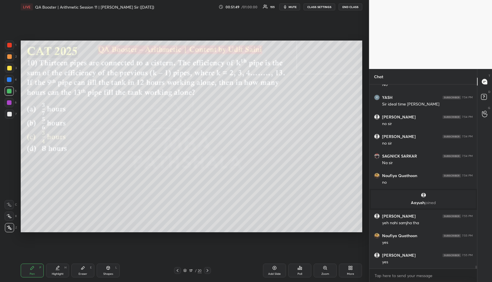
click at [83, 269] on icon at bounding box center [83, 268] width 5 height 5
drag, startPoint x: 85, startPoint y: 264, endPoint x: 89, endPoint y: 259, distance: 6.4
click at [87, 262] on div "Pen P Highlight H Eraser E Shapes L 17 / 20 Add Slide Poll Zoom More" at bounding box center [192, 270] width 342 height 23
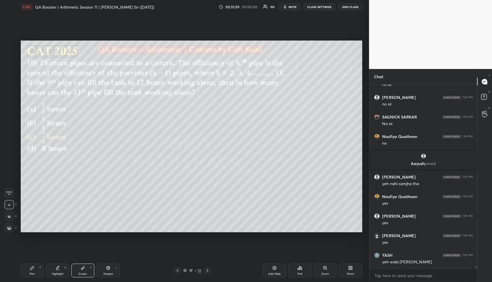
scroll to position [11744, 0]
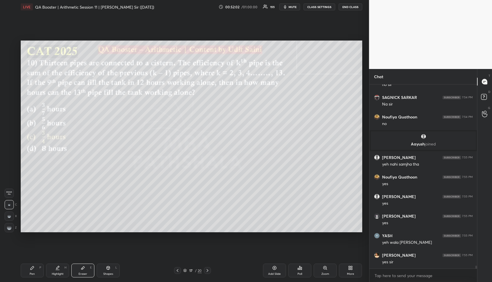
click at [85, 273] on div "Eraser" at bounding box center [83, 274] width 9 height 3
click at [36, 269] on div "Pen P" at bounding box center [32, 271] width 23 height 14
click at [37, 269] on div "Pen P" at bounding box center [32, 271] width 23 height 14
click at [82, 272] on div "Eraser E" at bounding box center [82, 271] width 23 height 14
click at [82, 271] on div "Eraser E" at bounding box center [82, 271] width 23 height 14
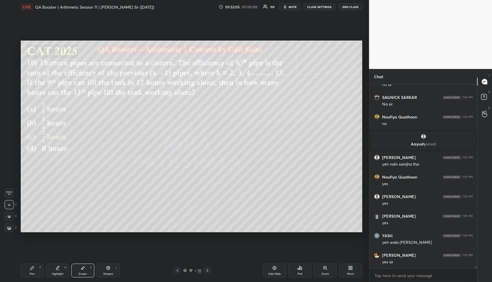
click at [9, 197] on div "Erase all" at bounding box center [9, 193] width 9 height 9
click at [58, 268] on div "Highlight H" at bounding box center [57, 271] width 23 height 14
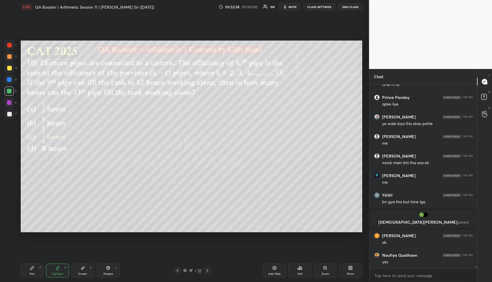
scroll to position [11901, 0]
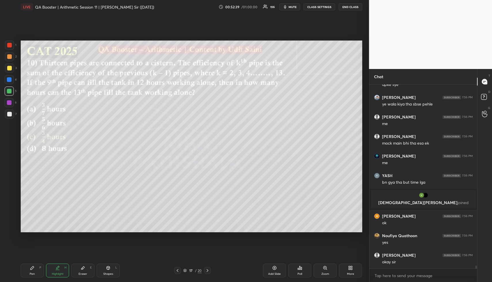
drag, startPoint x: 110, startPoint y: 270, endPoint x: 106, endPoint y: 270, distance: 3.2
click at [109, 270] on icon at bounding box center [108, 268] width 5 height 5
click at [109, 269] on icon at bounding box center [108, 268] width 5 height 5
click at [9, 57] on div at bounding box center [9, 56] width 5 height 5
click at [8, 79] on div at bounding box center [9, 79] width 5 height 5
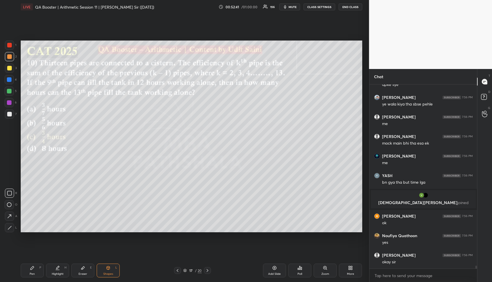
click at [6, 80] on div at bounding box center [9, 79] width 9 height 9
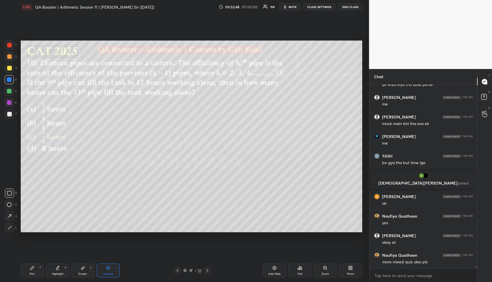
drag, startPoint x: 60, startPoint y: 271, endPoint x: 42, endPoint y: 272, distance: 18.2
click at [59, 271] on div "Highlight H" at bounding box center [57, 271] width 23 height 14
click at [35, 270] on div "Pen P" at bounding box center [32, 271] width 23 height 14
drag, startPoint x: 35, startPoint y: 270, endPoint x: 32, endPoint y: 233, distance: 36.4
click at [34, 269] on div "Pen P" at bounding box center [32, 271] width 23 height 14
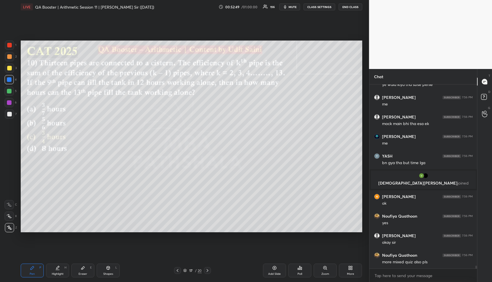
click at [7, 92] on div at bounding box center [9, 91] width 5 height 5
click at [9, 92] on div at bounding box center [9, 91] width 5 height 5
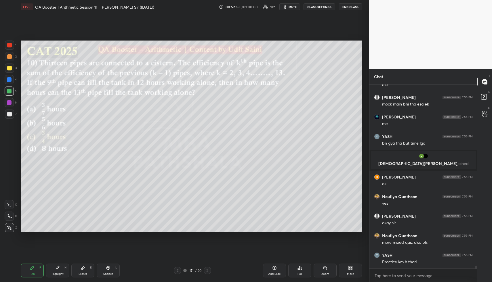
click at [39, 270] on div "Pen P" at bounding box center [32, 271] width 23 height 14
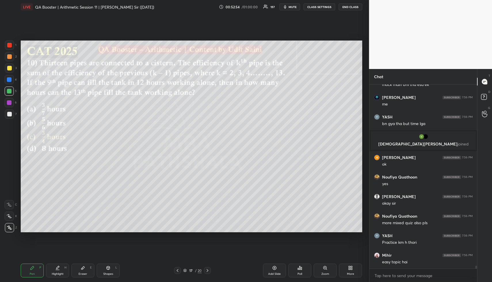
click at [9, 66] on div at bounding box center [9, 68] width 9 height 9
click at [8, 67] on div at bounding box center [9, 68] width 5 height 5
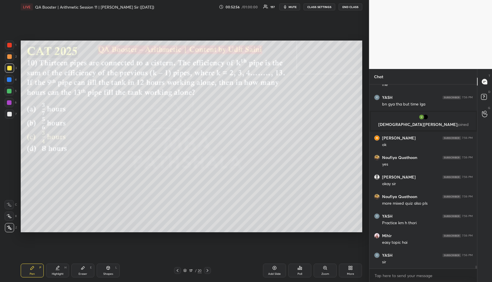
click at [59, 268] on div "Highlight H" at bounding box center [57, 271] width 23 height 14
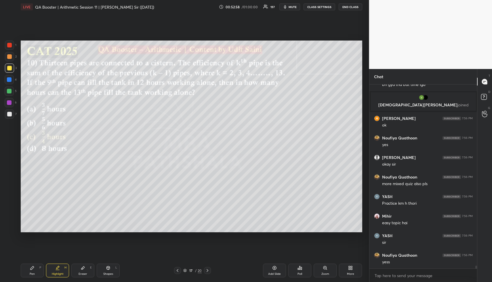
scroll to position [12023, 0]
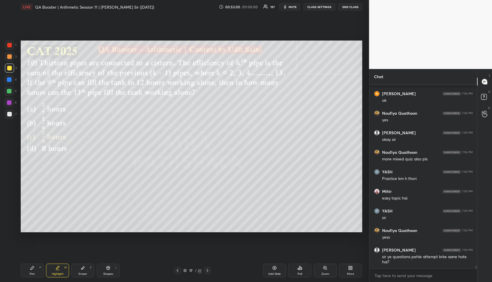
drag, startPoint x: 32, startPoint y: 272, endPoint x: 30, endPoint y: 256, distance: 15.4
click at [31, 271] on div "Pen P" at bounding box center [32, 271] width 23 height 14
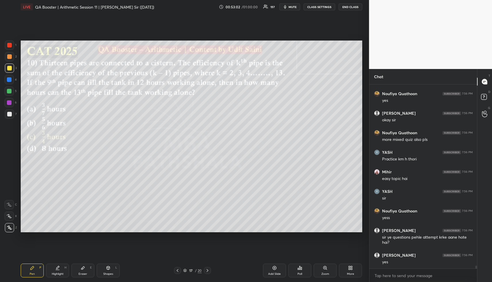
click at [12, 90] on div at bounding box center [9, 91] width 9 height 9
click at [55, 269] on div "Highlight H" at bounding box center [57, 271] width 23 height 14
click at [56, 271] on div "Highlight H" at bounding box center [57, 271] width 23 height 14
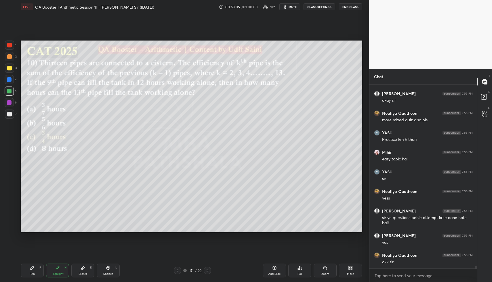
click at [31, 269] on icon at bounding box center [32, 267] width 3 height 3
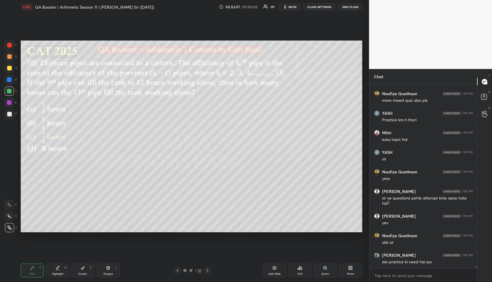
click at [36, 278] on div "Pen P Highlight H Eraser E Shapes L 17 / 20 Add Slide Poll Zoom More" at bounding box center [192, 270] width 342 height 23
click at [35, 277] on div "Pen P Highlight H Eraser E Shapes L 17 / 20 Add Slide Poll Zoom More" at bounding box center [192, 270] width 342 height 23
click at [11, 69] on div at bounding box center [9, 68] width 5 height 5
drag, startPoint x: 62, startPoint y: 269, endPoint x: 60, endPoint y: 260, distance: 9.9
click at [61, 270] on div "Highlight H" at bounding box center [57, 271] width 23 height 14
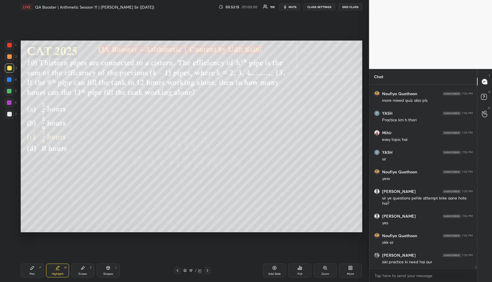
scroll to position [12102, 0]
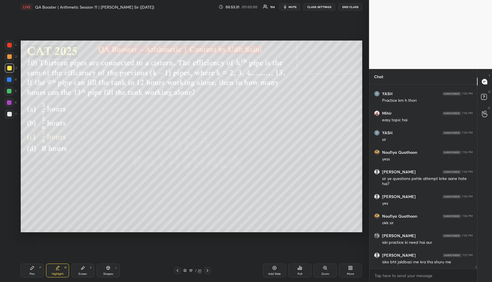
click at [111, 269] on div "Shapes L" at bounding box center [108, 271] width 23 height 14
click at [10, 225] on div at bounding box center [9, 227] width 9 height 9
click at [12, 90] on div at bounding box center [9, 91] width 9 height 9
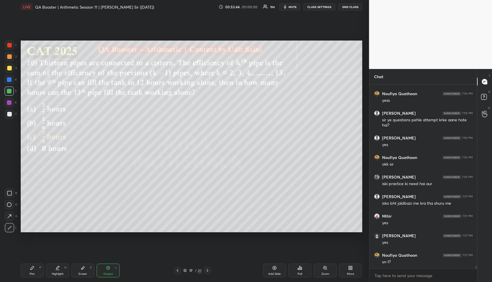
scroll to position [12180, 0]
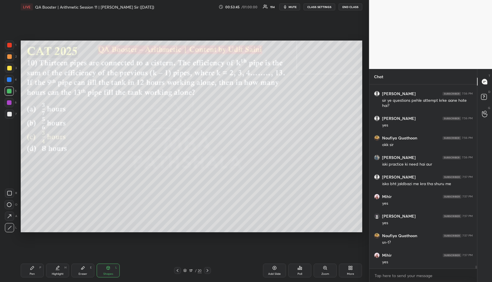
click at [59, 270] on icon at bounding box center [57, 268] width 5 height 5
drag, startPoint x: 60, startPoint y: 271, endPoint x: 68, endPoint y: 235, distance: 36.9
click at [60, 271] on div "Highlight H" at bounding box center [57, 271] width 23 height 14
drag, startPoint x: 61, startPoint y: 270, endPoint x: 60, endPoint y: 243, distance: 26.8
click at [60, 270] on div "Highlight H" at bounding box center [57, 271] width 23 height 14
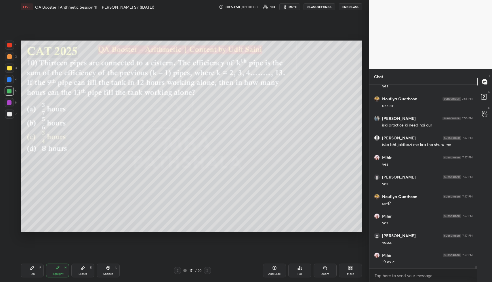
scroll to position [12240, 0]
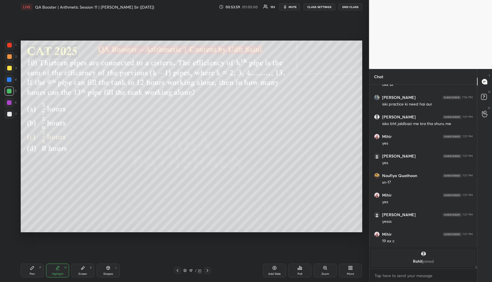
click at [32, 269] on icon at bounding box center [32, 268] width 5 height 5
drag, startPoint x: 35, startPoint y: 269, endPoint x: 43, endPoint y: 253, distance: 17.4
click at [35, 269] on div "Pen P" at bounding box center [32, 271] width 23 height 14
click at [9, 61] on div at bounding box center [9, 56] width 9 height 9
drag, startPoint x: 9, startPoint y: 62, endPoint x: 15, endPoint y: 61, distance: 6.4
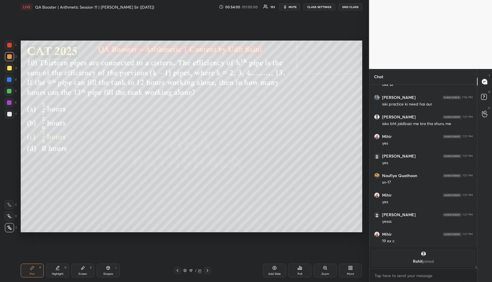
click at [8, 62] on div "1 2 3 4 5 6 7" at bounding box center [11, 81] width 12 height 81
click at [55, 268] on icon at bounding box center [57, 268] width 5 height 5
drag, startPoint x: 36, startPoint y: 272, endPoint x: 37, endPoint y: 239, distance: 32.5
click at [36, 271] on div "Pen P" at bounding box center [32, 271] width 23 height 14
click at [10, 68] on div at bounding box center [9, 68] width 5 height 5
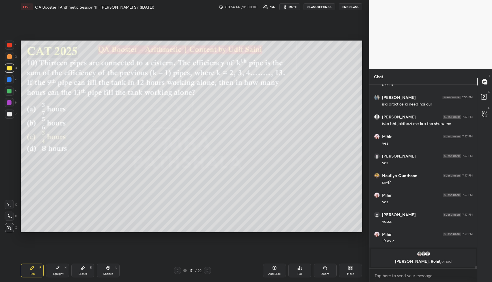
click at [108, 269] on icon at bounding box center [108, 268] width 5 height 5
click at [109, 271] on div "Shapes L" at bounding box center [108, 271] width 23 height 14
click at [7, 90] on div at bounding box center [9, 91] width 5 height 5
click at [56, 271] on div "Highlight H" at bounding box center [57, 271] width 23 height 14
click at [60, 269] on div "Highlight H" at bounding box center [57, 271] width 23 height 14
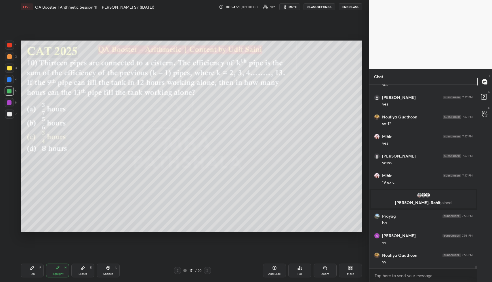
scroll to position [12213, 0]
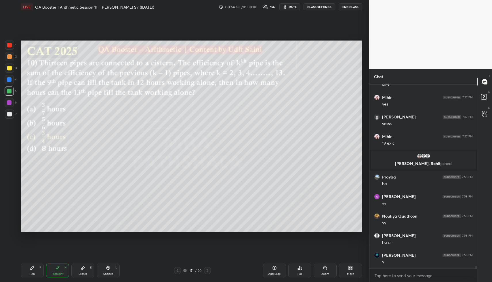
drag, startPoint x: 62, startPoint y: 271, endPoint x: 75, endPoint y: 246, distance: 27.8
click at [60, 270] on div "Highlight H" at bounding box center [57, 271] width 23 height 14
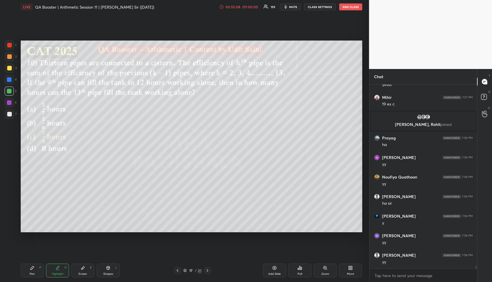
scroll to position [12292, 0]
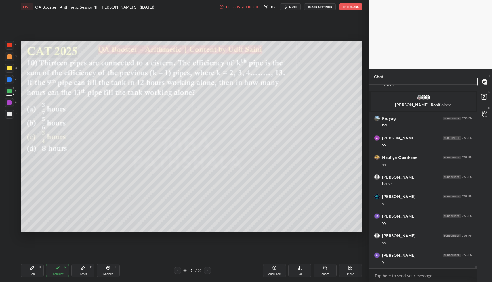
click at [36, 271] on div "Pen P" at bounding box center [32, 271] width 23 height 14
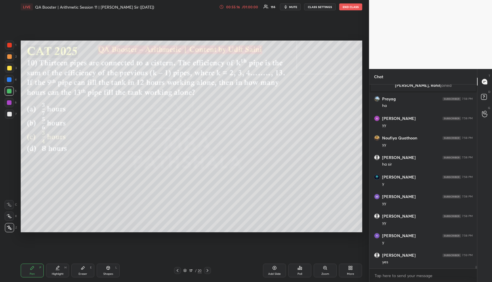
click at [8, 59] on div at bounding box center [9, 56] width 9 height 9
click at [10, 61] on div at bounding box center [9, 56] width 9 height 9
click at [57, 277] on div "Pen P Highlight H Eraser E Shapes L 17 / 20 Add Slide Poll Zoom More" at bounding box center [192, 270] width 342 height 23
drag, startPoint x: 58, startPoint y: 276, endPoint x: 57, endPoint y: 271, distance: 5.3
click at [57, 274] on div "Highlight" at bounding box center [58, 274] width 12 height 3
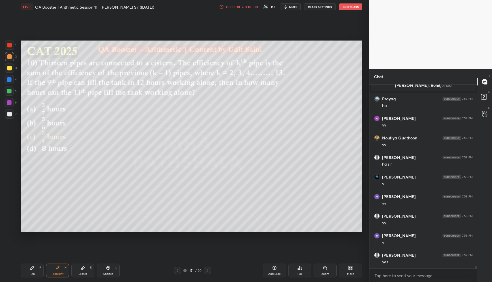
drag, startPoint x: 61, startPoint y: 266, endPoint x: 64, endPoint y: 238, distance: 28.4
click at [60, 265] on div "Highlight H" at bounding box center [57, 271] width 23 height 14
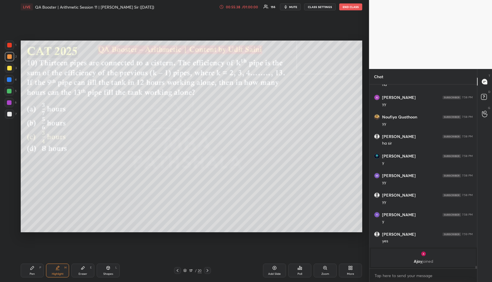
drag, startPoint x: 26, startPoint y: 273, endPoint x: 30, endPoint y: 273, distance: 3.8
click at [26, 273] on div "Pen P" at bounding box center [32, 271] width 23 height 14
click at [10, 58] on div at bounding box center [9, 56] width 5 height 5
click at [9, 60] on div at bounding box center [9, 56] width 9 height 9
click at [32, 271] on div "Pen P" at bounding box center [32, 271] width 23 height 14
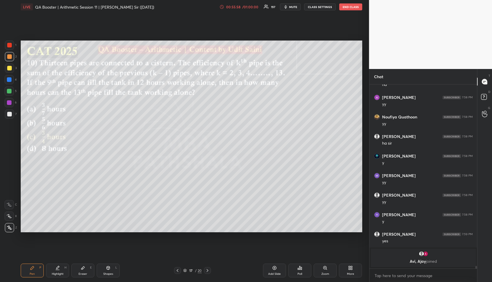
click at [10, 58] on div at bounding box center [9, 56] width 5 height 5
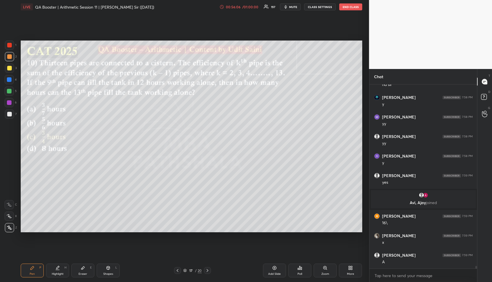
scroll to position [12352, 0]
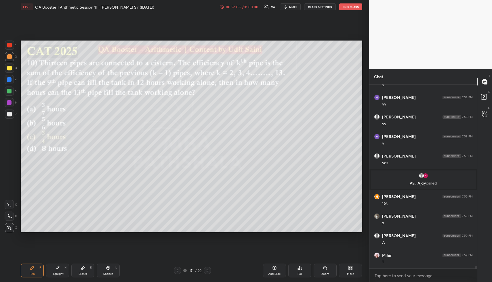
click at [50, 274] on div "Highlight H" at bounding box center [57, 271] width 23 height 14
drag, startPoint x: 53, startPoint y: 274, endPoint x: 69, endPoint y: 244, distance: 34.4
click at [54, 273] on div "Highlight" at bounding box center [58, 274] width 12 height 3
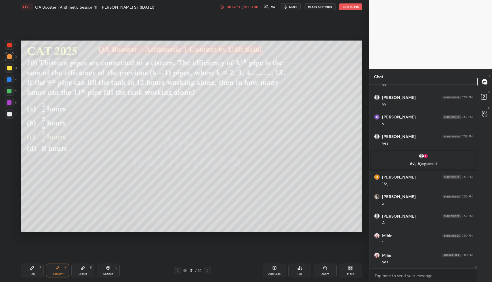
click at [35, 271] on div "Pen P" at bounding box center [32, 271] width 23 height 14
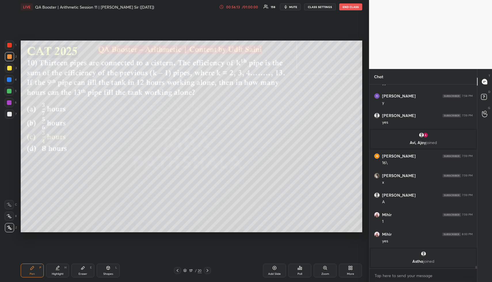
scroll to position [12381, 0]
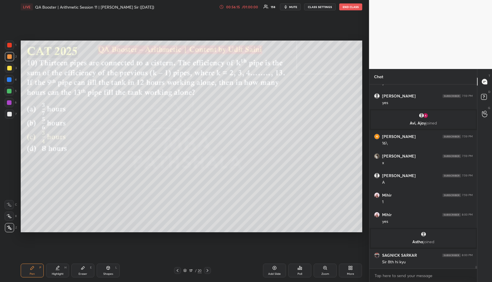
drag, startPoint x: 64, startPoint y: 269, endPoint x: 69, endPoint y: 257, distance: 12.9
click at [62, 269] on div "Highlight H" at bounding box center [57, 271] width 23 height 14
drag, startPoint x: 86, startPoint y: 273, endPoint x: 96, endPoint y: 247, distance: 27.5
click at [85, 272] on div "Eraser E" at bounding box center [82, 271] width 23 height 14
drag, startPoint x: 26, startPoint y: 279, endPoint x: 30, endPoint y: 274, distance: 6.7
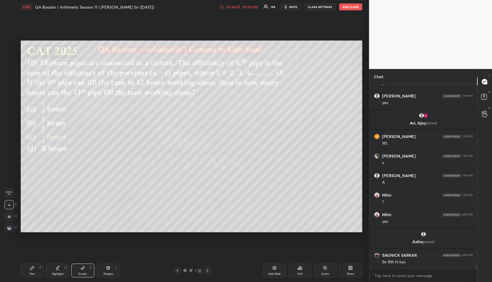
click at [26, 278] on div "Pen P Highlight H Eraser E Shapes L 17 / 20 Add Slide Poll Zoom More" at bounding box center [192, 270] width 342 height 23
drag, startPoint x: 30, startPoint y: 274, endPoint x: 35, endPoint y: 271, distance: 6.0
click at [30, 274] on div "Pen" at bounding box center [32, 274] width 5 height 3
click at [35, 271] on div "Pen P" at bounding box center [32, 271] width 23 height 14
click at [66, 266] on div "Highlight H" at bounding box center [57, 271] width 23 height 14
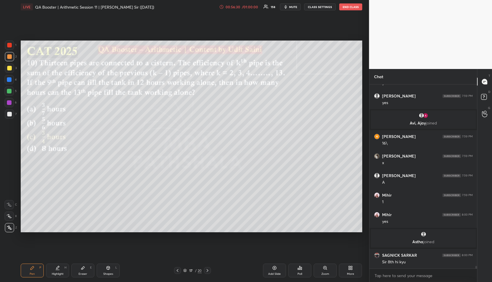
click at [64, 267] on div "H" at bounding box center [65, 267] width 2 height 3
drag, startPoint x: 62, startPoint y: 274, endPoint x: 85, endPoint y: 241, distance: 40.4
click at [62, 273] on div "Highlight" at bounding box center [58, 274] width 12 height 3
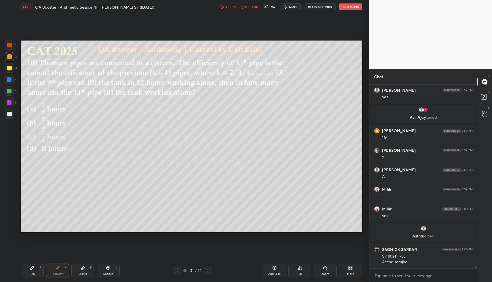
drag, startPoint x: 80, startPoint y: 271, endPoint x: 81, endPoint y: 269, distance: 3.0
click at [80, 271] on div "Eraser E" at bounding box center [82, 271] width 23 height 14
click at [57, 273] on div "Highlight" at bounding box center [58, 274] width 12 height 3
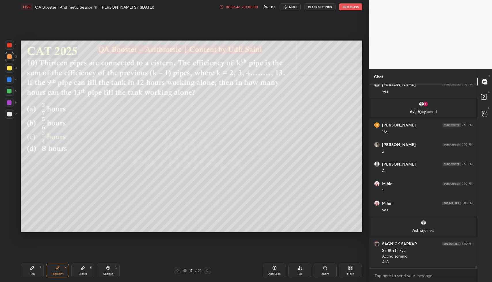
click at [28, 270] on div "Pen P" at bounding box center [32, 271] width 23 height 14
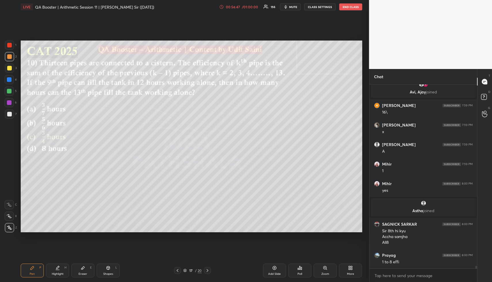
drag, startPoint x: 10, startPoint y: 55, endPoint x: 16, endPoint y: 58, distance: 6.7
click at [10, 55] on div at bounding box center [9, 56] width 5 height 5
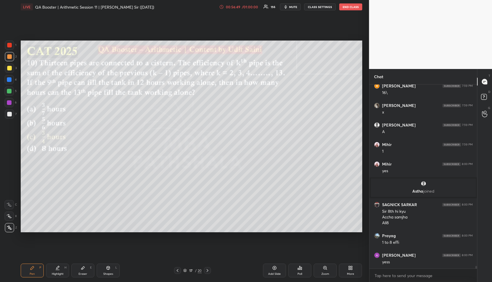
scroll to position [12471, 0]
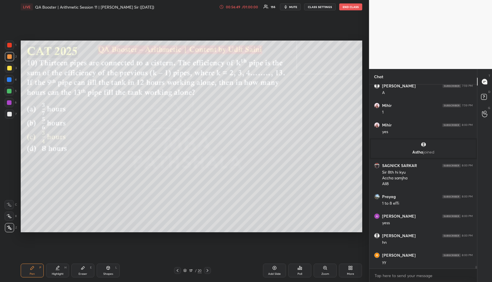
drag, startPoint x: 75, startPoint y: 271, endPoint x: 89, endPoint y: 243, distance: 30.4
click at [76, 270] on div "Eraser E" at bounding box center [82, 271] width 23 height 14
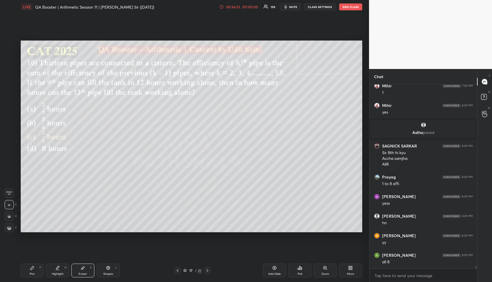
click at [34, 264] on div "Pen P Highlight H Eraser E Shapes L 17 / 20 Add Slide Poll Zoom More" at bounding box center [192, 270] width 342 height 23
drag, startPoint x: 38, startPoint y: 268, endPoint x: 58, endPoint y: 236, distance: 37.7
click at [37, 269] on div "Pen P" at bounding box center [32, 271] width 23 height 14
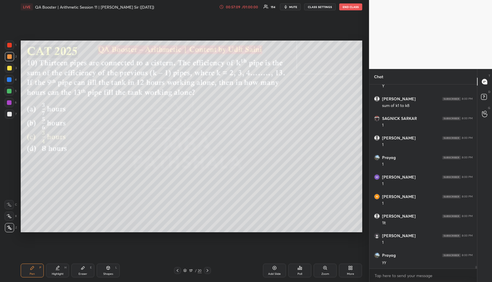
scroll to position [12706, 0]
drag, startPoint x: 61, startPoint y: 269, endPoint x: 68, endPoint y: 253, distance: 17.2
click at [60, 269] on div "Highlight H" at bounding box center [57, 271] width 23 height 14
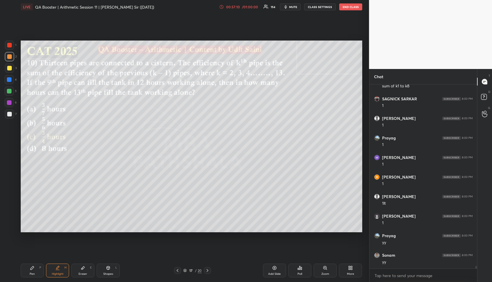
scroll to position [12725, 0]
drag, startPoint x: 36, startPoint y: 268, endPoint x: 50, endPoint y: 252, distance: 21.0
click at [36, 268] on div "Pen P" at bounding box center [32, 271] width 23 height 14
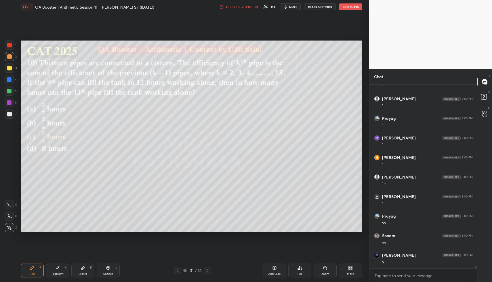
click at [65, 270] on div "Highlight H" at bounding box center [57, 271] width 23 height 14
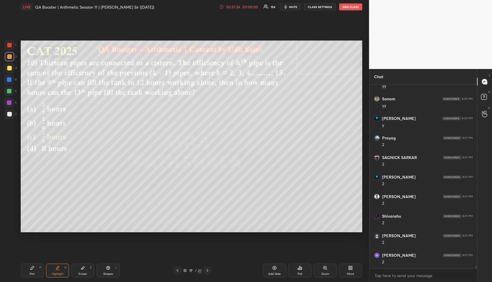
scroll to position [12882, 0]
drag, startPoint x: 36, startPoint y: 273, endPoint x: 37, endPoint y: 269, distance: 4.8
click at [35, 273] on div "Pen P" at bounding box center [32, 271] width 23 height 14
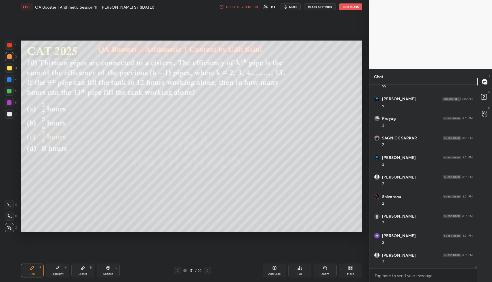
click at [11, 57] on div at bounding box center [9, 56] width 5 height 5
drag, startPoint x: 30, startPoint y: 272, endPoint x: 33, endPoint y: 271, distance: 3.0
click at [32, 271] on div "Pen P" at bounding box center [32, 271] width 23 height 14
click at [8, 97] on div "1 2 3 4 5 6 7" at bounding box center [11, 81] width 12 height 81
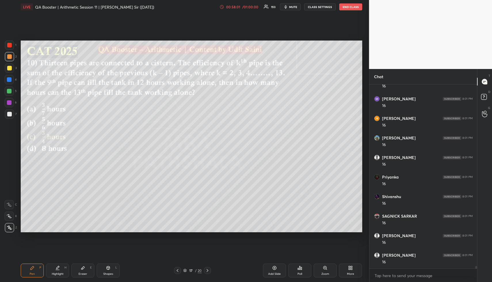
scroll to position [13469, 0]
click at [58, 273] on div "Highlight" at bounding box center [58, 274] width 12 height 3
click at [60, 272] on div "Highlight H" at bounding box center [57, 271] width 23 height 14
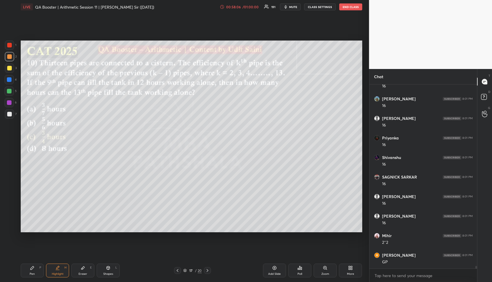
click at [59, 272] on div "Highlight H" at bounding box center [57, 271] width 23 height 14
click at [58, 274] on div "Highlight" at bounding box center [58, 274] width 12 height 3
click at [34, 269] on div "Pen P" at bounding box center [32, 271] width 23 height 14
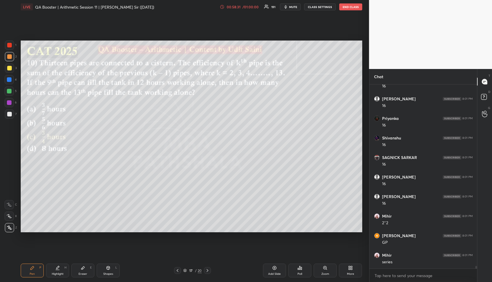
click at [10, 65] on div at bounding box center [9, 68] width 9 height 9
drag, startPoint x: 83, startPoint y: 266, endPoint x: 83, endPoint y: 262, distance: 4.1
click at [83, 264] on div "Eraser E" at bounding box center [82, 271] width 23 height 14
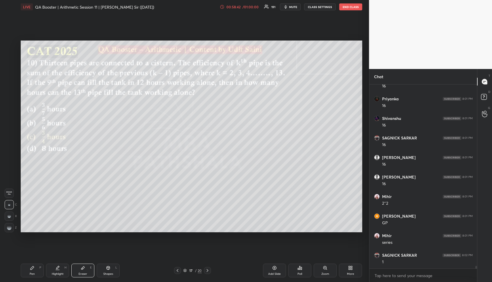
click at [37, 267] on div "Pen P" at bounding box center [32, 271] width 23 height 14
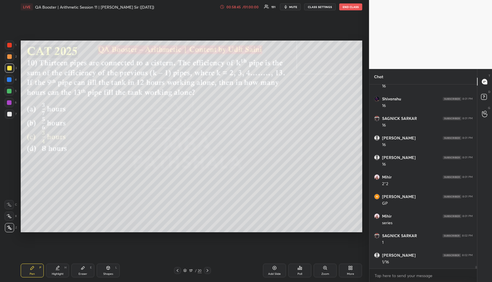
scroll to position [13567, 0]
drag, startPoint x: 85, startPoint y: 274, endPoint x: 93, endPoint y: 235, distance: 39.4
click at [85, 269] on div "Eraser E" at bounding box center [82, 271] width 23 height 14
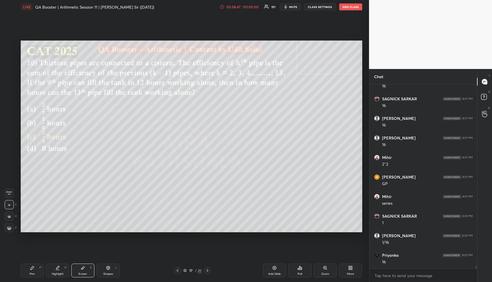
click at [43, 271] on div "Pen P Highlight H Eraser E Shapes L" at bounding box center [91, 271] width 141 height 14
click at [42, 269] on div "Pen P" at bounding box center [32, 271] width 23 height 14
drag, startPoint x: 10, startPoint y: 76, endPoint x: 19, endPoint y: 82, distance: 10.2
click at [11, 77] on div at bounding box center [9, 79] width 9 height 9
click at [60, 267] on div "Highlight H" at bounding box center [57, 271] width 23 height 14
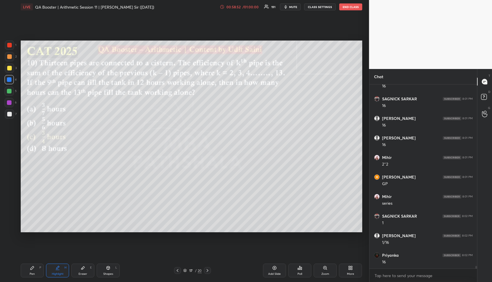
click at [62, 269] on div "Highlight H" at bounding box center [57, 271] width 23 height 14
drag, startPoint x: 32, startPoint y: 272, endPoint x: 40, endPoint y: 241, distance: 31.9
click at [32, 271] on div "Pen P" at bounding box center [32, 271] width 23 height 14
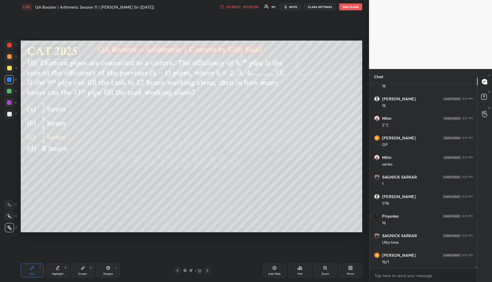
drag, startPoint x: 8, startPoint y: 87, endPoint x: 17, endPoint y: 90, distance: 9.5
click at [9, 88] on div at bounding box center [9, 91] width 9 height 9
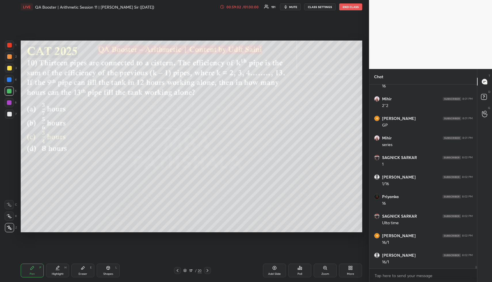
click at [110, 270] on div "Shapes L" at bounding box center [108, 271] width 23 height 14
click at [7, 53] on div at bounding box center [9, 56] width 9 height 9
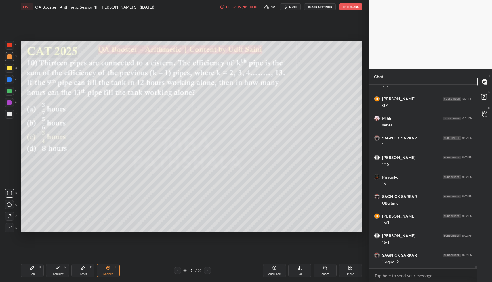
click at [58, 271] on div "Highlight H" at bounding box center [57, 271] width 23 height 14
drag, startPoint x: 59, startPoint y: 271, endPoint x: 61, endPoint y: 258, distance: 12.2
click at [59, 269] on div "Highlight H" at bounding box center [57, 271] width 23 height 14
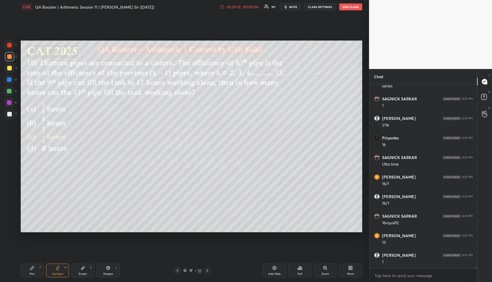
scroll to position [13704, 0]
click at [33, 269] on icon at bounding box center [32, 268] width 5 height 5
click at [33, 270] on div "Pen P" at bounding box center [32, 271] width 23 height 14
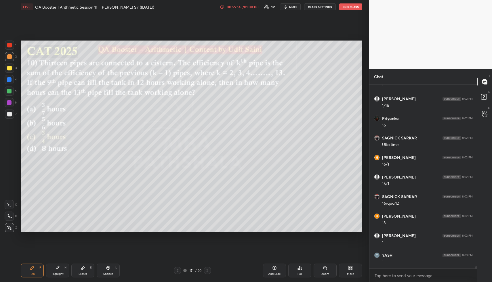
click at [10, 71] on div at bounding box center [9, 68] width 9 height 9
click at [12, 103] on div at bounding box center [9, 102] width 9 height 9
drag, startPoint x: 10, startPoint y: 102, endPoint x: 12, endPoint y: 104, distance: 3.0
click at [11, 103] on div at bounding box center [9, 102] width 5 height 5
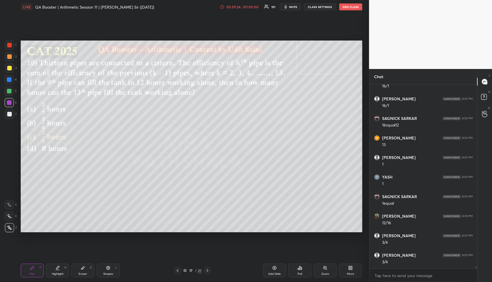
click at [59, 272] on div "Highlight H" at bounding box center [57, 271] width 23 height 14
click at [62, 273] on div "Highlight" at bounding box center [58, 274] width 12 height 3
drag, startPoint x: 102, startPoint y: 270, endPoint x: 103, endPoint y: 266, distance: 3.4
click at [103, 269] on div "Shapes L" at bounding box center [108, 271] width 23 height 14
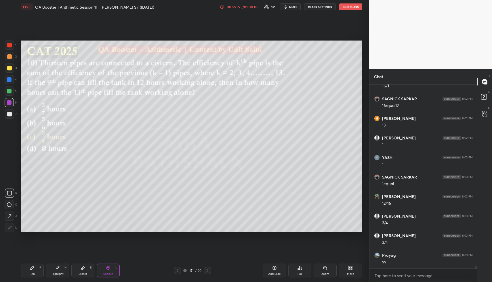
scroll to position [13841, 0]
drag, startPoint x: 10, startPoint y: 57, endPoint x: 15, endPoint y: 62, distance: 6.9
click at [10, 57] on div at bounding box center [9, 56] width 5 height 5
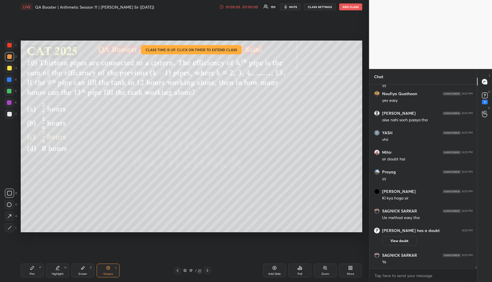
scroll to position [13716, 0]
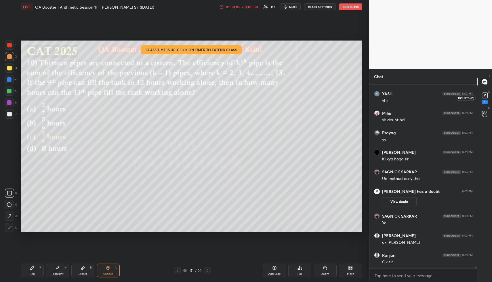
click at [486, 96] on rect at bounding box center [484, 95] width 5 height 5
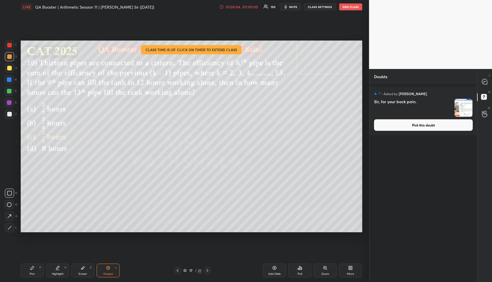
click at [414, 128] on button "Pick this doubt" at bounding box center [423, 125] width 99 height 12
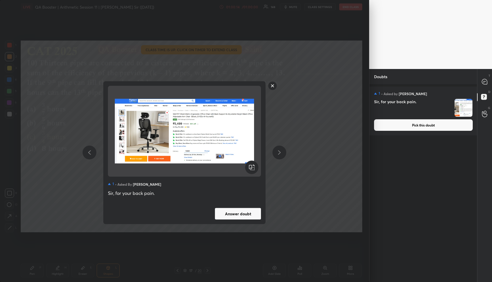
click at [272, 86] on rect at bounding box center [272, 85] width 9 height 9
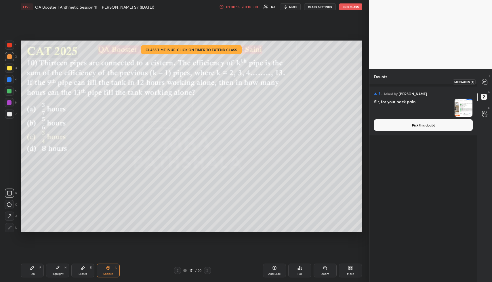
click at [485, 82] on icon at bounding box center [484, 81] width 5 height 5
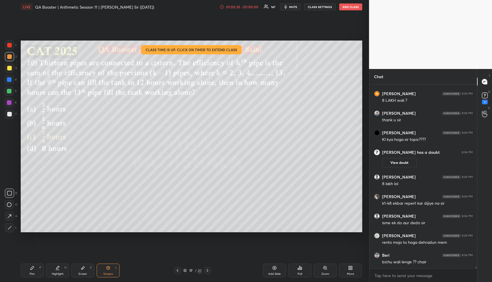
scroll to position [14172, 0]
click at [485, 96] on rect at bounding box center [484, 95] width 5 height 5
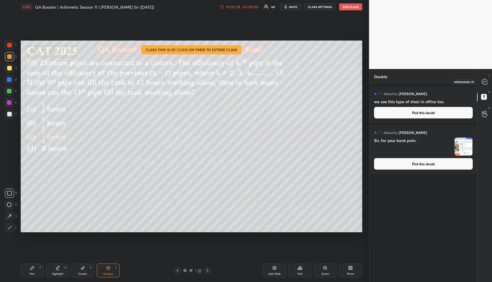
click at [484, 82] on icon at bounding box center [484, 81] width 5 height 5
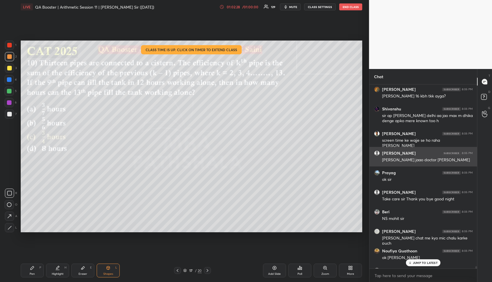
scroll to position [15101, 0]
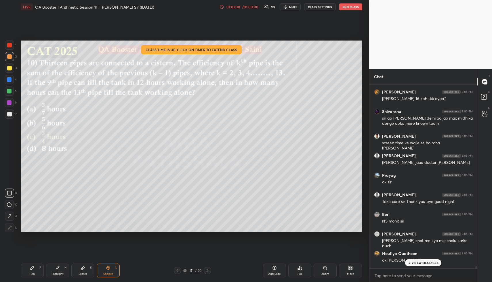
click at [352, 9] on button "END CLASS" at bounding box center [350, 6] width 23 height 7
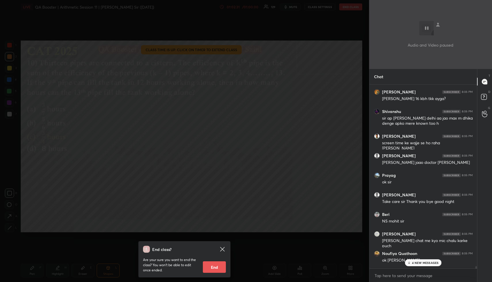
click at [218, 266] on button "End" at bounding box center [214, 268] width 23 height 12
type textarea "x"
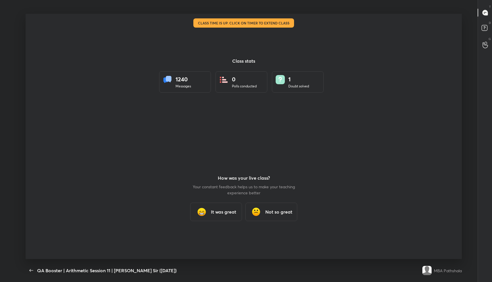
scroll to position [28534, 28292]
